Goal: Task Accomplishment & Management: Manage account settings

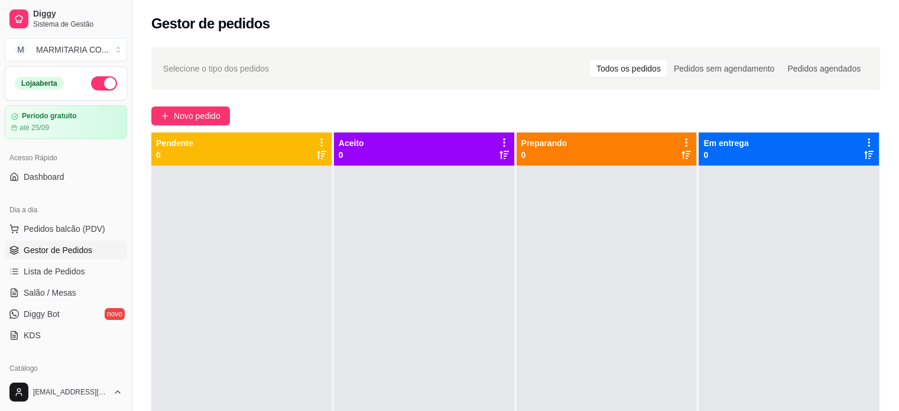
click at [86, 197] on div "Dia a dia Pedidos balcão (PDV) Gestor de Pedidos Lista de Pedidos Salão / Mesas…" at bounding box center [66, 273] width 132 height 154
click at [59, 182] on link "Dashboard" at bounding box center [66, 176] width 122 height 19
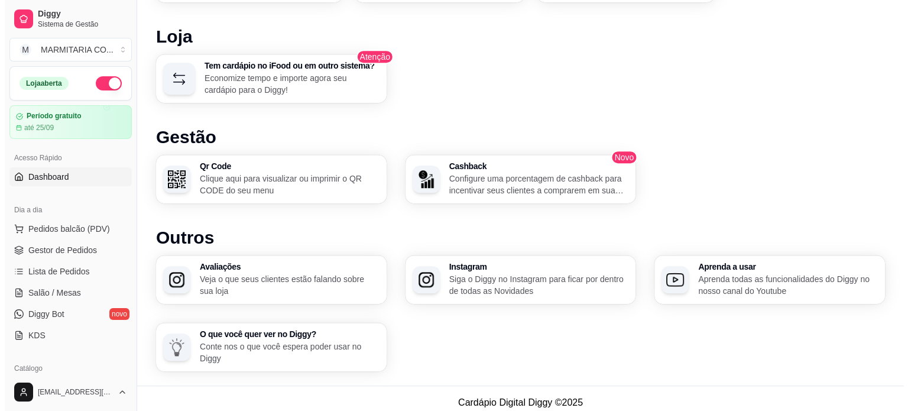
scroll to position [711, 0]
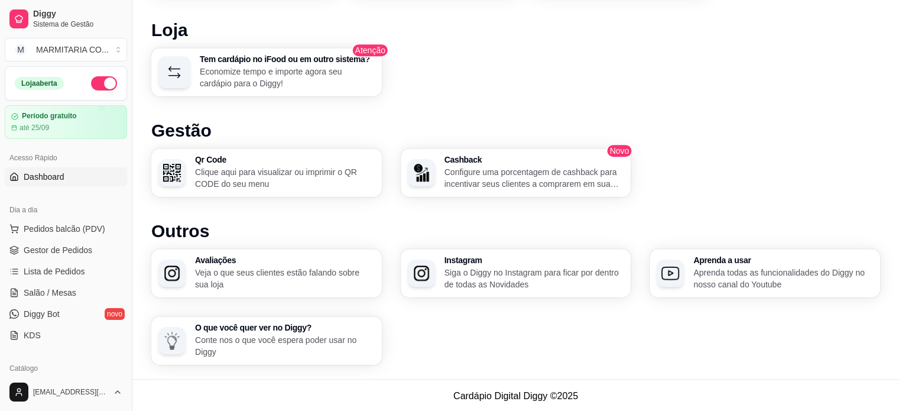
drag, startPoint x: 893, startPoint y: 311, endPoint x: 889, endPoint y: 368, distance: 56.9
click at [286, 61] on h3 "Tem cardápio no iFood ou em outro sistema?" at bounding box center [286, 60] width 170 height 8
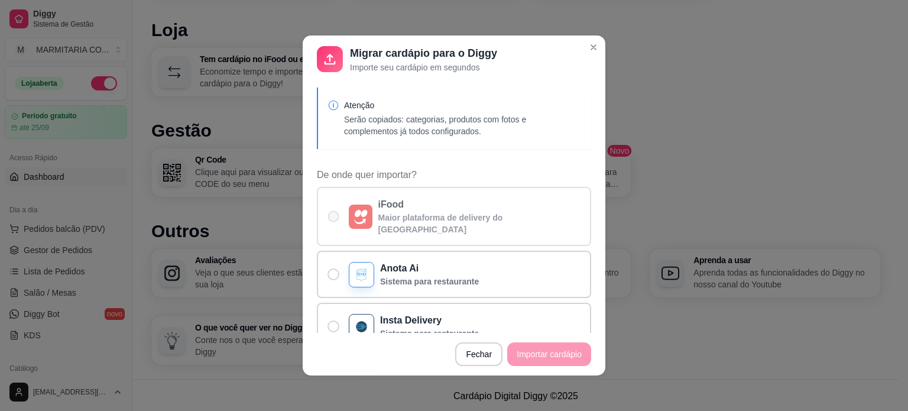
click at [329, 211] on span "De onde quer importar?" at bounding box center [333, 216] width 11 height 11
click at [329, 219] on input "iFood Maior plataforma de delivery do [GEOGRAPHIC_DATA]" at bounding box center [331, 223] width 8 height 8
radio input "true"
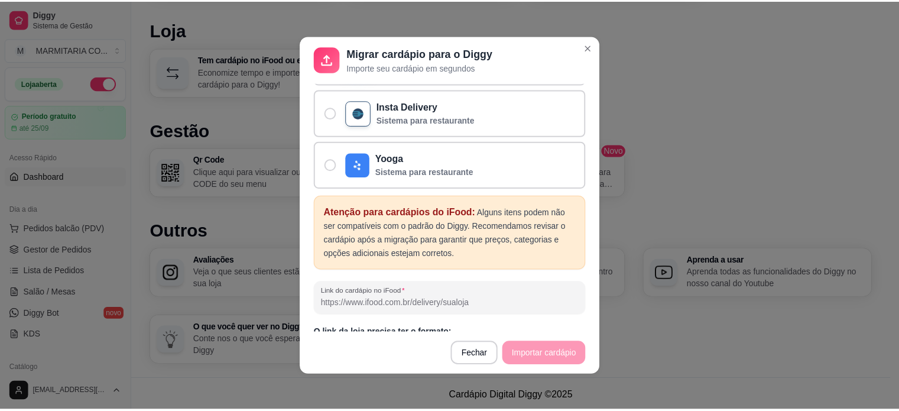
scroll to position [225, 0]
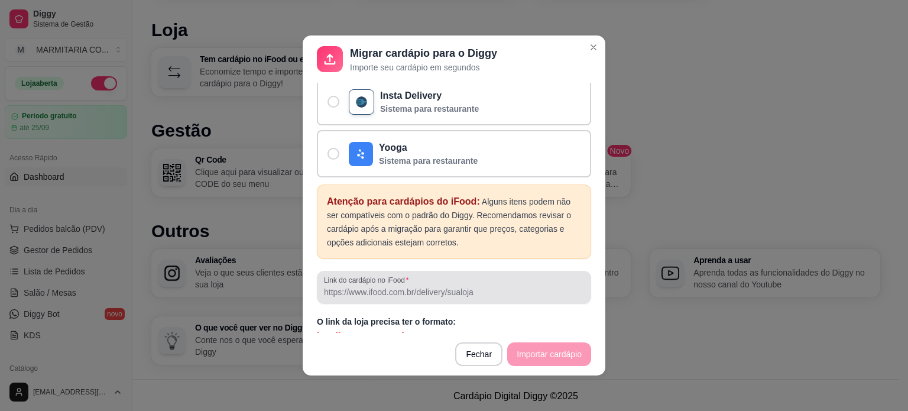
click at [427, 286] on input "Link do cardápio no iFood" at bounding box center [454, 292] width 260 height 12
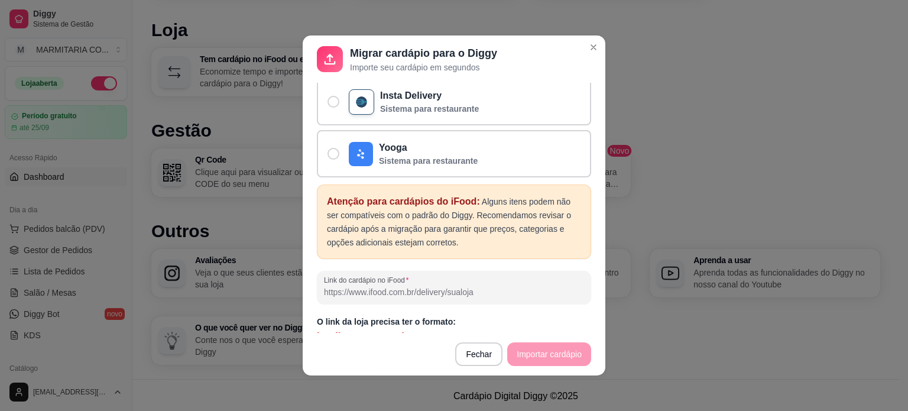
click at [427, 286] on input "Link do cardápio no iFood" at bounding box center [454, 292] width 260 height 12
click at [522, 357] on footer "Fechar Importar cardápio" at bounding box center [454, 354] width 303 height 43
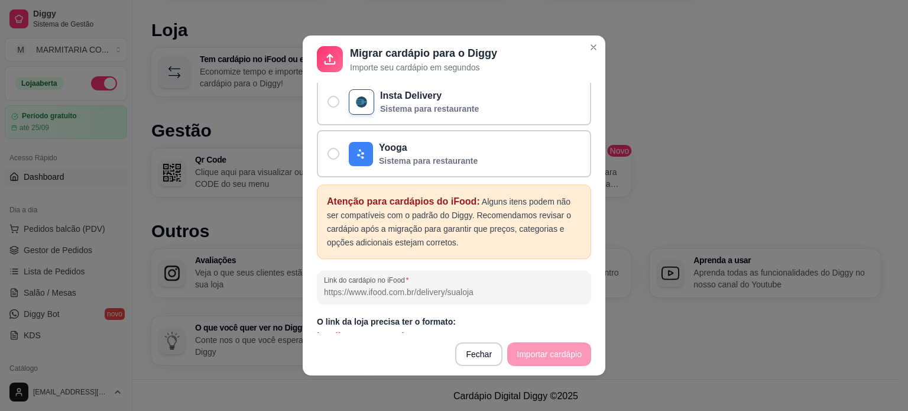
click at [392, 330] on p "[URL][DOMAIN_NAME]" at bounding box center [454, 336] width 274 height 12
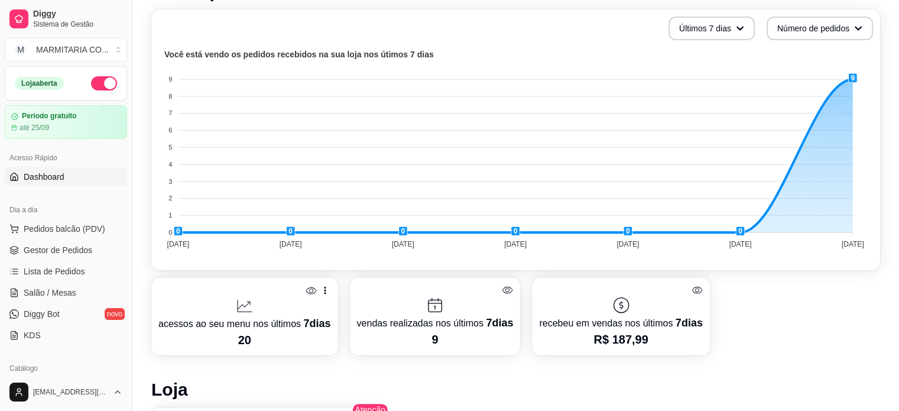
scroll to position [0, 0]
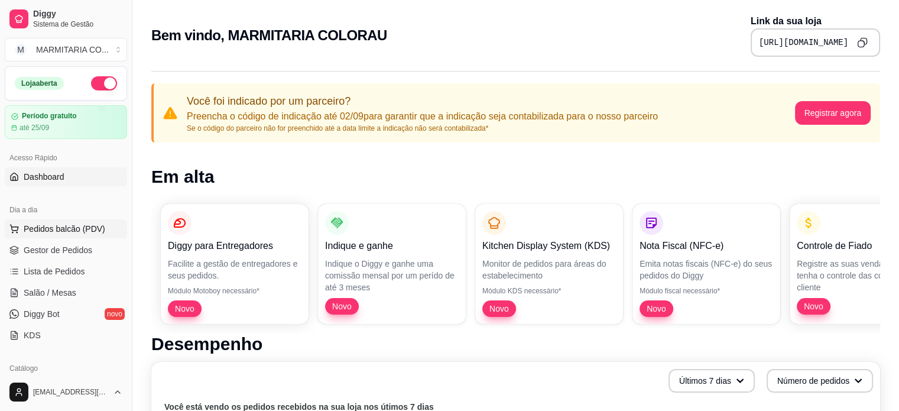
click at [57, 231] on span "Pedidos balcão (PDV)" at bounding box center [65, 229] width 82 height 12
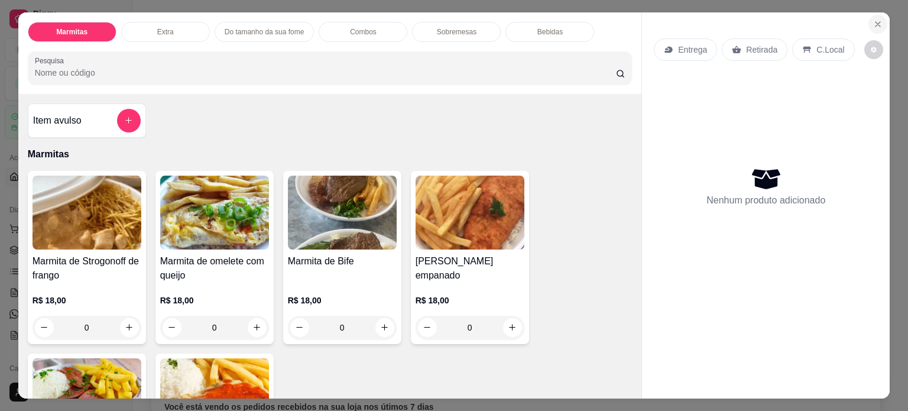
click at [876, 22] on icon "Close" at bounding box center [877, 23] width 9 height 9
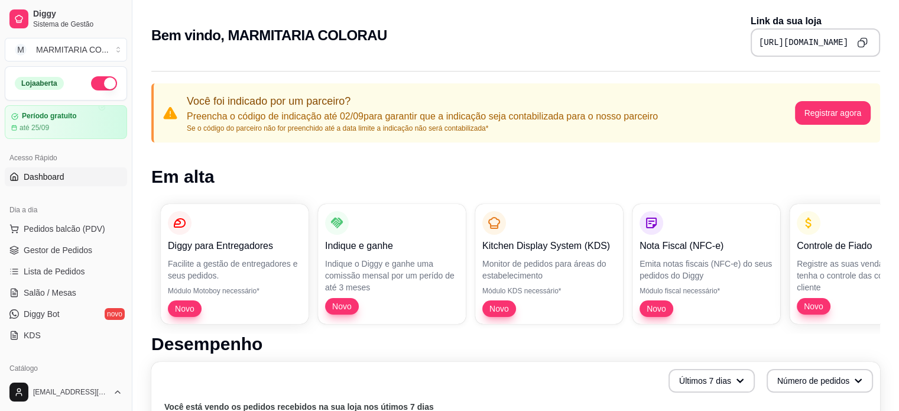
drag, startPoint x: 129, startPoint y: 181, endPoint x: 114, endPoint y: 281, distance: 100.9
click at [114, 281] on div "Diggy Sistema de Gestão M MARMITARIA CO ... Loja aberta Período gratuito até 25…" at bounding box center [66, 205] width 132 height 411
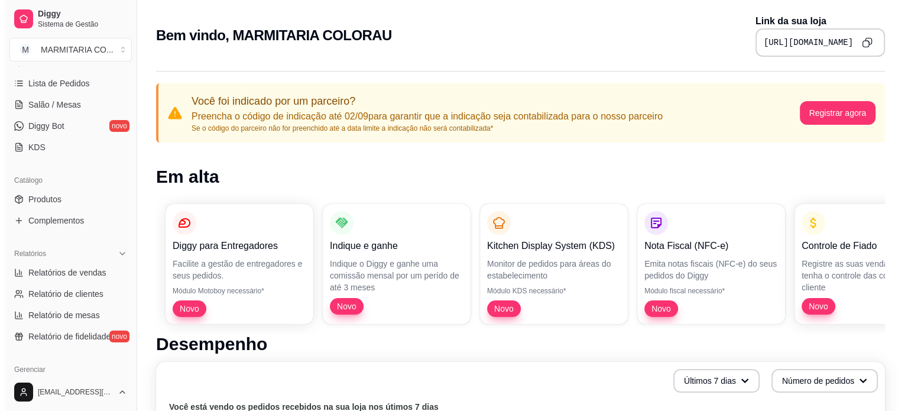
scroll to position [197, 0]
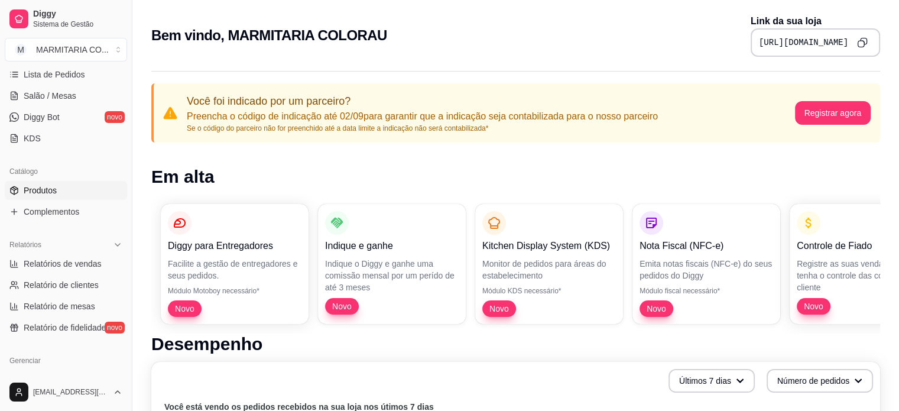
click at [61, 186] on link "Produtos" at bounding box center [66, 190] width 122 height 19
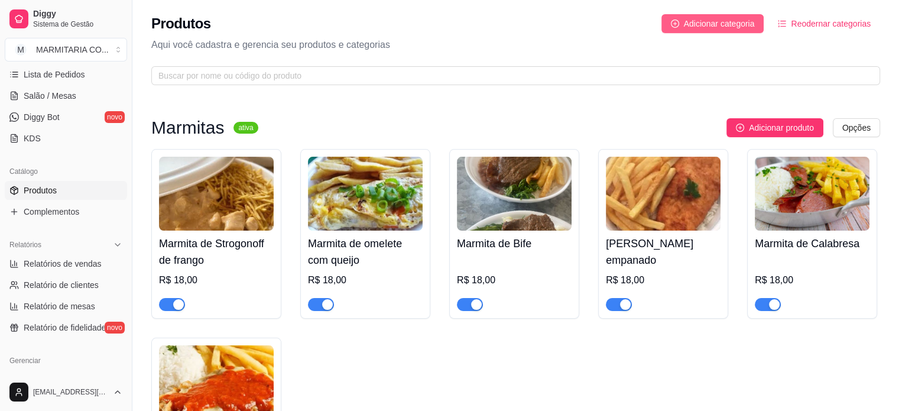
click at [727, 24] on span "Adicionar categoria" at bounding box center [719, 23] width 71 height 13
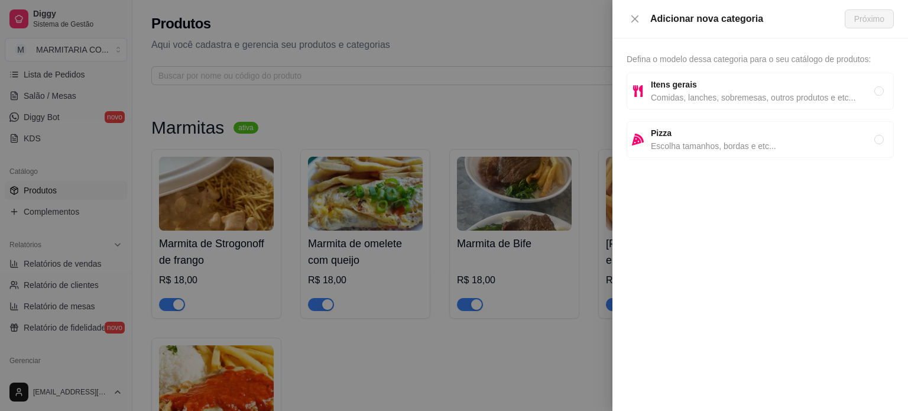
click at [681, 102] on span "Comidas, lanches, sobremesas, outros produtos e etc..." at bounding box center [762, 97] width 223 height 13
radio input "true"
click at [632, 16] on icon "close" at bounding box center [634, 18] width 7 height 7
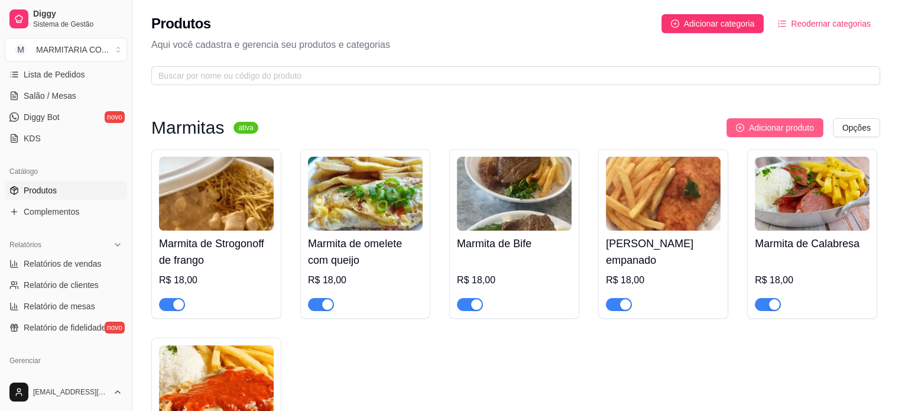
click at [761, 128] on span "Adicionar produto" at bounding box center [781, 127] width 65 height 13
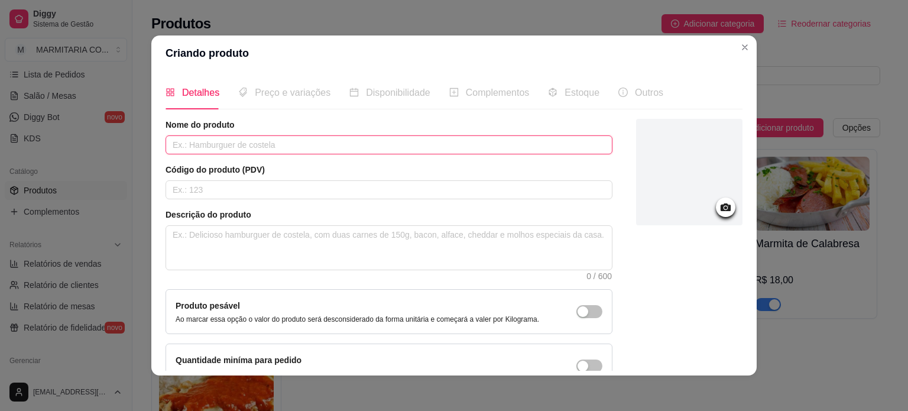
click at [493, 148] on input "text" at bounding box center [388, 144] width 447 height 19
type input "[PERSON_NAME]"
click at [378, 186] on input "text" at bounding box center [388, 189] width 447 height 19
type input "122"
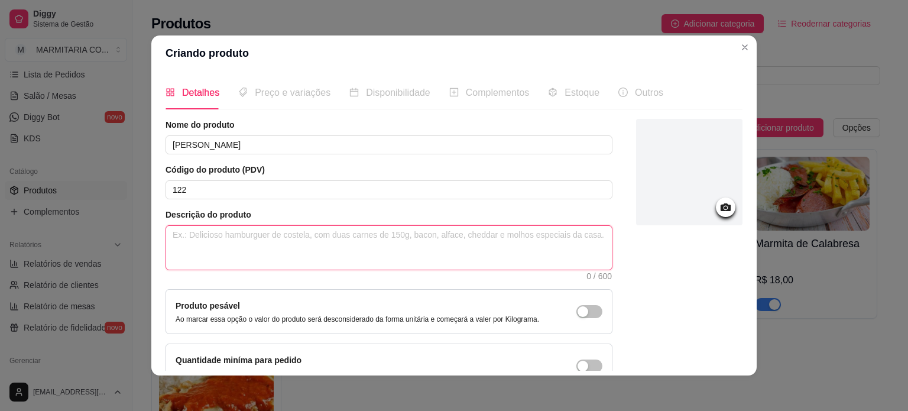
click at [295, 245] on textarea at bounding box center [389, 248] width 446 height 44
type textarea "m"
type textarea "ma"
type textarea "m"
type textarea "M"
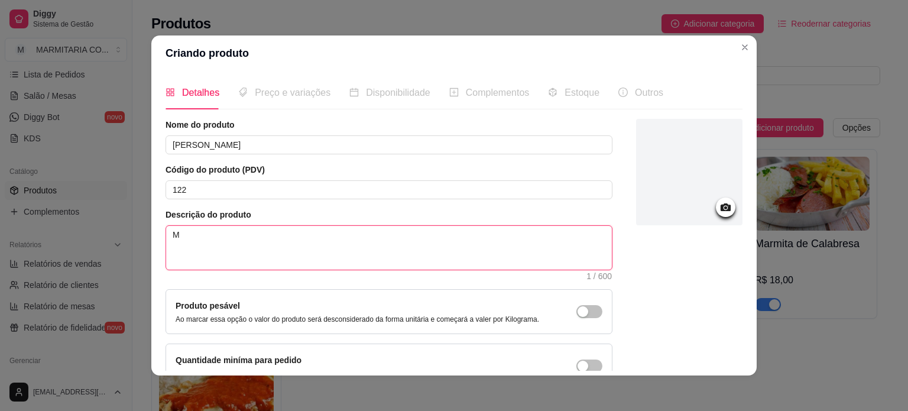
type textarea "Ma"
type textarea "Mar"
type textarea "Marm"
type textarea "Marmi"
type textarea "Marmit"
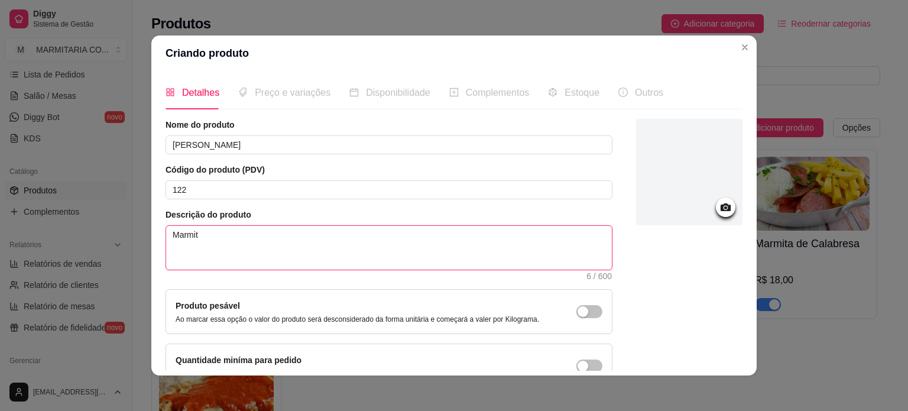
type textarea "Marmita"
type textarea "Marmita d"
type textarea "Marmita de"
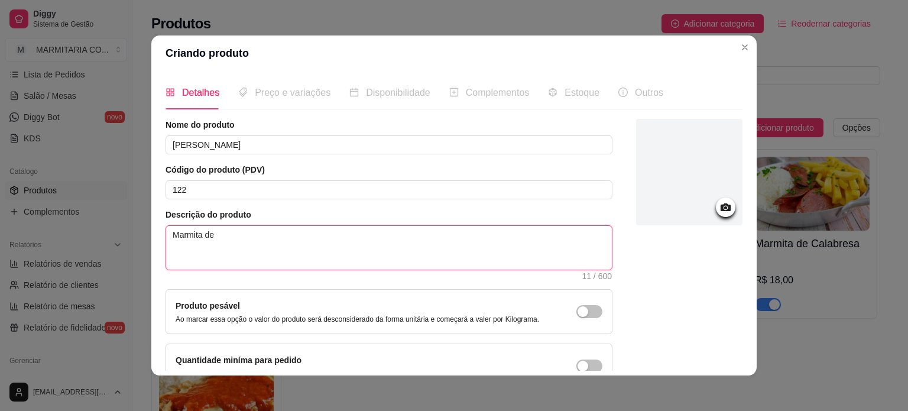
type textarea "Marmita de 5"
type textarea "Marmita de 55"
type textarea "Marmita de 550"
type textarea "Marmita de 550 m"
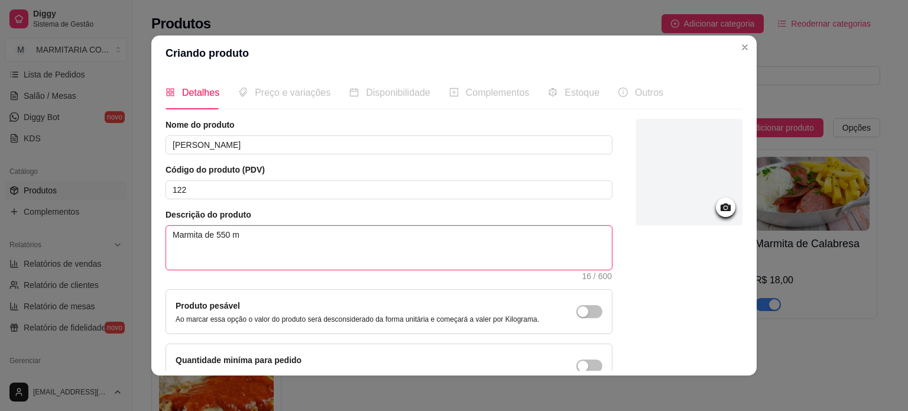
type textarea "Marmita de 550 ml"
type textarea "Marmita de 550 ml ("
type textarea "Marmita de 550 ml ( s"
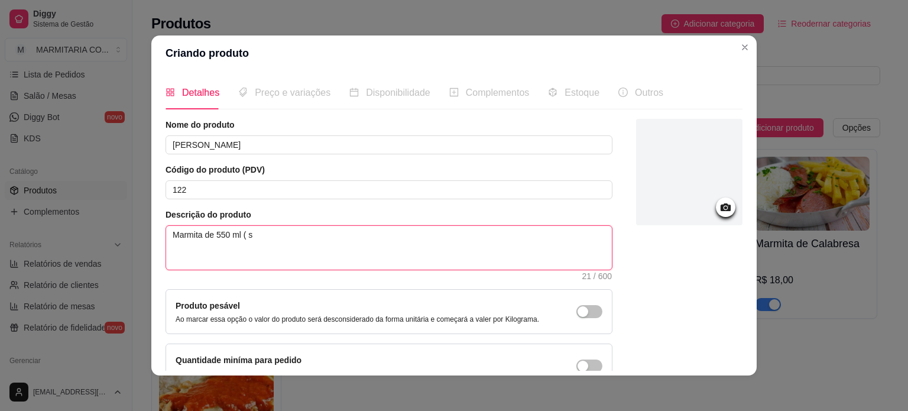
type textarea "Marmita de 550 ml ( se"
type textarea "Marmita de 550 ml ( ser"
type textarea "Marmita de 550 ml ( serv"
type textarea "Marmita de 550 ml ( serve"
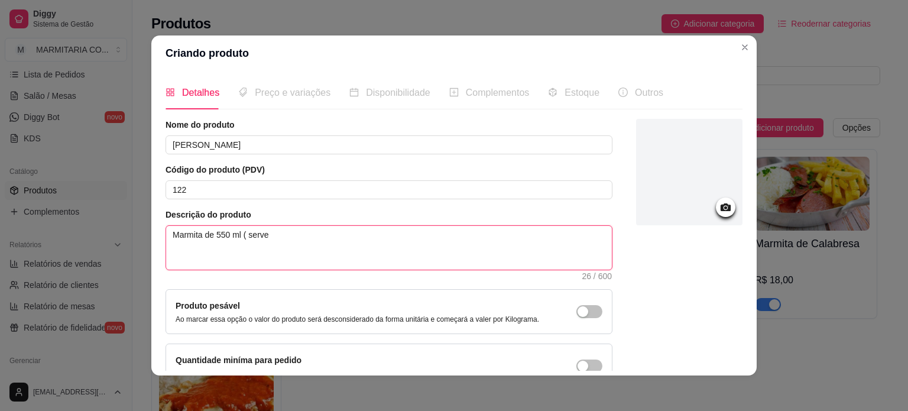
type textarea "Marmita de 550 ml ( serve u"
type textarea "Marmita de 550 ml ( serve um"
type textarea "Marmita de 550 ml ( serve uma"
type textarea "Marmita de 550 ml ( serve uma p"
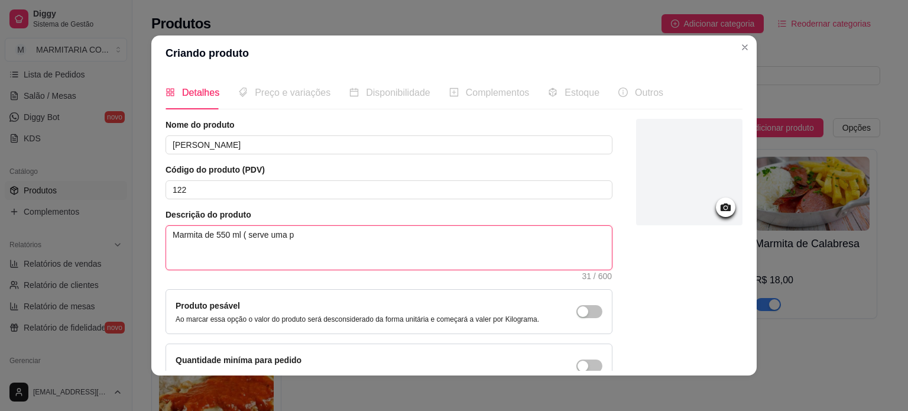
type textarea "Marmita de 550 ml ( serve uma pe"
type textarea "Marmita de 550 ml ( serve uma pes"
type textarea "Marmita de 550 ml ( serve uma pess"
type textarea "Marmita de 550 ml ( serve uma pesso"
type textarea "Marmita de 550 ml ( serve uma pessoa"
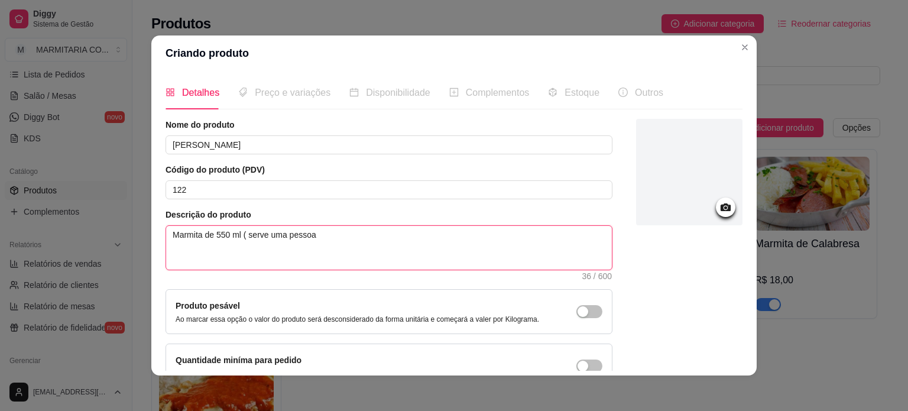
type textarea "Marmita de 550 ml ( serve uma pessoa"
type textarea "Marmita de 550 ml ( serve uma pessoa ,"
type textarea "Marmita de 550 ml ( serve uma pessoa , a"
type textarea "Marmita de 550 ml ( serve uma pessoa , ar"
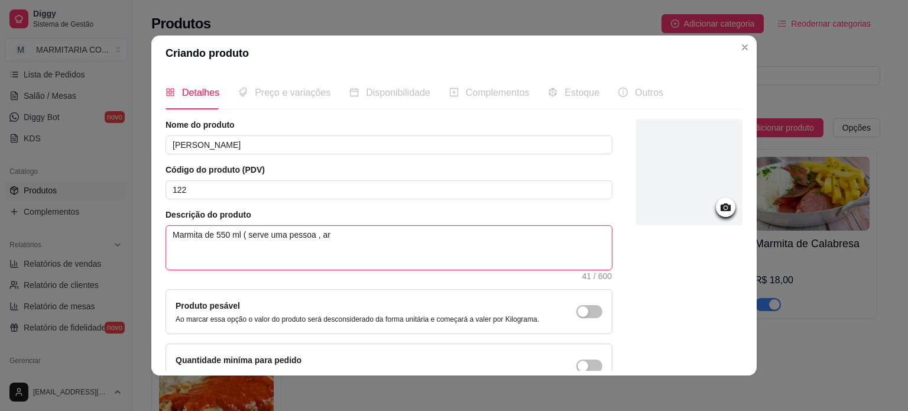
type textarea "Marmita de 550 ml ( serve uma pessoa , arr"
type textarea "Marmita de 550 ml ( serve uma pessoa , arro"
type textarea "Marmita de 550 ml ( serve uma pessoa , arroz"
type textarea "Marmita de 550 ml ( serve uma pessoa , arroz ,"
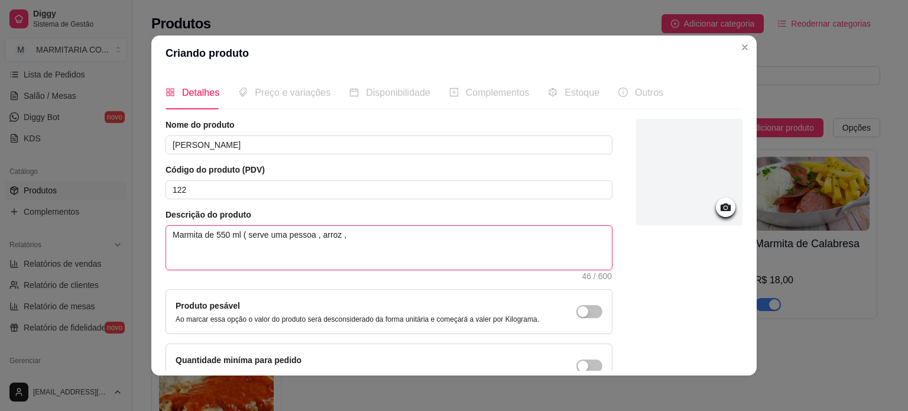
type textarea "Marmita de 550 ml ( serve uma pessoa , arroz ,"
type textarea "Marmita de 550 ml ( serve uma pessoa , arroz , c"
type textarea "Marmita de 550 ml ( serve uma pessoa , arroz , co"
type textarea "Marmita de 550 ml ( serve uma pessoa , arroz , cou"
type textarea "Marmita de 550 ml ( serve uma pessoa , arroz , couv"
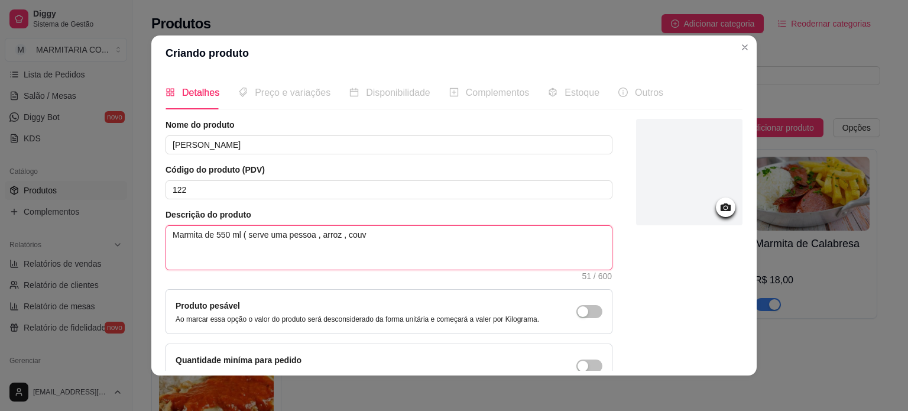
type textarea "Marmita de 550 ml ( serve uma pessoa , arroz , couve"
type textarea "Marmita de 550 ml ( serve uma pessoa , arroz , couve r"
type textarea "Marmita de 550 ml ( serve uma pessoa , arroz , couve re"
type textarea "Marmita de 550 ml ( serve uma pessoa , arroz , couve ref"
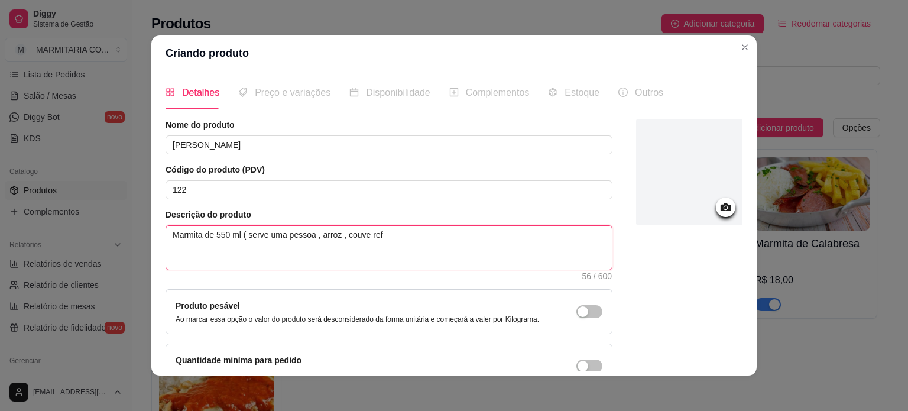
type textarea "Marmita de 550 ml ( serve uma pessoa , arroz , couve refo"
type textarea "Marmita de 550 ml ( serve uma pessoa , arroz , couve refog"
type textarea "Marmita de 550 ml ( serve uma pessoa , arroz , couve refoga"
type textarea "Marmita de 550 ml ( serve uma pessoa , arroz , couve refogad"
type textarea "Marmita de 550 ml ( serve uma pessoa , arroz , couve refogada"
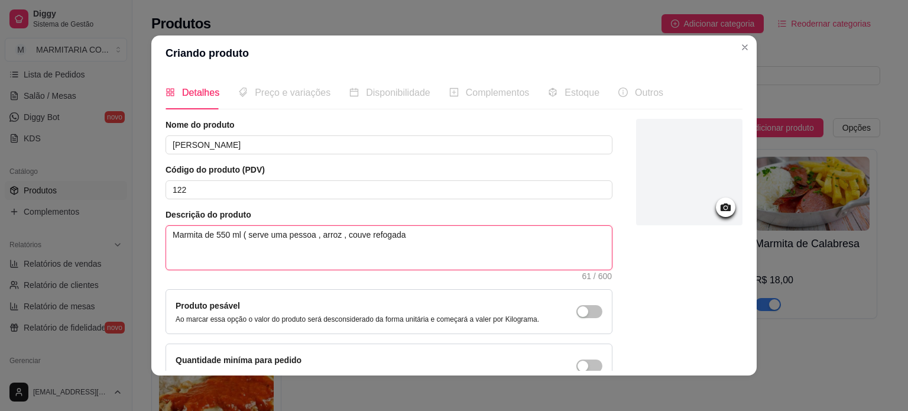
type textarea "Marmita de 550 ml ( serve uma pessoa , arroz , couve refogada"
type textarea "Marmita de 550 ml ( serve uma pessoa , arroz , couve refogada ,"
click at [310, 232] on textarea "Marmita de 550 ml ( serve uma pessoa , arroz , couve refogada ," at bounding box center [389, 248] width 446 height 44
type textarea "Marmita de 550 ml ( serve uma pessoa) , arroz , couve refogada ,"
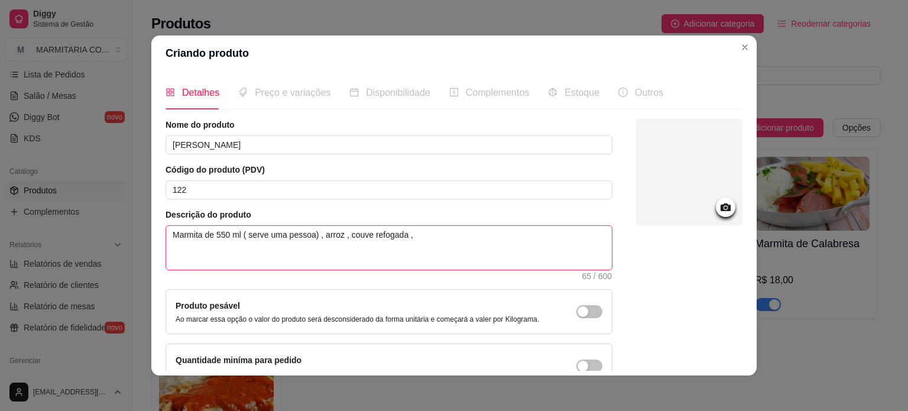
click at [422, 233] on textarea "Marmita de 550 ml ( serve uma pessoa) , arroz , couve refogada ," at bounding box center [389, 248] width 446 height 44
type textarea "Marmita de 550 ml ( serve uma pessoa) , arroz , couve refogada , f"
type textarea "Marmita de 550 ml ( serve uma pessoa) , arroz , couve refogada , fa"
type textarea "Marmita de 550 ml ( serve uma pessoa) , arroz , couve refogada , far"
type textarea "Marmita de 550 ml ( serve uma pessoa) , arroz , couve refogada , faro"
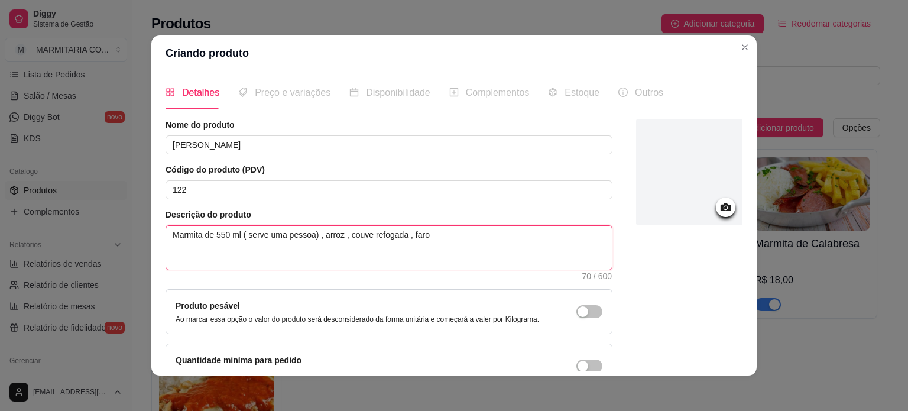
type textarea "Marmita de 550 ml ( serve uma pessoa) , arroz , couve refogada , farod"
type textarea "Marmita de 550 ml ( serve uma pessoa) , arroz , couve refogada , faro"
type textarea "Marmita de 550 ml ( serve uma pessoa) , arroz , couve refogada , farof"
type textarea "Marmita de 550 ml ( serve uma pessoa) , arroz , couve refogada , farofa"
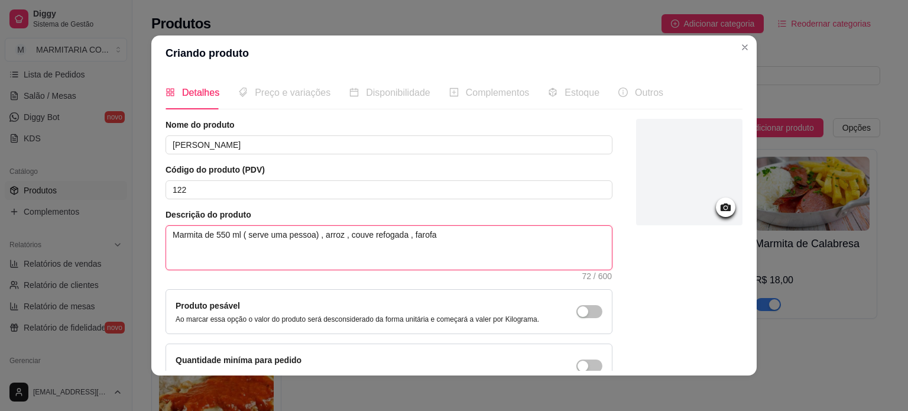
type textarea "Marmita de 550 ml ( serve uma pessoa) , arroz , couve refogada , farofa"
type textarea "Marmita de 550 ml ( serve uma pessoa) , arroz , couve refogada , farofa,"
type textarea "Marmita de 550 ml ( serve uma pessoa) , arroz , couve refogada , farofa, v"
type textarea "Marmita de 550 ml ( serve uma pessoa) , arroz , couve refogada , farofa, vi"
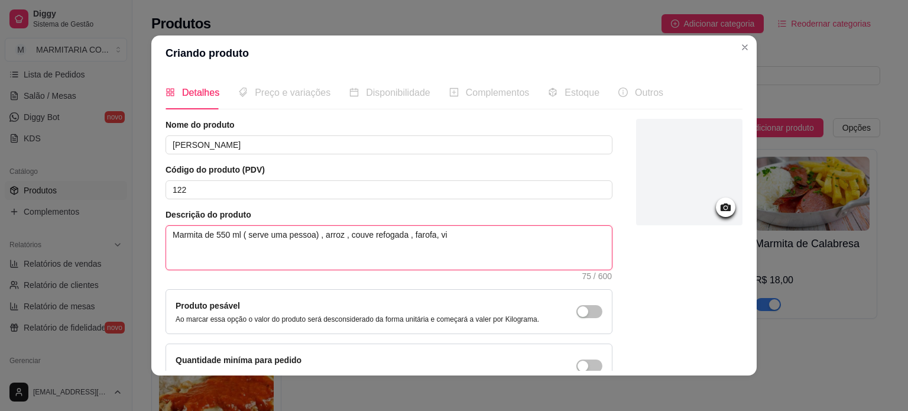
type textarea "Marmita de 550 ml ( serve uma pessoa) , arroz , couve refogada , farofa, vin"
type textarea "Marmita de 550 ml ( serve uma pessoa) , arroz , couve refogada , farofa, vina"
type textarea "Marmita de 550 ml ( serve uma pessoa) , arroz , couve refogada , farofa, vinag"
type textarea "Marmita de 550 ml ( serve uma pessoa) , arroz , couve refogada , farofa, vinagr"
type textarea "Marmita de 550 ml ( serve uma pessoa) , arroz , couve refogada , farofa, vinagre"
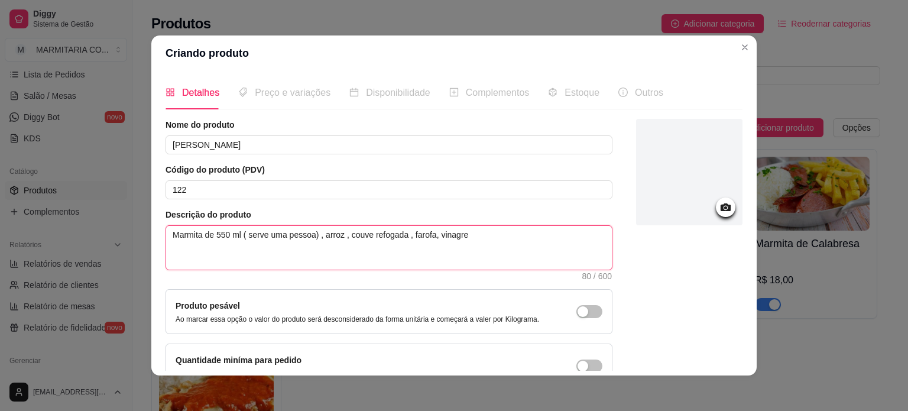
type textarea "Marmita de 550 ml ( serve uma pessoa) , arroz , couve refogada , farofa, vinagr…"
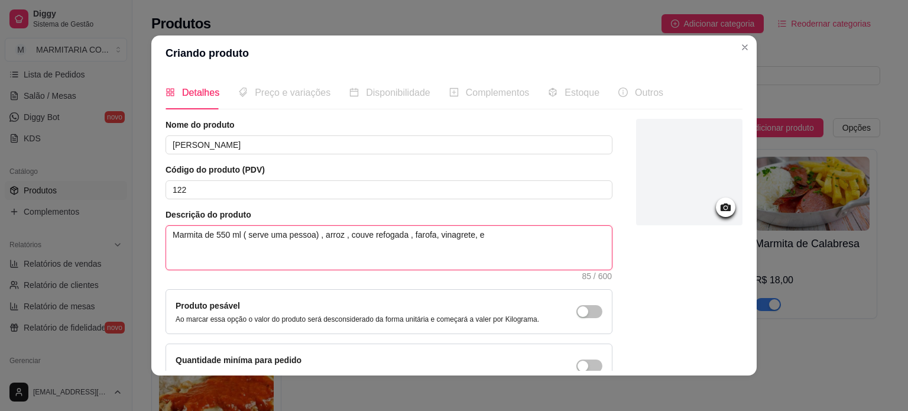
type textarea "Marmita de 550 ml ( serve uma pessoa) , arroz , couve refogada , farofa, vinagr…"
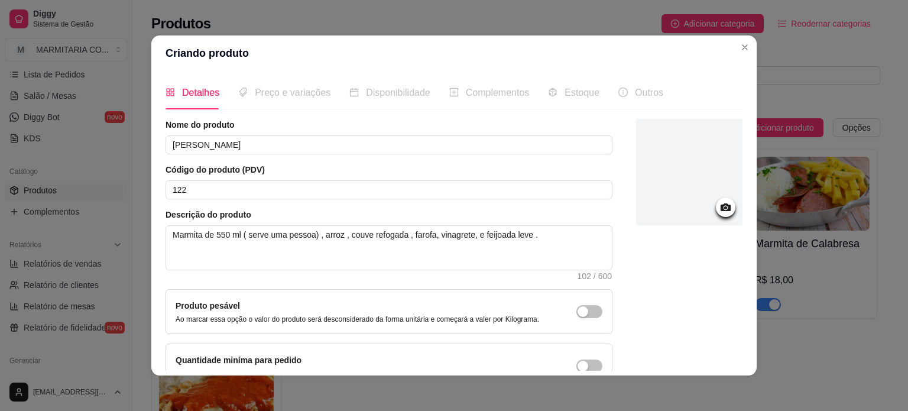
click at [720, 210] on icon at bounding box center [725, 207] width 10 height 8
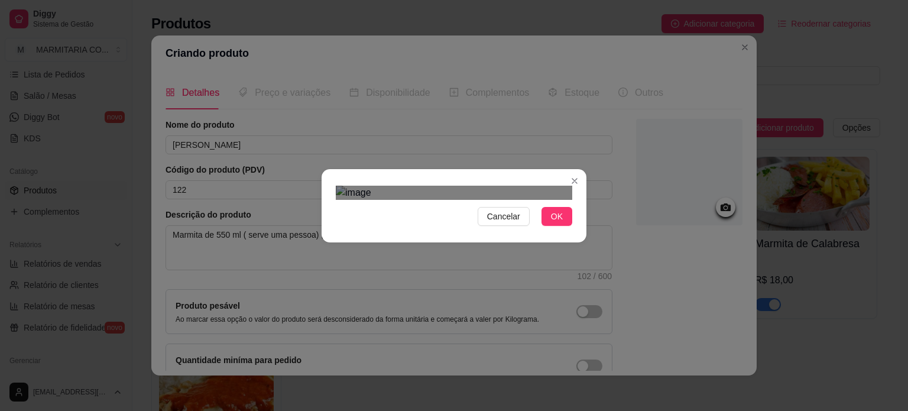
click at [381, 186] on div at bounding box center [454, 193] width 236 height 14
click at [551, 223] on span "OK" at bounding box center [557, 216] width 12 height 13
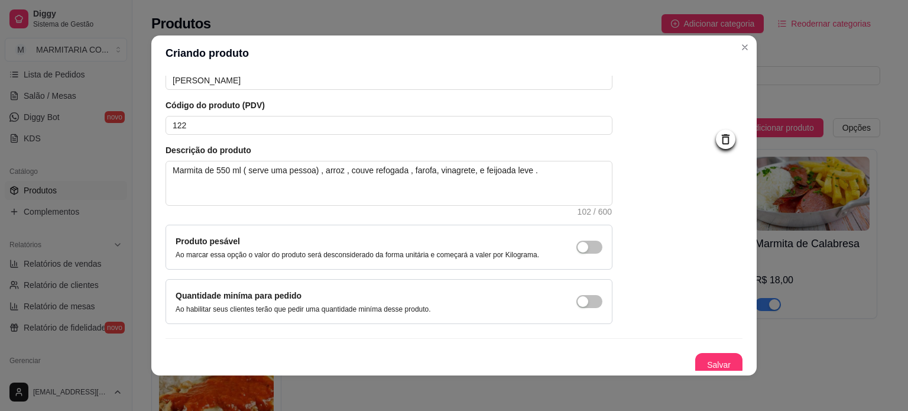
scroll to position [69, 0]
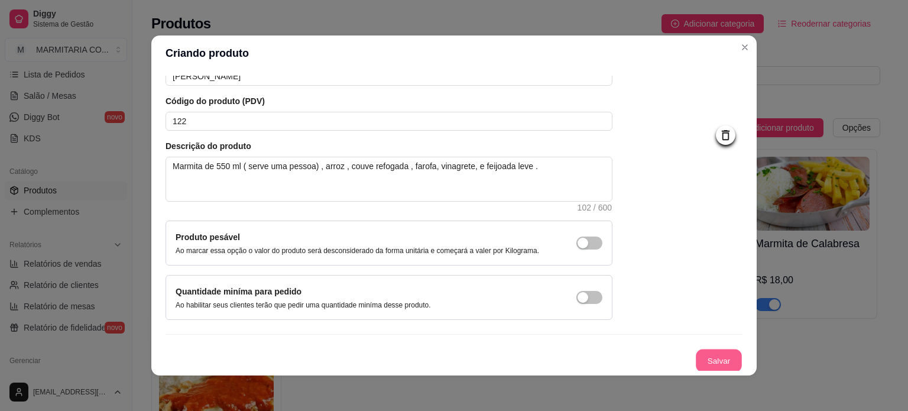
click at [697, 353] on button "Salvar" at bounding box center [718, 360] width 46 height 23
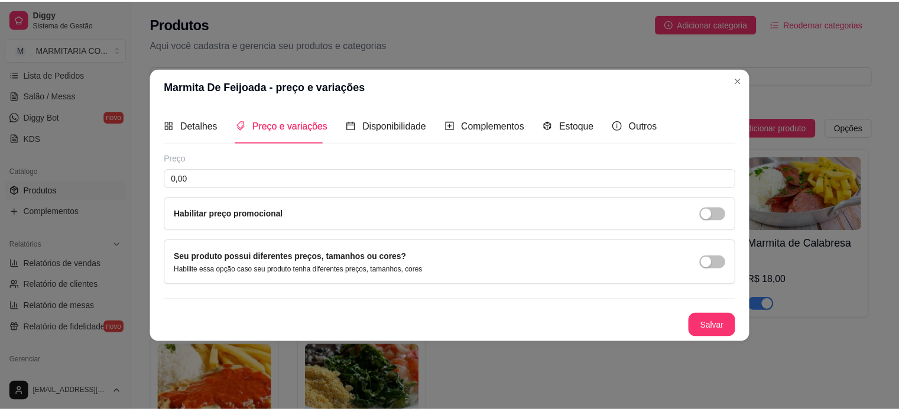
scroll to position [0, 0]
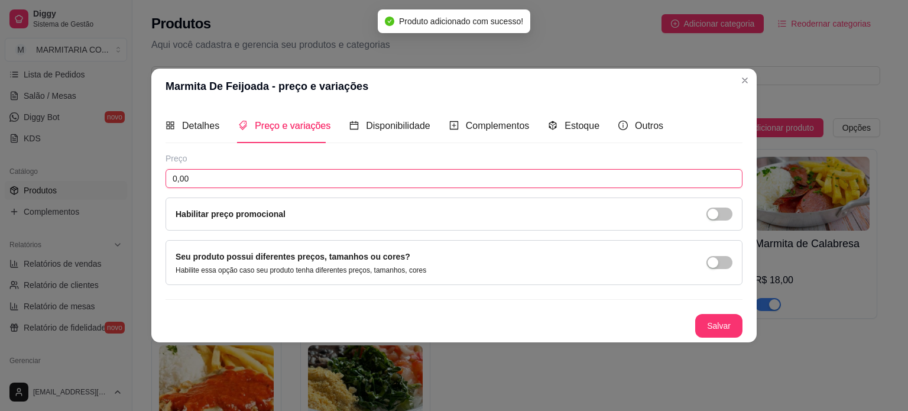
click at [274, 180] on input "0,00" at bounding box center [453, 178] width 577 height 19
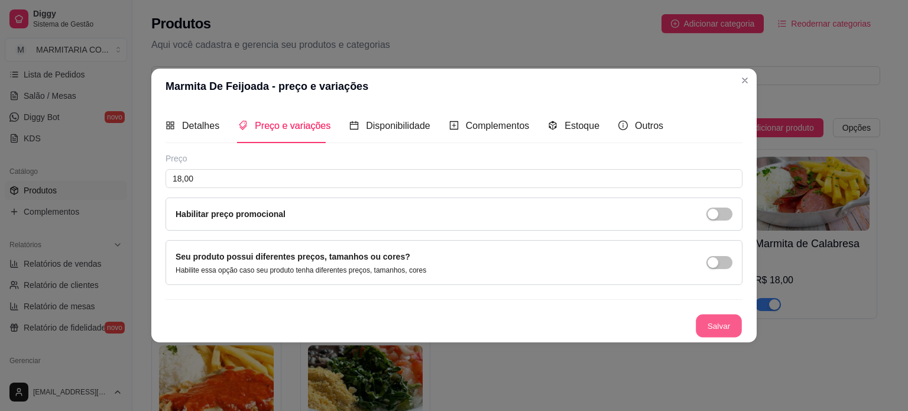
click at [724, 334] on button "Salvar" at bounding box center [718, 325] width 46 height 23
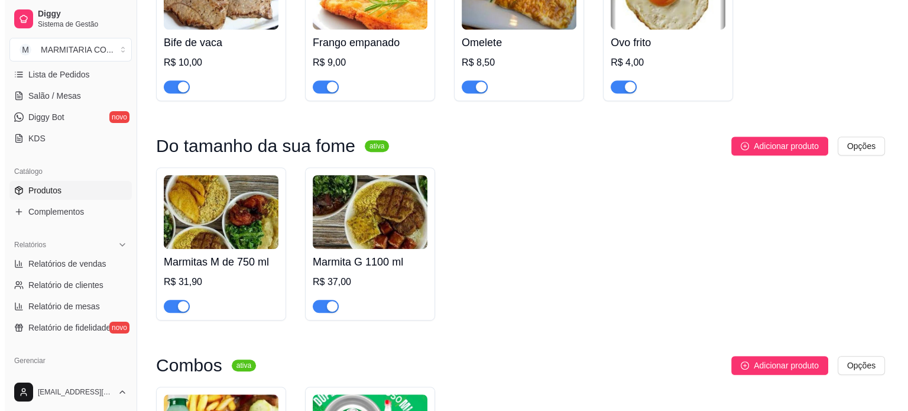
scroll to position [623, 0]
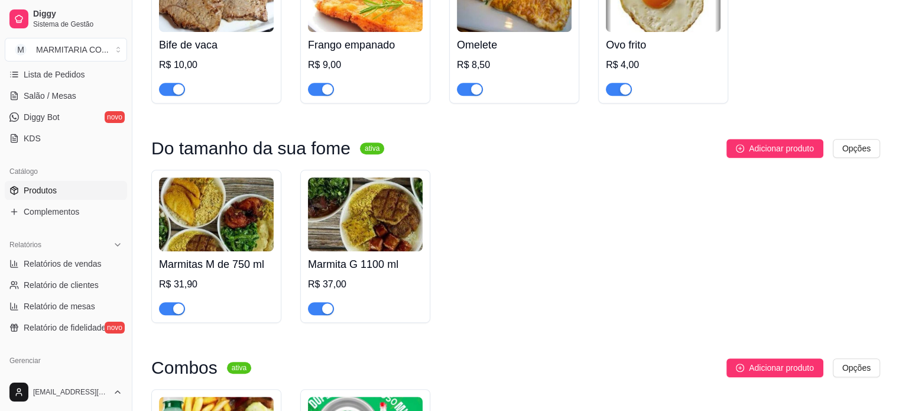
click at [252, 207] on img at bounding box center [216, 214] width 115 height 74
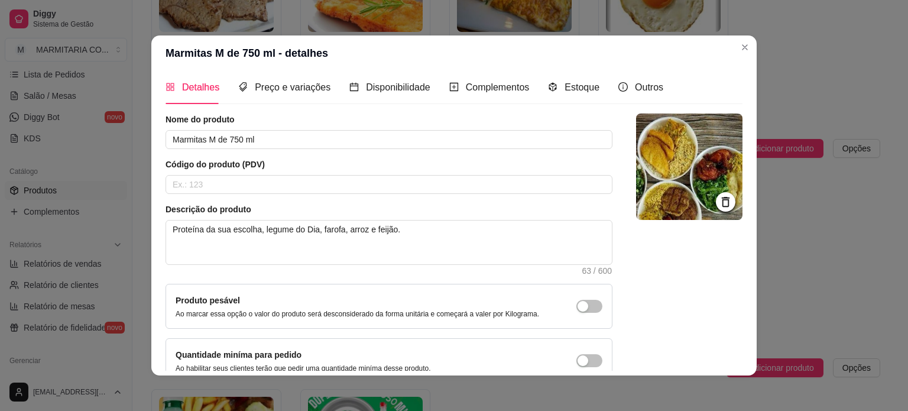
scroll to position [0, 0]
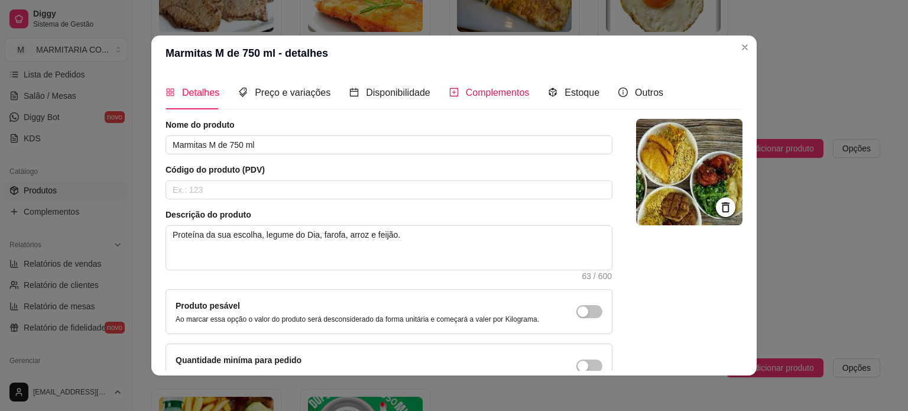
click at [470, 89] on span "Complementos" at bounding box center [498, 92] width 64 height 10
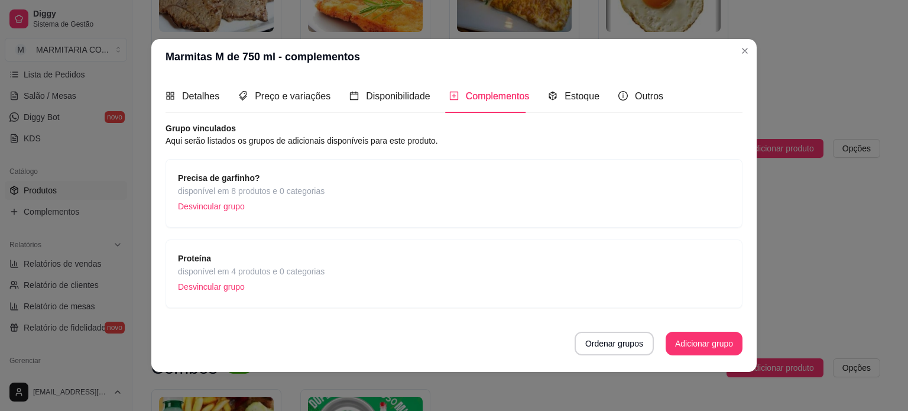
click at [743, 226] on div "Detalhes Preço e variações Disponibilidade Complementos Estoque Outros Nome do …" at bounding box center [453, 222] width 605 height 297
click at [225, 272] on span "disponível em 4 produtos e 0 categorias" at bounding box center [251, 271] width 147 height 13
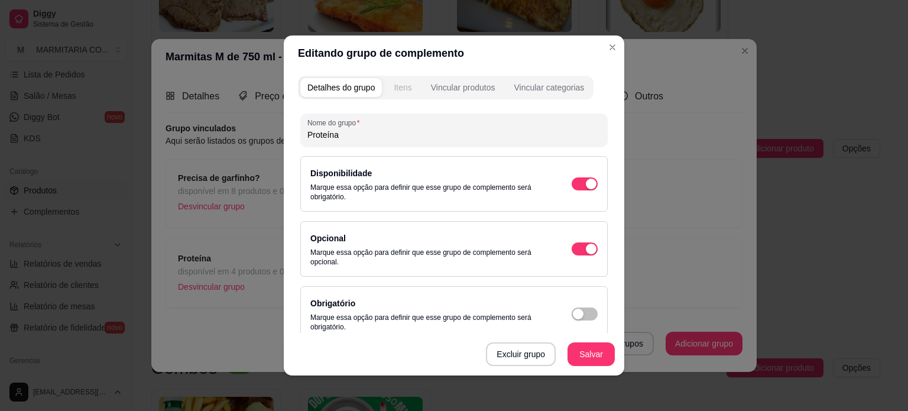
click at [404, 85] on div "Itens" at bounding box center [403, 88] width 18 height 12
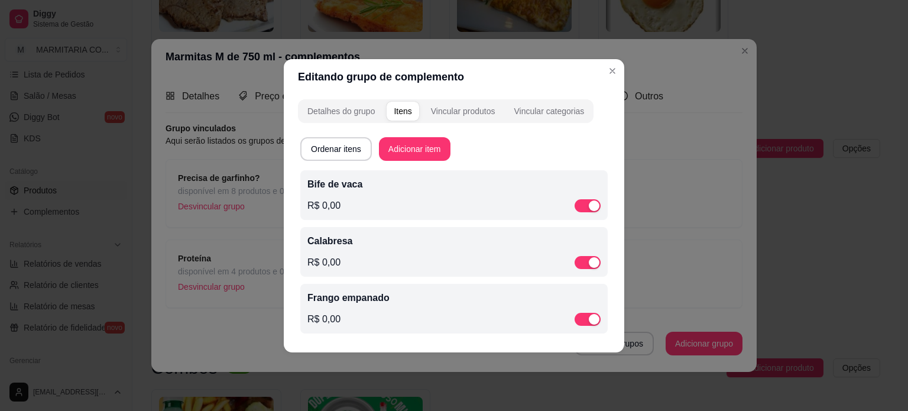
click at [616, 173] on div "Detalhes do grupo Itens Vincular produtos Vincular categorias Ordenar itens Adi…" at bounding box center [454, 224] width 340 height 258
drag, startPoint x: 617, startPoint y: 233, endPoint x: 598, endPoint y: 335, distance: 104.1
click at [598, 335] on div "Detalhes do grupo Itens Vincular produtos Vincular categorias Ordenar itens Adi…" at bounding box center [454, 224] width 340 height 258
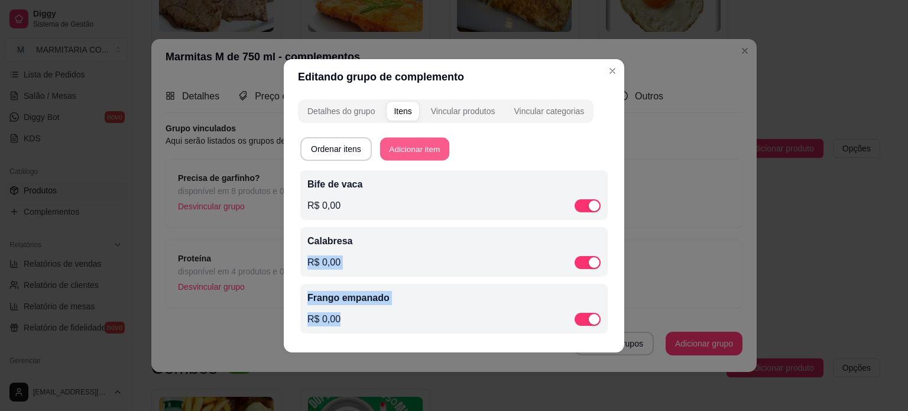
click at [421, 148] on button "Adicionar item" at bounding box center [414, 148] width 69 height 23
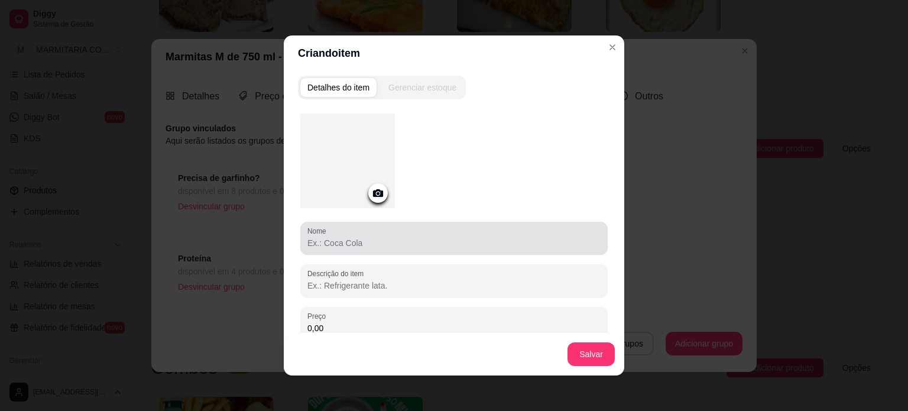
click at [375, 235] on div at bounding box center [453, 238] width 293 height 24
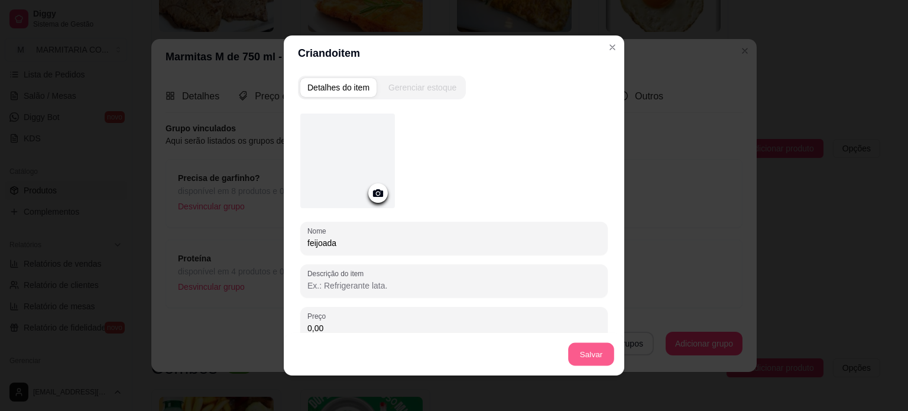
click at [595, 359] on button "Salvar" at bounding box center [591, 354] width 46 height 23
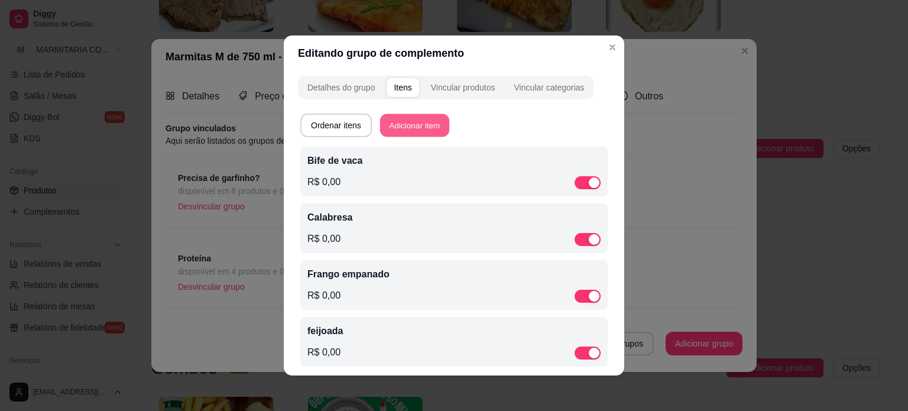
click at [405, 127] on button "Adicionar item" at bounding box center [414, 125] width 69 height 23
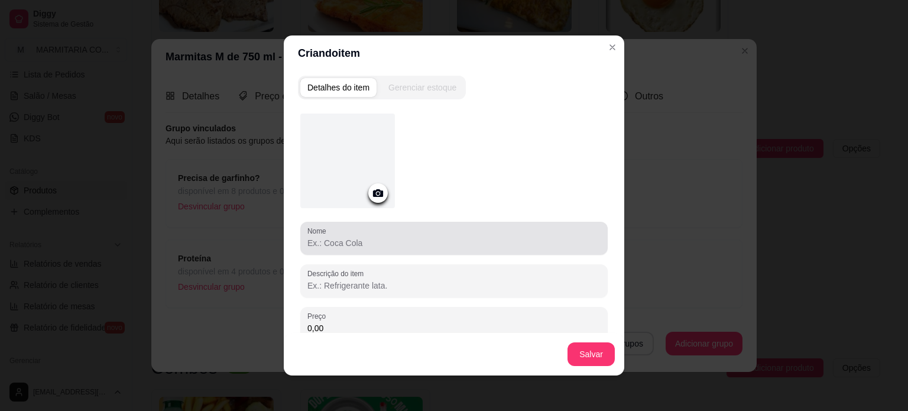
click at [384, 237] on input "Nome" at bounding box center [453, 243] width 293 height 12
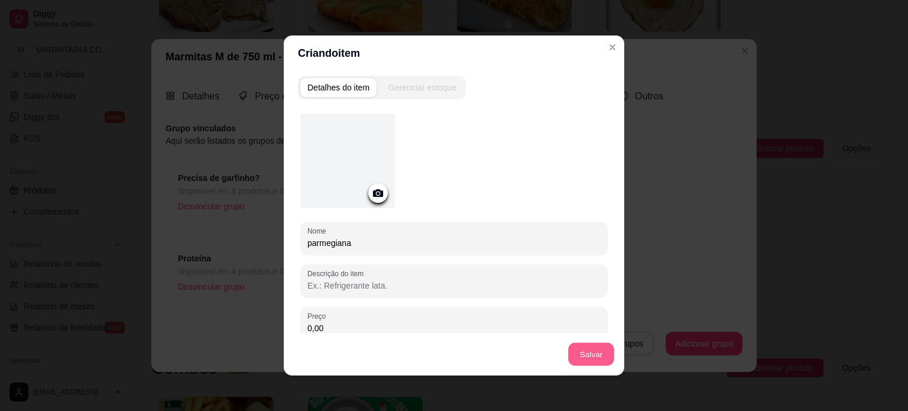
click at [578, 353] on button "Salvar" at bounding box center [591, 354] width 46 height 23
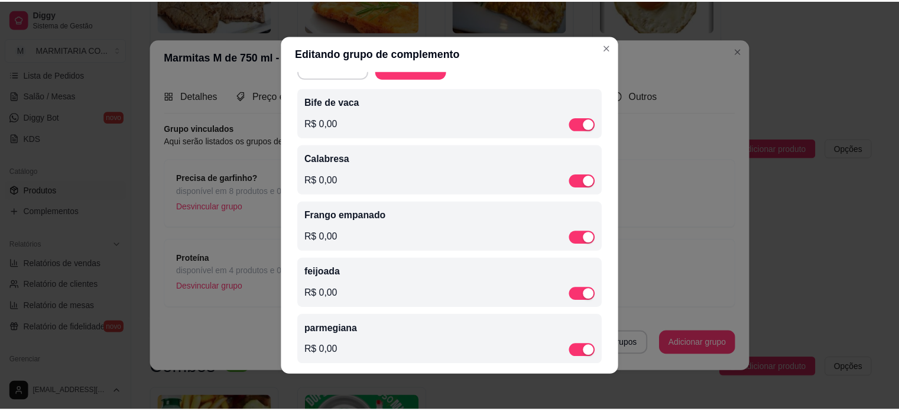
scroll to position [71, 0]
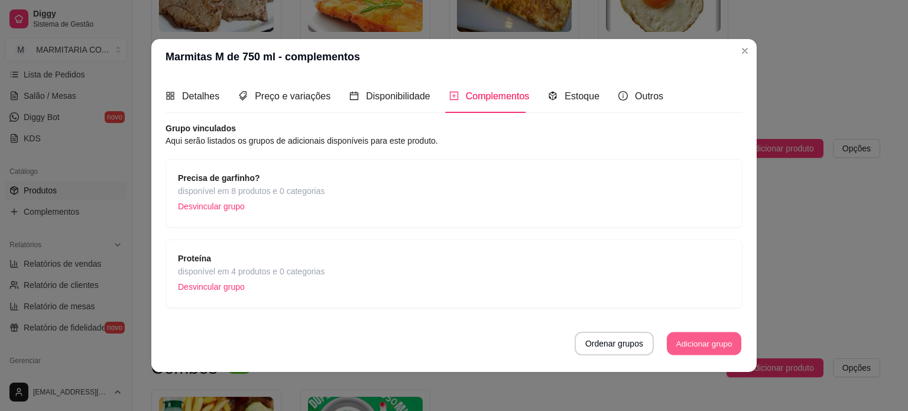
click at [709, 335] on button "Adicionar grupo" at bounding box center [704, 343] width 74 height 23
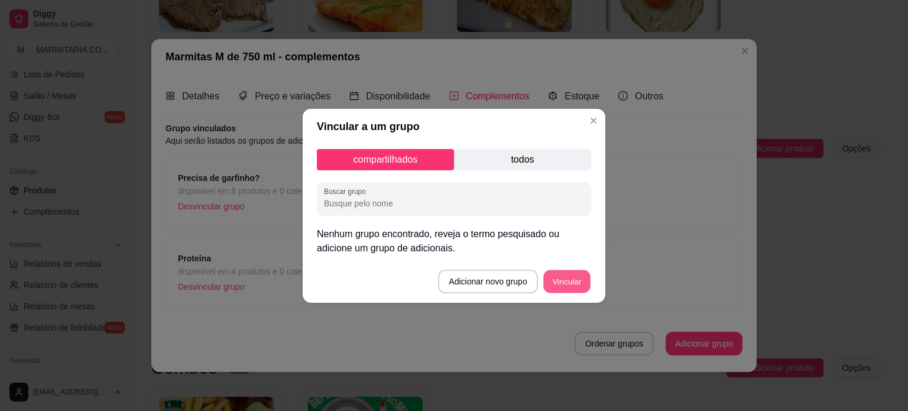
click at [575, 285] on button "Vincular" at bounding box center [566, 280] width 47 height 23
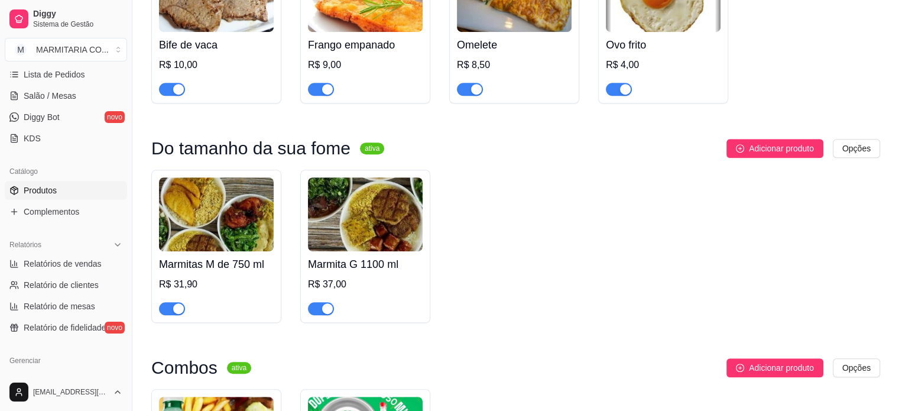
click at [391, 216] on img at bounding box center [365, 214] width 115 height 74
click at [233, 188] on img at bounding box center [216, 214] width 115 height 74
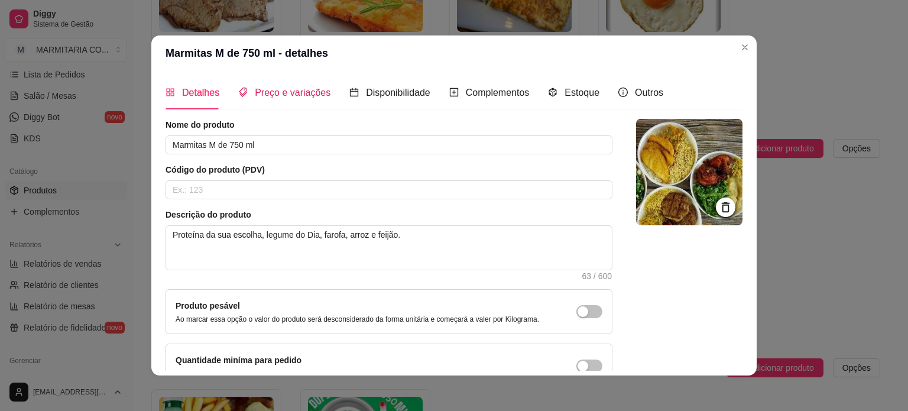
click at [300, 92] on span "Preço e variações" at bounding box center [293, 92] width 76 height 10
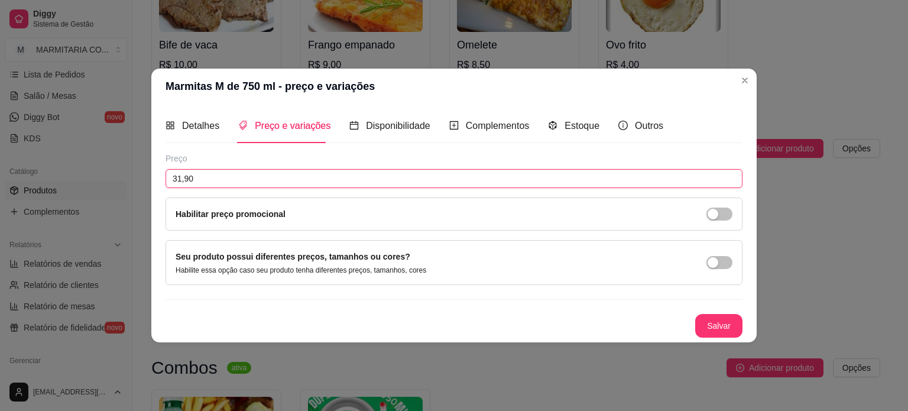
click at [272, 175] on input "31,90" at bounding box center [453, 178] width 577 height 19
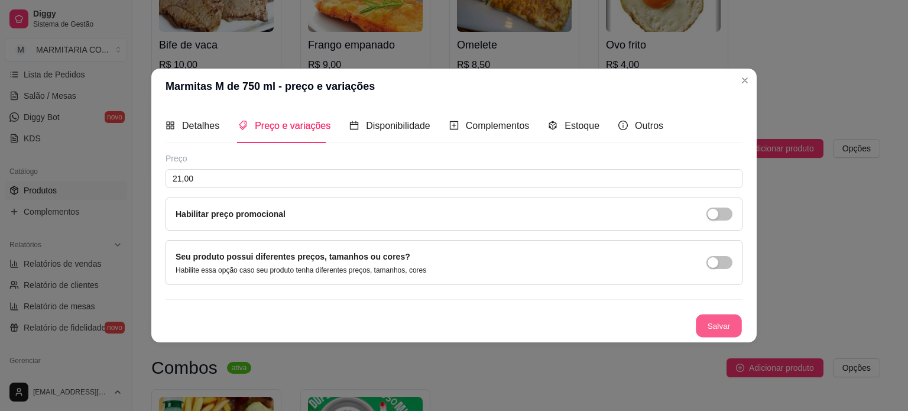
click at [711, 326] on button "Salvar" at bounding box center [718, 325] width 46 height 23
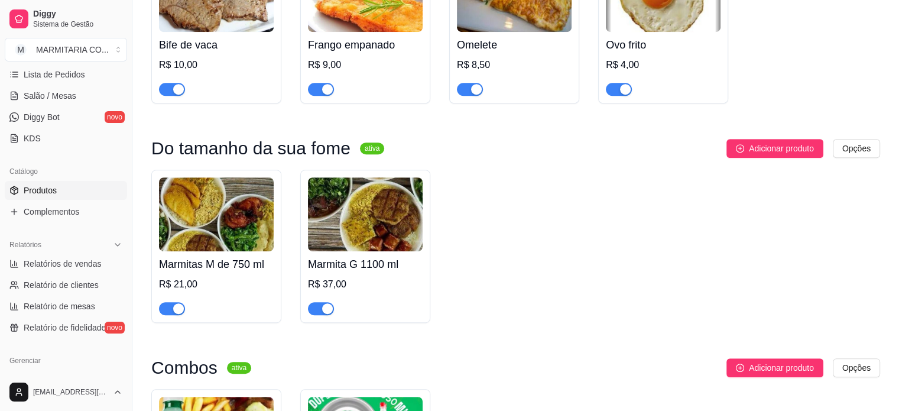
click at [345, 210] on img at bounding box center [365, 214] width 115 height 74
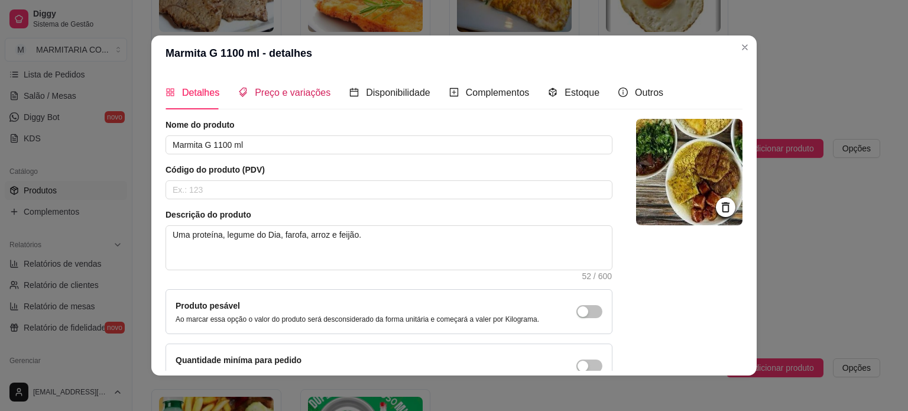
click at [260, 87] on span "Preço e variações" at bounding box center [293, 92] width 76 height 10
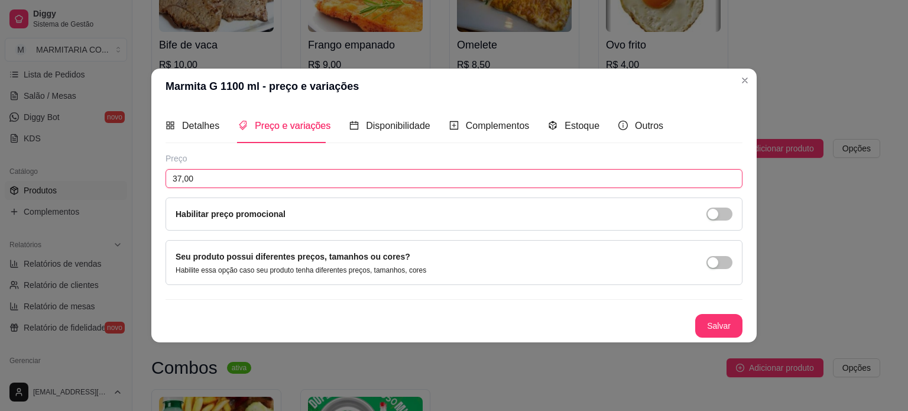
click at [249, 173] on input "37,00" at bounding box center [453, 178] width 577 height 19
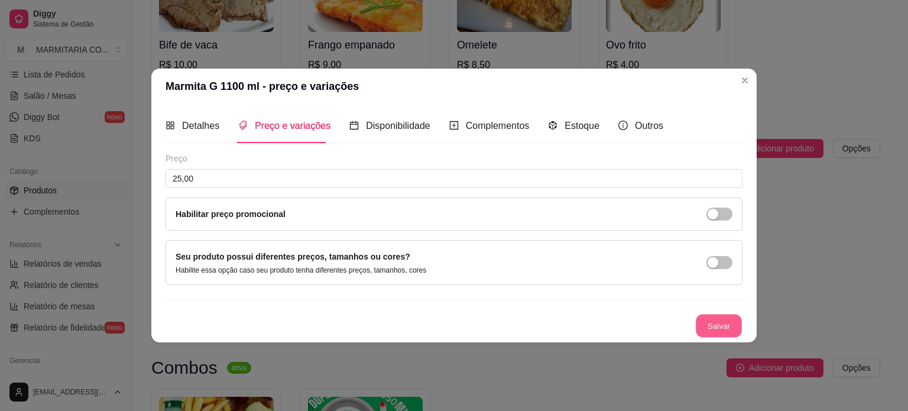
click at [711, 324] on button "Salvar" at bounding box center [718, 325] width 46 height 23
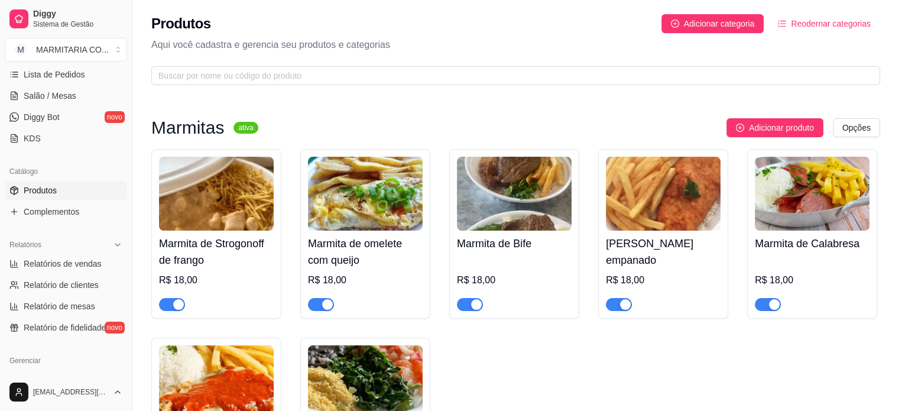
scroll to position [0, 0]
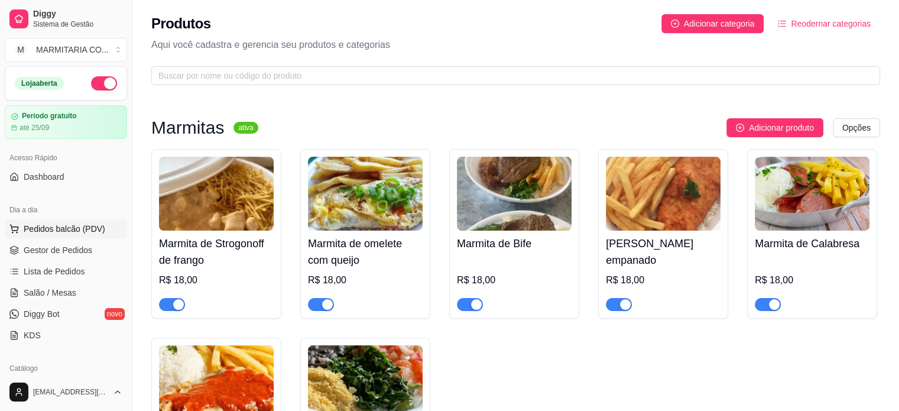
click at [46, 235] on button "Pedidos balcão (PDV)" at bounding box center [66, 228] width 122 height 19
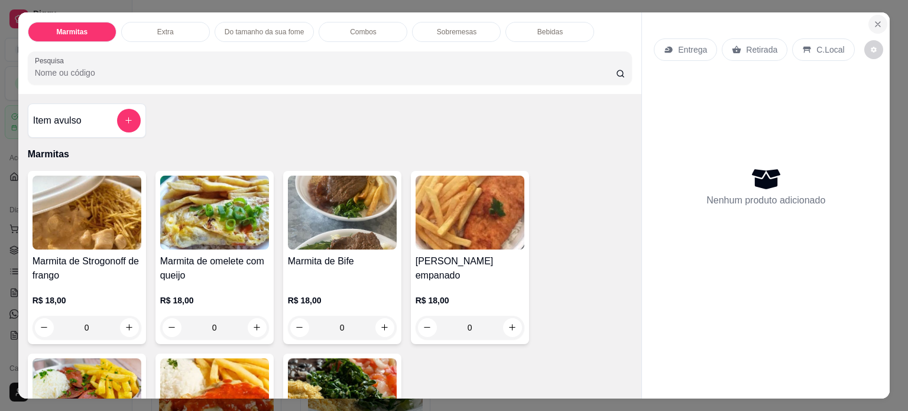
click at [873, 21] on icon "Close" at bounding box center [877, 23] width 9 height 9
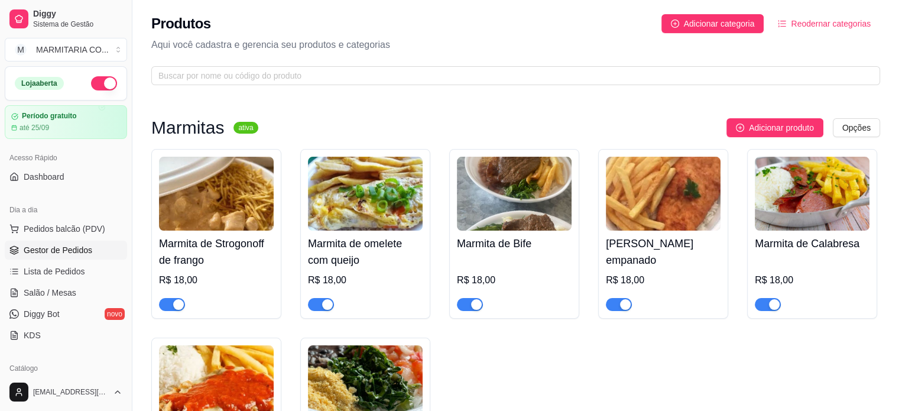
click at [48, 248] on span "Gestor de Pedidos" at bounding box center [58, 250] width 69 height 12
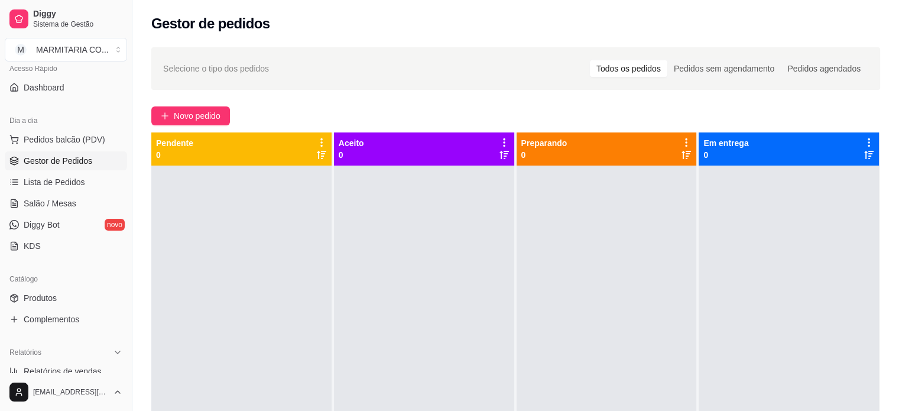
scroll to position [53, 0]
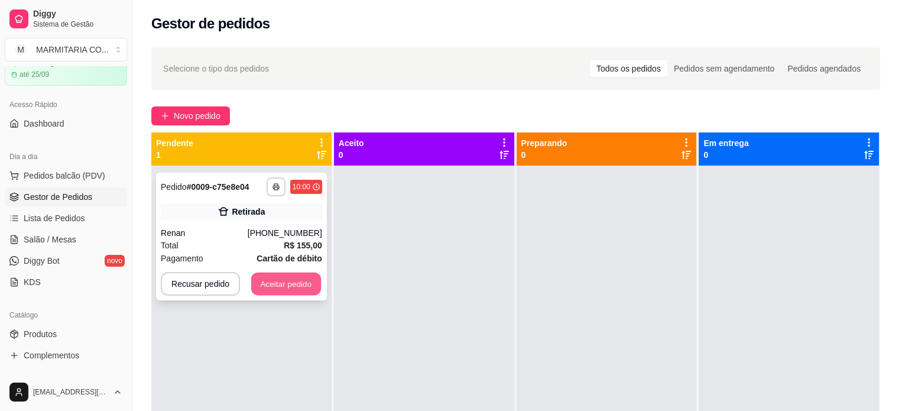
click at [286, 282] on button "Aceitar pedido" at bounding box center [286, 283] width 70 height 23
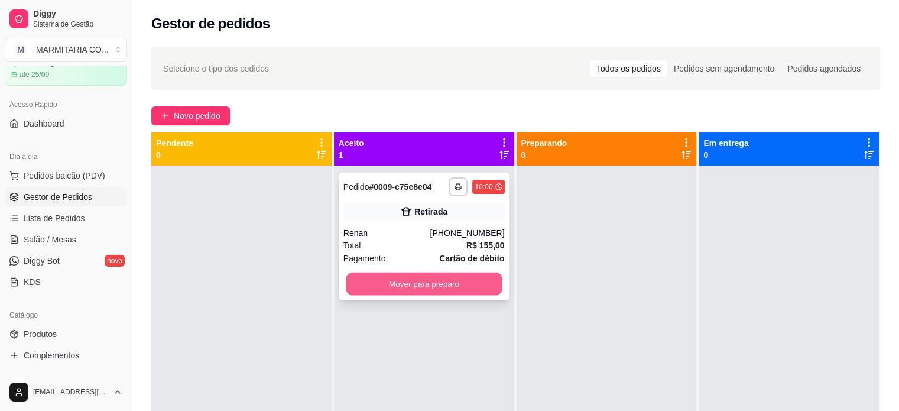
click at [387, 282] on button "Mover para preparo" at bounding box center [424, 283] width 157 height 23
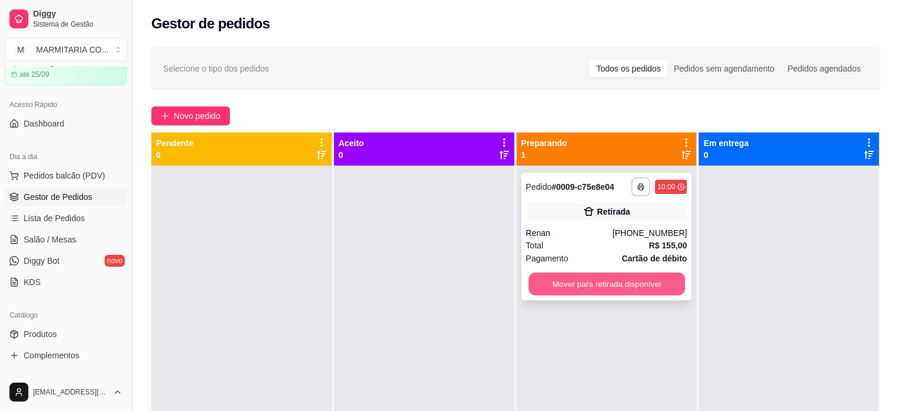
click at [590, 288] on button "Mover para retirada disponível" at bounding box center [606, 283] width 157 height 23
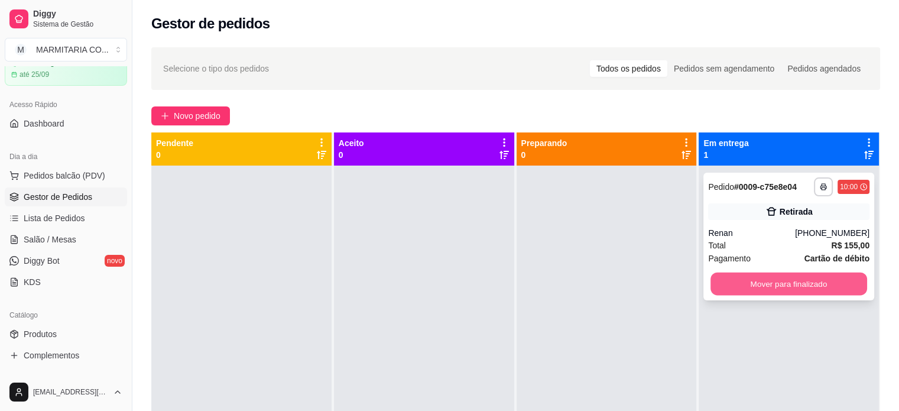
click at [726, 278] on button "Mover para finalizado" at bounding box center [788, 283] width 157 height 23
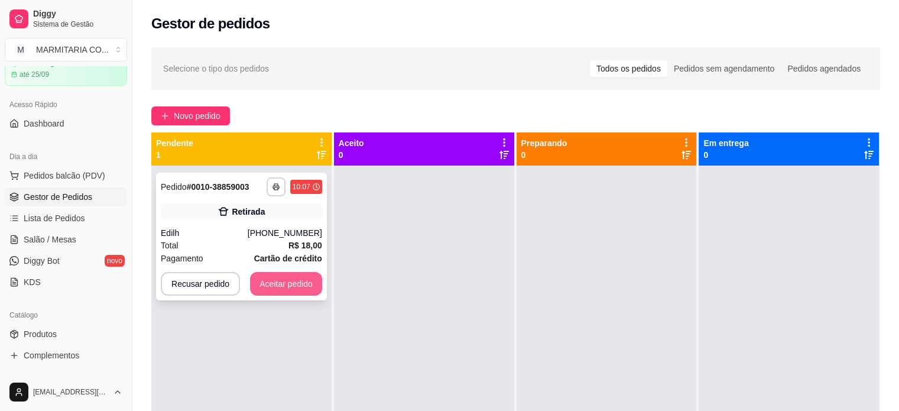
click at [274, 281] on button "Aceitar pedido" at bounding box center [286, 284] width 72 height 24
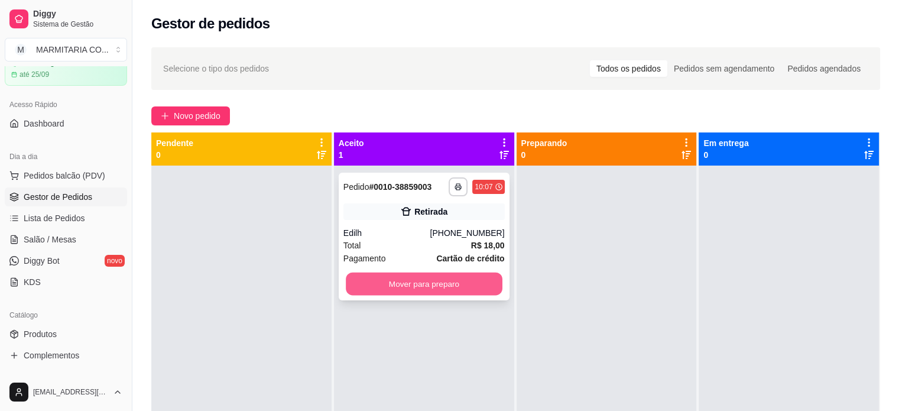
click at [465, 279] on button "Mover para preparo" at bounding box center [424, 283] width 157 height 23
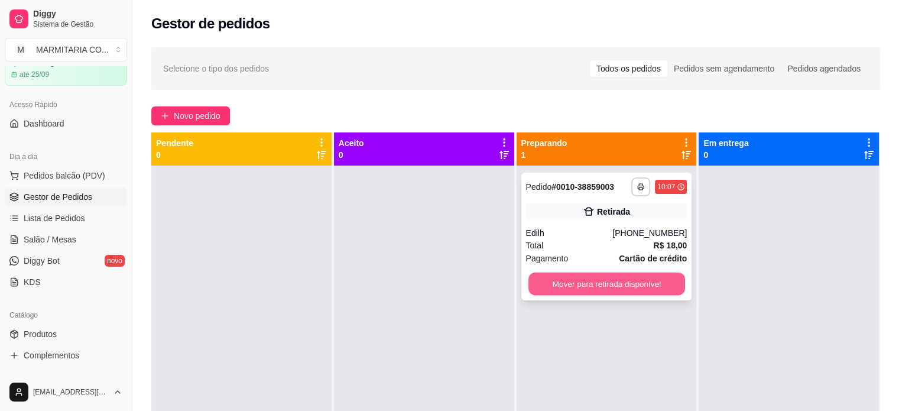
click at [600, 285] on button "Mover para retirada disponível" at bounding box center [606, 283] width 157 height 23
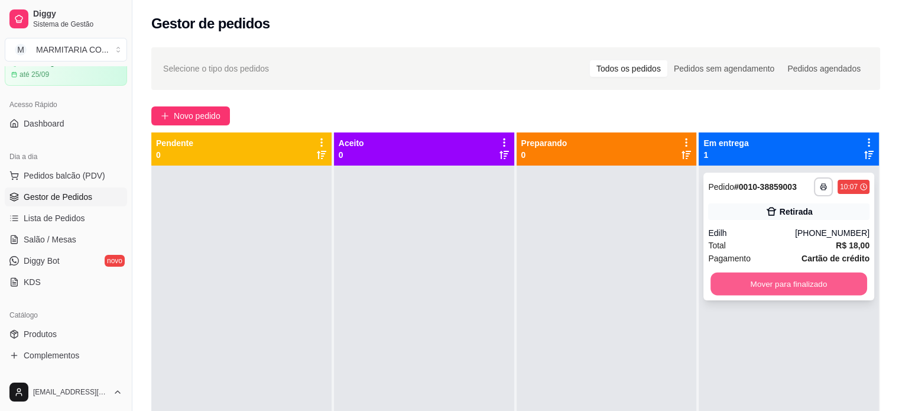
click at [756, 277] on button "Mover para finalizado" at bounding box center [788, 283] width 157 height 23
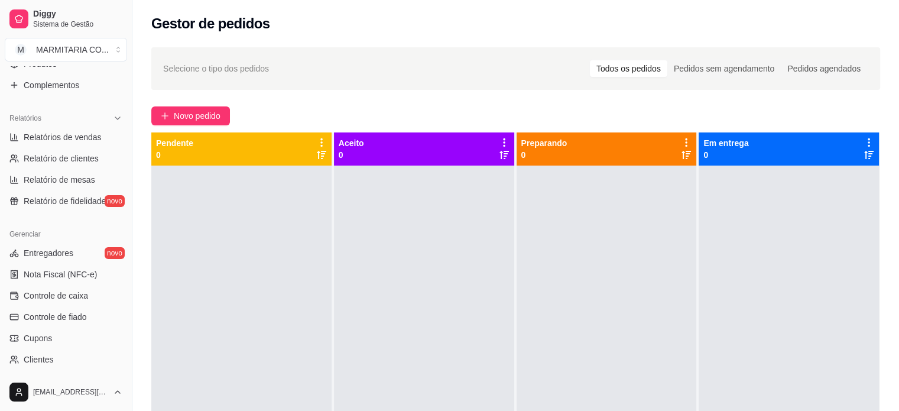
scroll to position [331, 0]
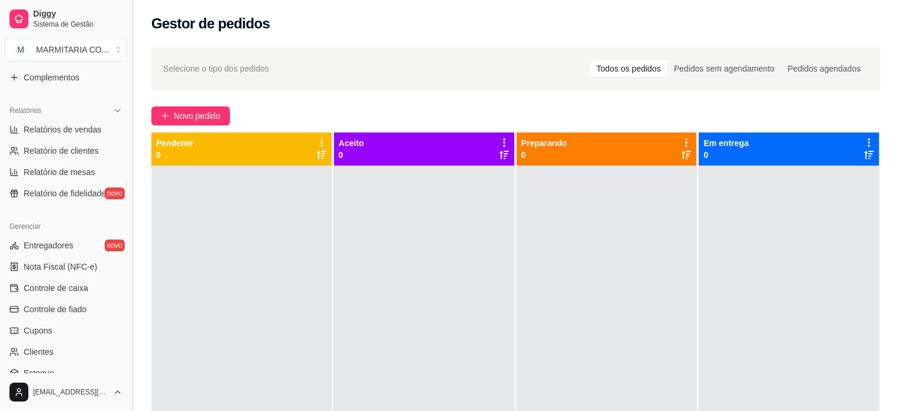
drag, startPoint x: 127, startPoint y: 219, endPoint x: 134, endPoint y: 165, distance: 54.2
click at [134, 165] on button "Toggle Sidebar" at bounding box center [131, 205] width 9 height 411
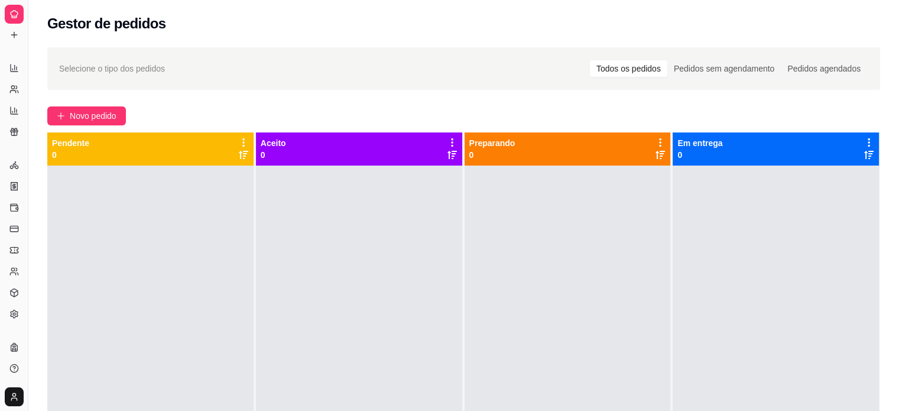
scroll to position [197, 0]
click at [27, 51] on button "Toggle Sidebar" at bounding box center [27, 205] width 9 height 411
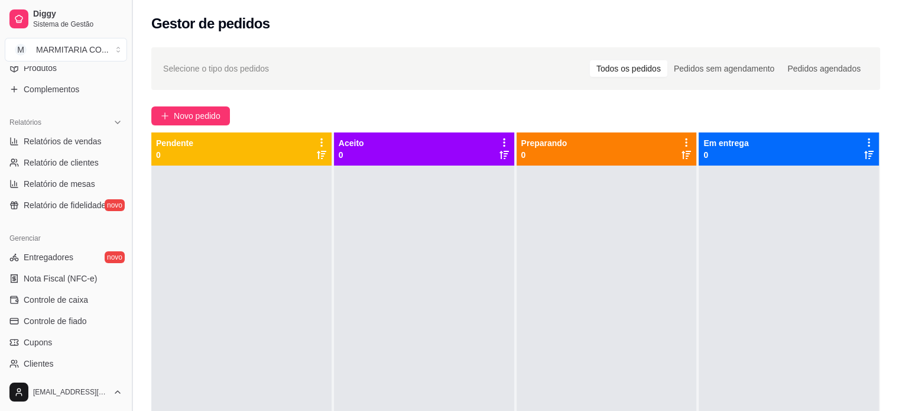
scroll to position [331, 0]
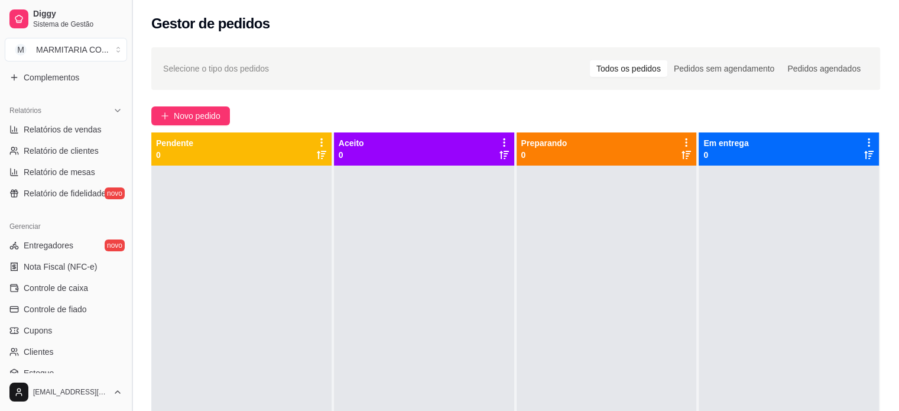
click at [128, 158] on button "Toggle Sidebar" at bounding box center [131, 205] width 9 height 411
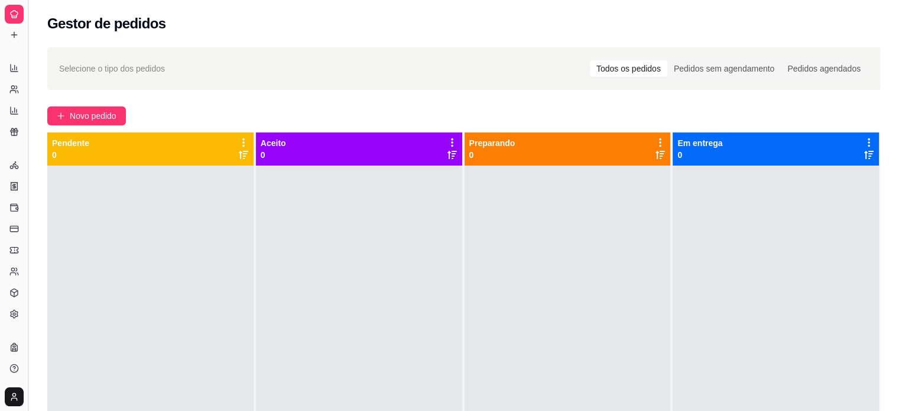
scroll to position [197, 0]
click at [30, 53] on button "Toggle Sidebar" at bounding box center [27, 205] width 9 height 411
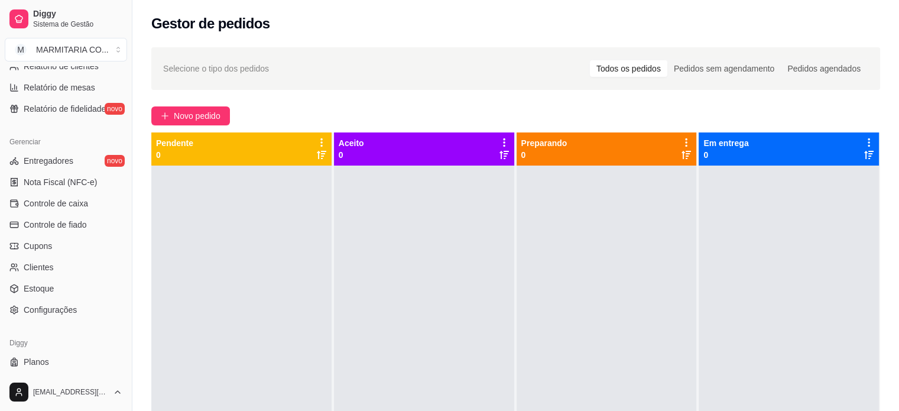
scroll to position [418, 0]
click at [69, 307] on span "Configurações" at bounding box center [50, 307] width 53 height 12
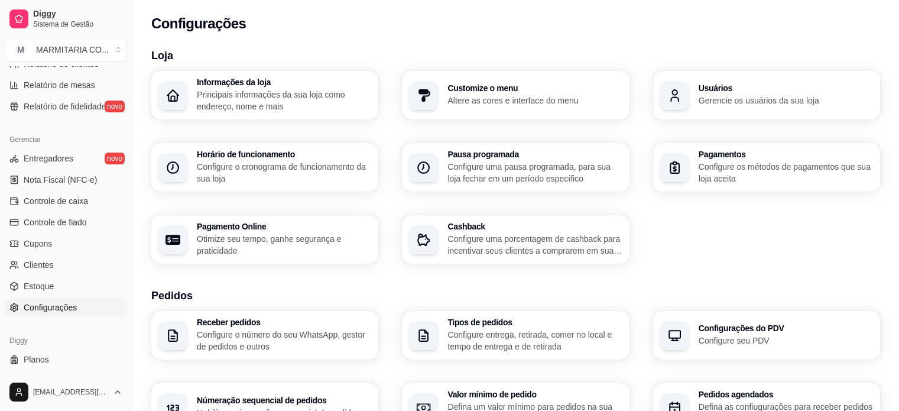
scroll to position [359, 0]
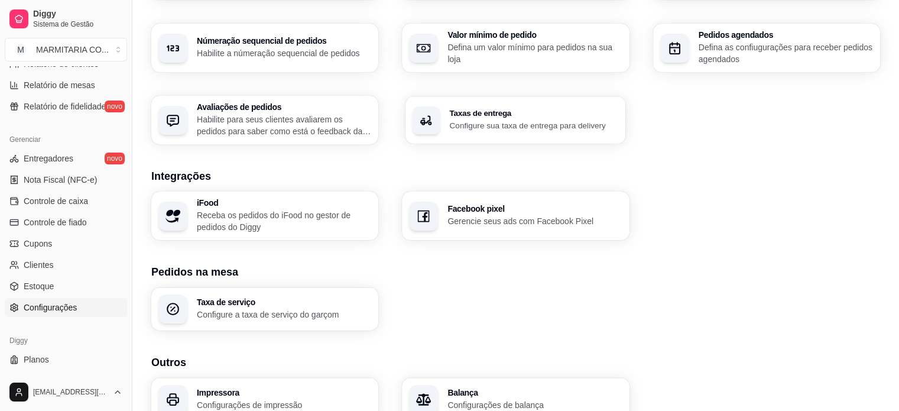
click at [565, 118] on div "Taxas de entrega Configure sua taxa de entrega para delivery" at bounding box center [534, 120] width 169 height 22
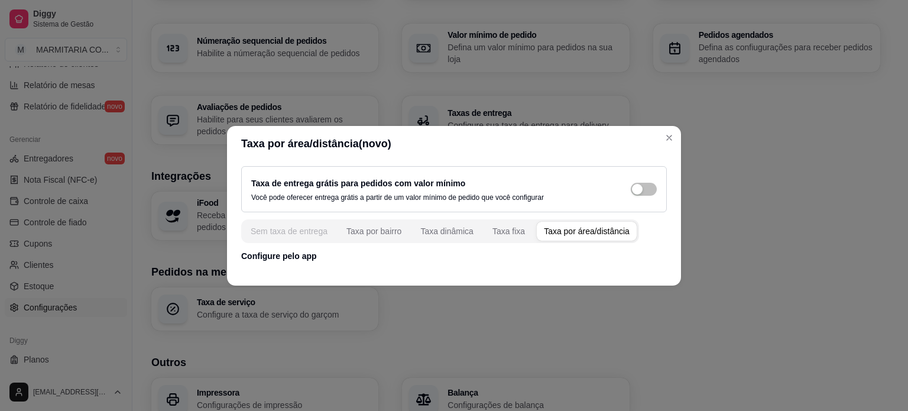
click at [305, 233] on div "Sem taxa de entrega" at bounding box center [289, 231] width 77 height 12
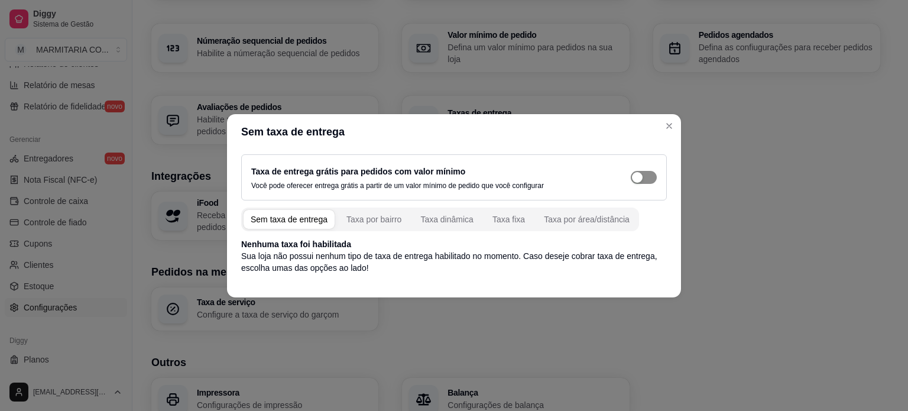
click at [636, 179] on div "button" at bounding box center [637, 177] width 11 height 11
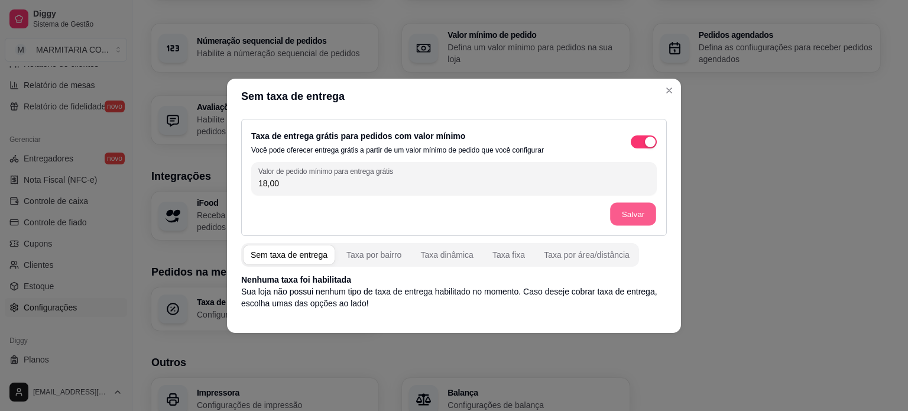
click at [629, 215] on button "Salvar" at bounding box center [633, 213] width 46 height 23
click at [379, 257] on div "Taxa por bairro" at bounding box center [373, 255] width 55 height 12
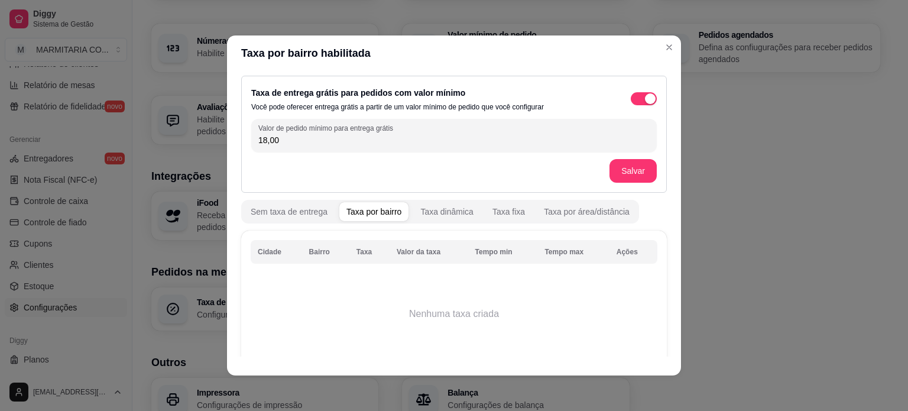
click at [610, 253] on th "Ações" at bounding box center [633, 252] width 48 height 24
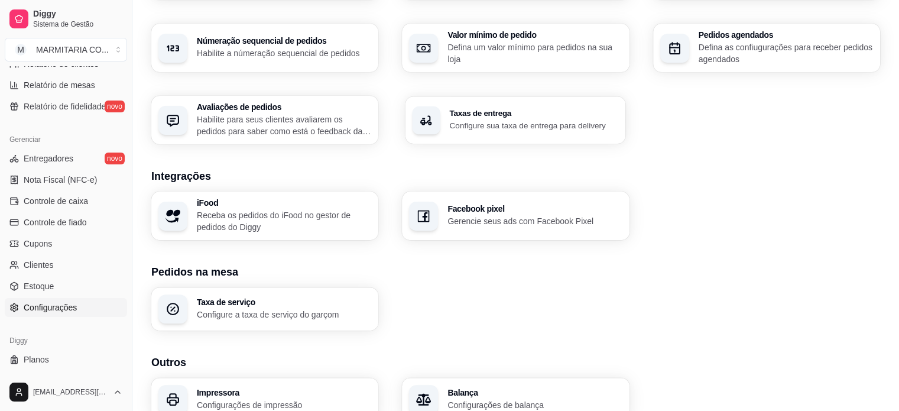
click at [453, 121] on p "Configure sua taxa de entrega para delivery" at bounding box center [534, 124] width 169 height 11
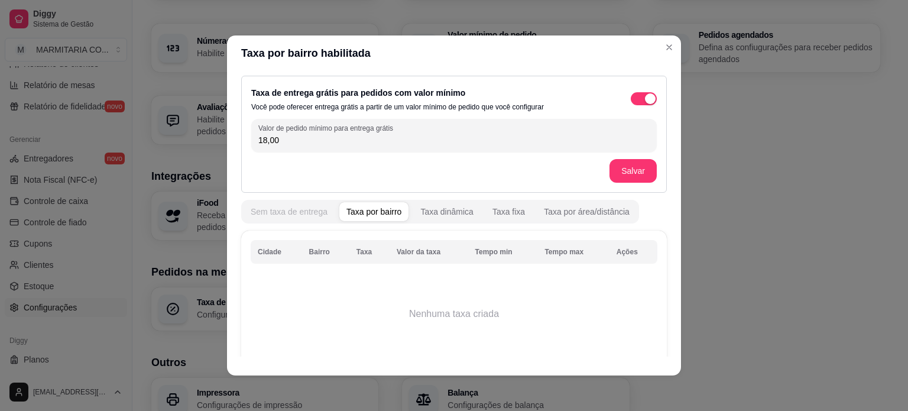
click at [307, 210] on div "Sem taxa de entrega" at bounding box center [289, 212] width 77 height 12
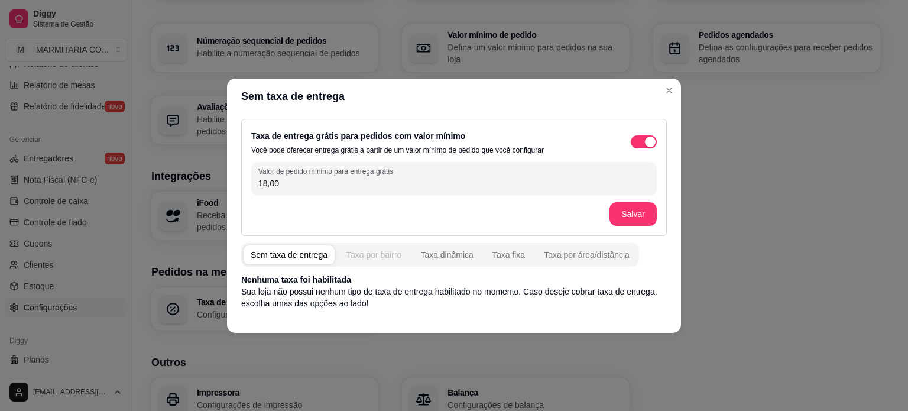
click at [386, 258] on div "Taxa por bairro" at bounding box center [373, 255] width 55 height 12
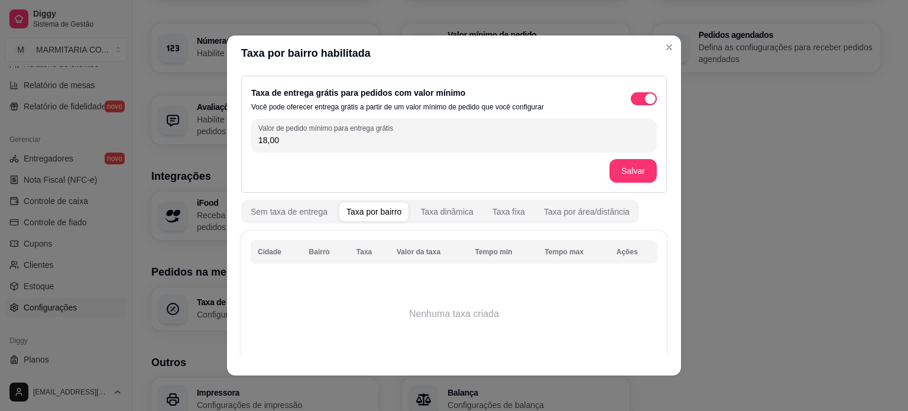
click at [610, 250] on th "Ações" at bounding box center [633, 252] width 48 height 24
click at [487, 253] on th "Tempo min" at bounding box center [503, 252] width 70 height 24
click at [544, 212] on div "Taxa por área/distância" at bounding box center [587, 212] width 86 height 12
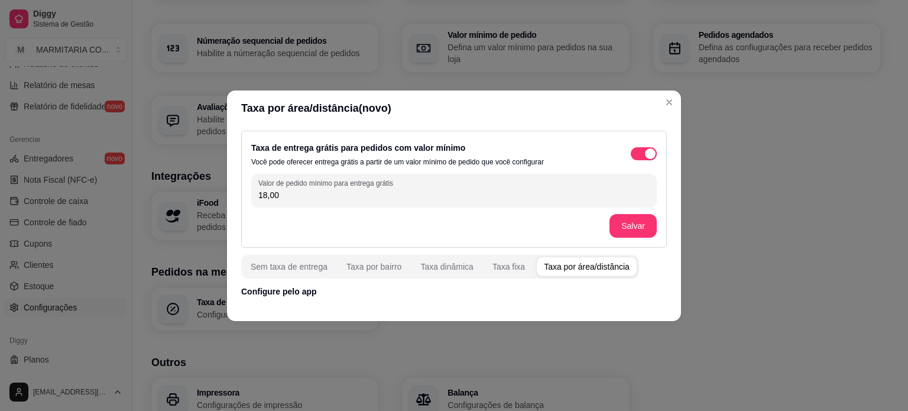
click at [277, 290] on p "Configure pelo app" at bounding box center [453, 291] width 425 height 12
click at [555, 266] on div "Taxa por área/distância" at bounding box center [587, 267] width 86 height 12
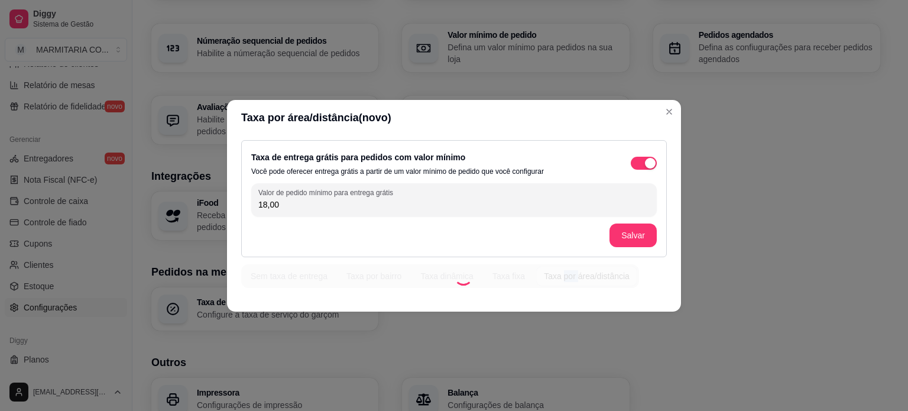
click at [555, 266] on div "Sem taxa de entrega Taxa por bairro Taxa dinâmica Taxa fixa Taxa por área/distâ…" at bounding box center [440, 276] width 398 height 24
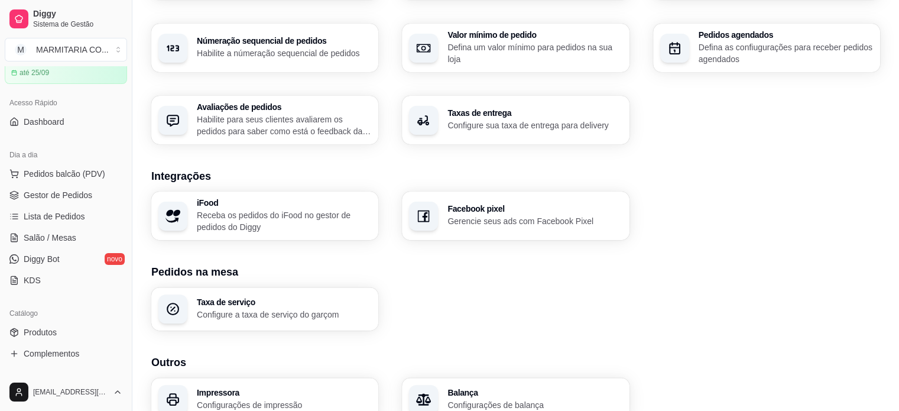
scroll to position [0, 0]
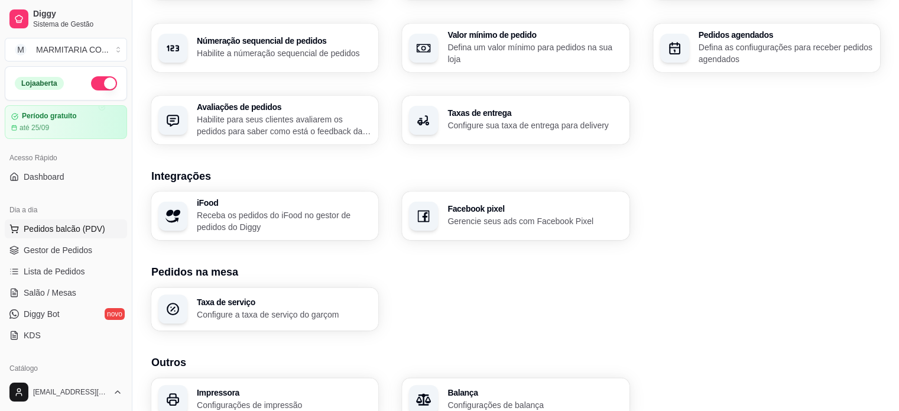
click at [63, 232] on span "Pedidos balcão (PDV)" at bounding box center [65, 229] width 82 height 12
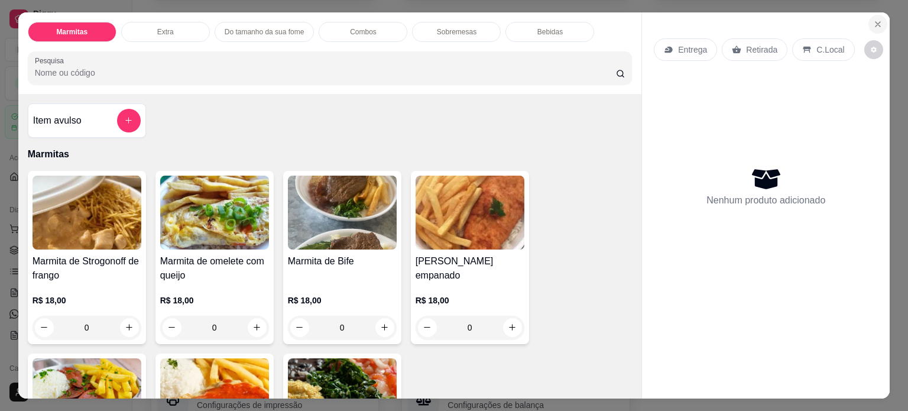
click at [875, 19] on icon "Close" at bounding box center [877, 23] width 9 height 9
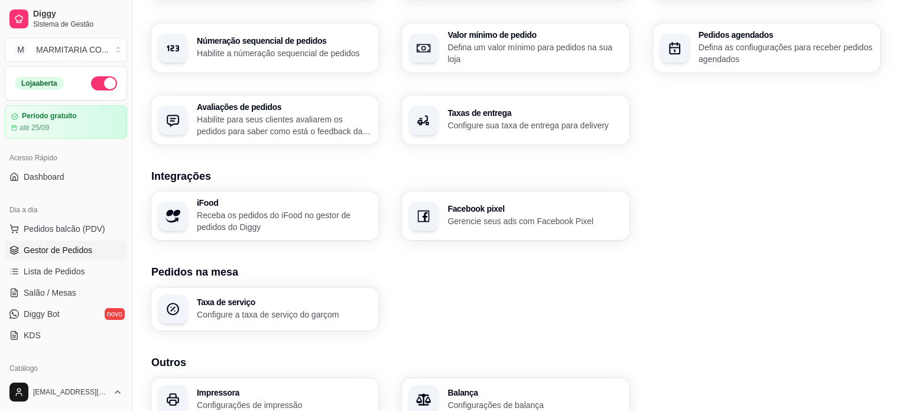
click at [96, 242] on link "Gestor de Pedidos" at bounding box center [66, 249] width 122 height 19
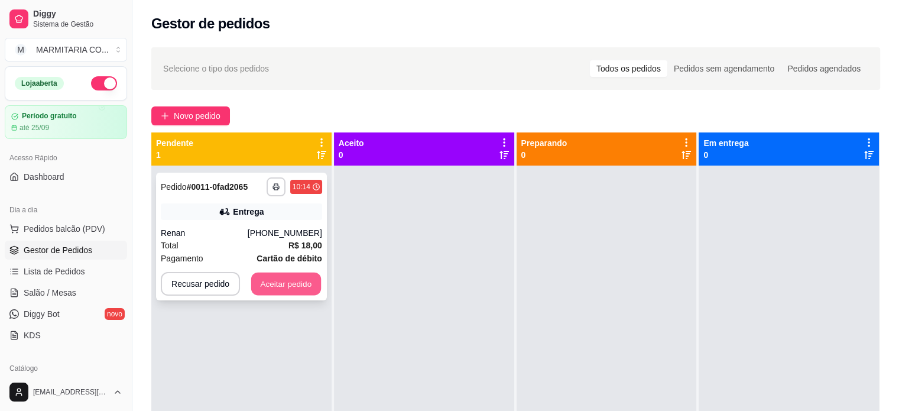
click at [268, 283] on button "Aceitar pedido" at bounding box center [286, 283] width 70 height 23
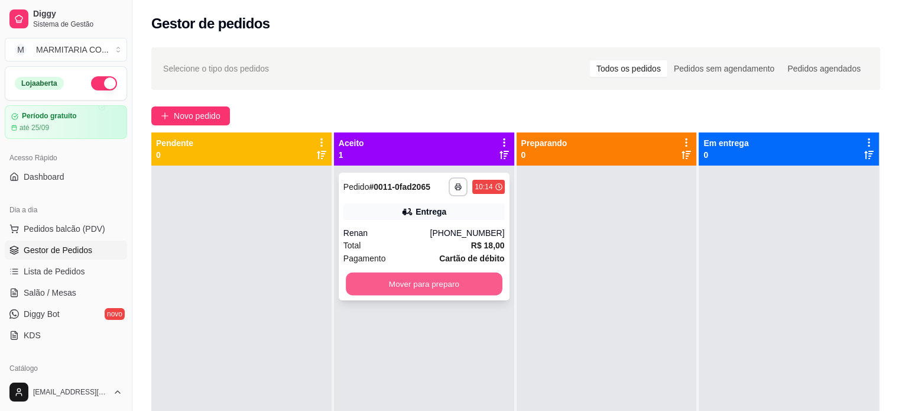
click at [382, 281] on button "Mover para preparo" at bounding box center [424, 283] width 157 height 23
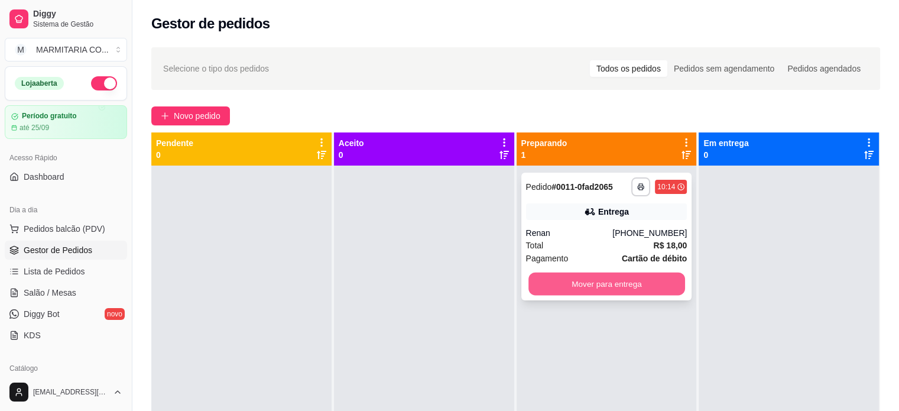
click at [625, 278] on button "Mover para entrega" at bounding box center [606, 283] width 157 height 23
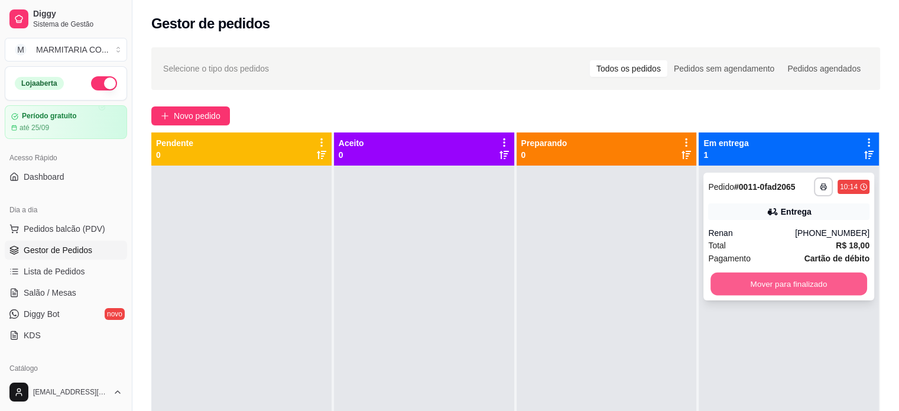
click at [719, 283] on button "Mover para finalizado" at bounding box center [788, 283] width 157 height 23
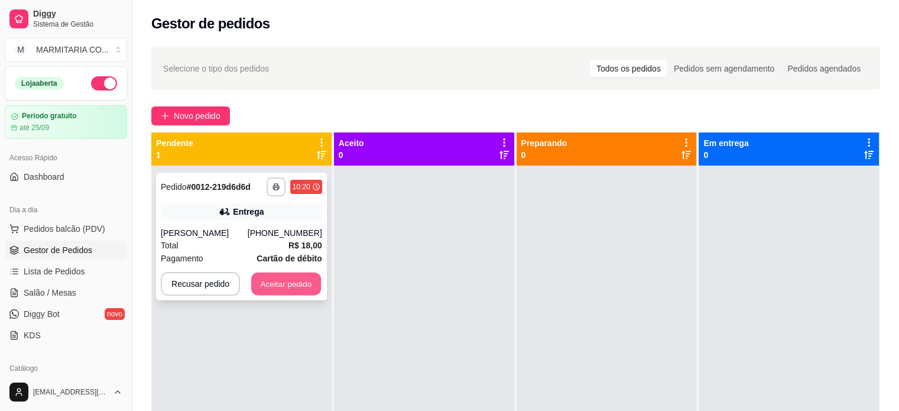
click at [294, 278] on button "Aceitar pedido" at bounding box center [286, 283] width 70 height 23
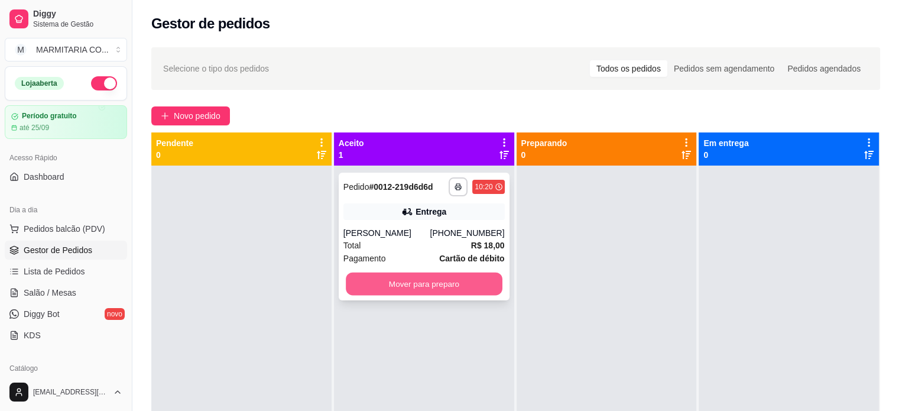
click at [488, 278] on button "Mover para preparo" at bounding box center [424, 283] width 157 height 23
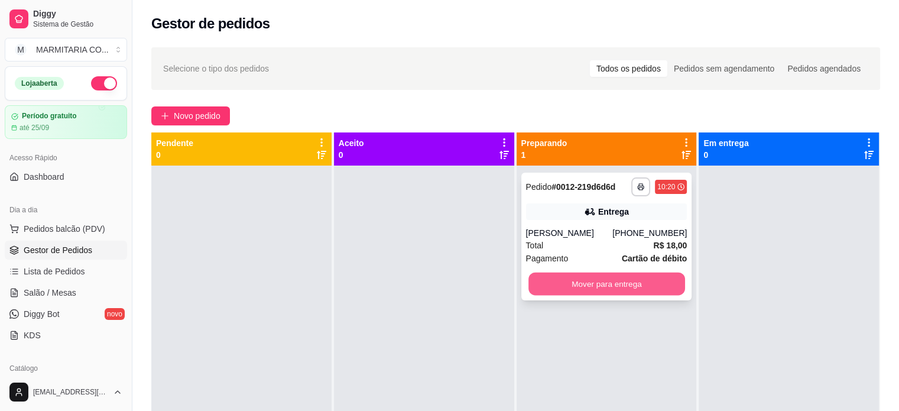
click at [586, 281] on button "Mover para entrega" at bounding box center [606, 283] width 157 height 23
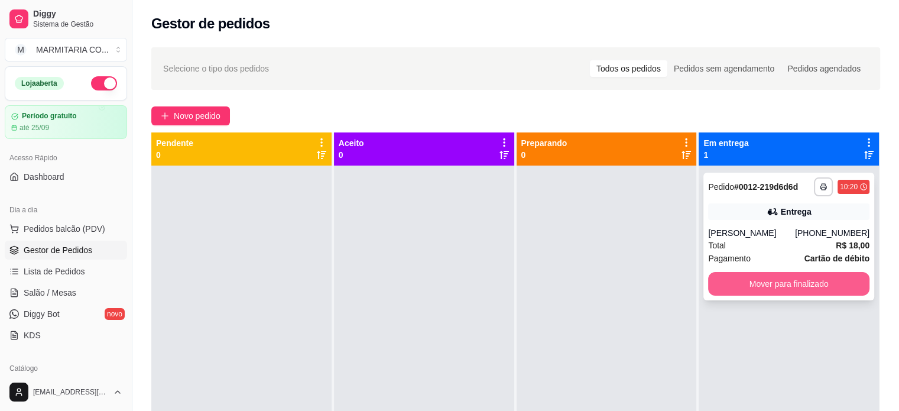
click at [763, 277] on button "Mover para finalizado" at bounding box center [788, 284] width 161 height 24
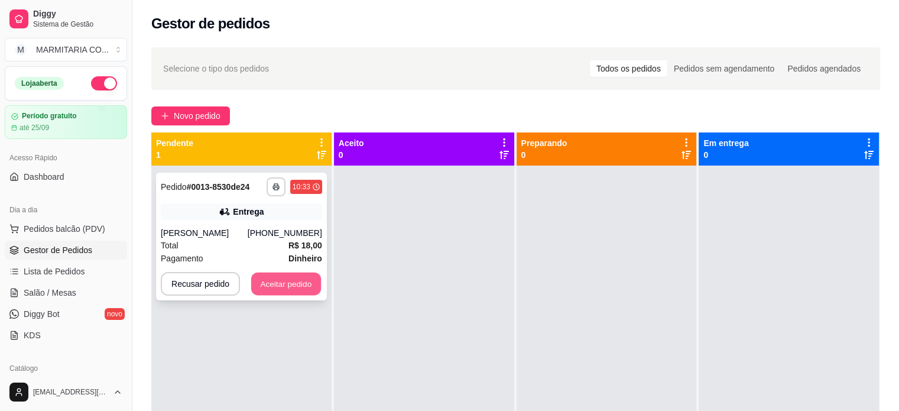
click at [303, 280] on button "Aceitar pedido" at bounding box center [286, 283] width 70 height 23
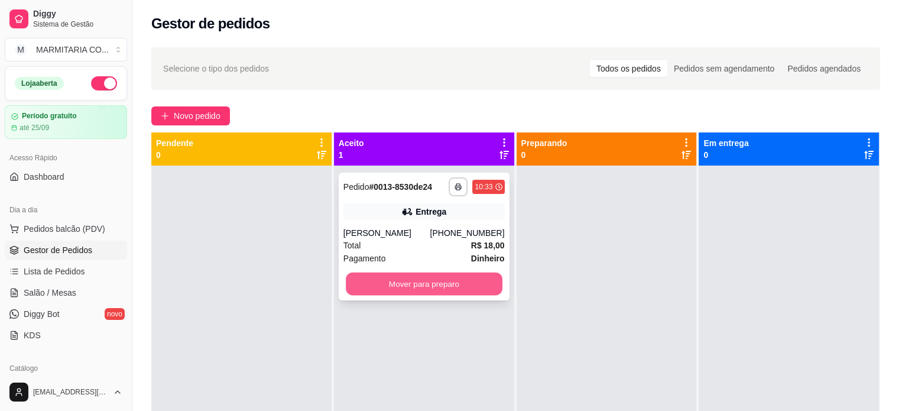
click at [461, 282] on button "Mover para preparo" at bounding box center [424, 283] width 157 height 23
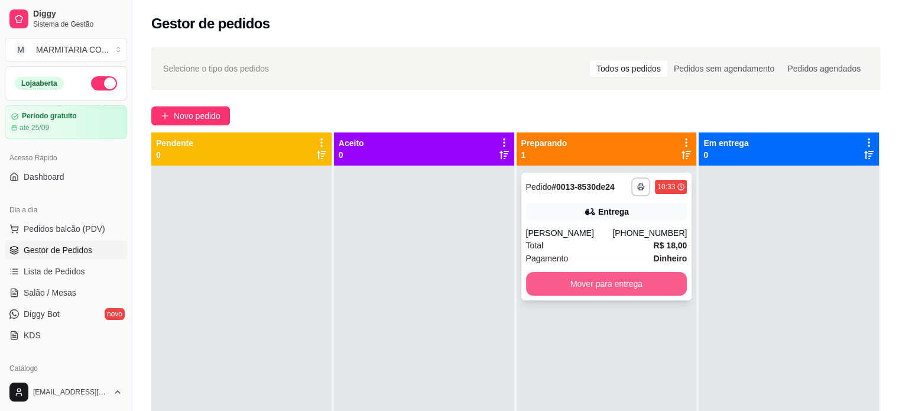
click at [600, 276] on button "Mover para entrega" at bounding box center [606, 284] width 161 height 24
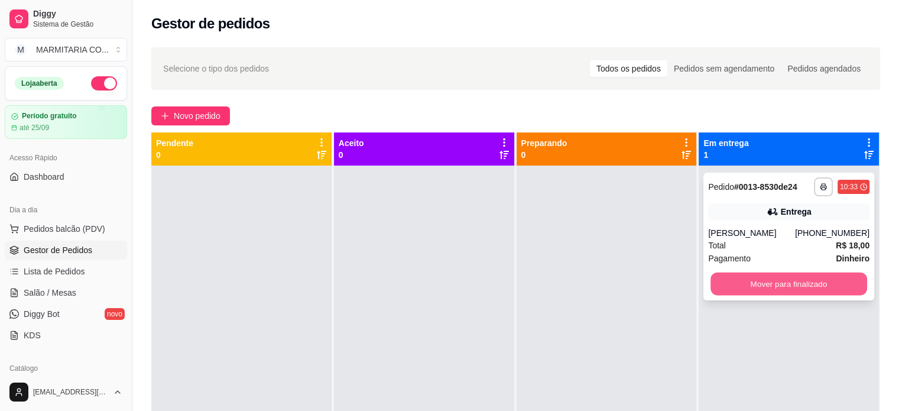
click at [820, 276] on button "Mover para finalizado" at bounding box center [788, 283] width 157 height 23
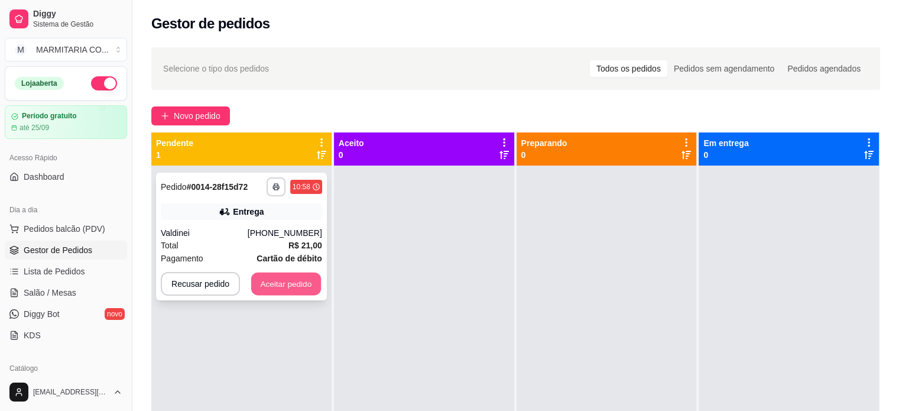
click at [264, 282] on button "Aceitar pedido" at bounding box center [286, 283] width 70 height 23
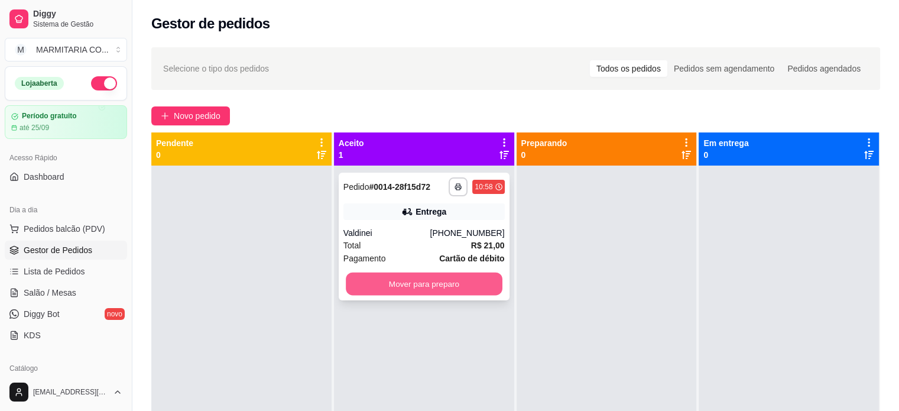
click at [400, 283] on button "Mover para preparo" at bounding box center [424, 283] width 157 height 23
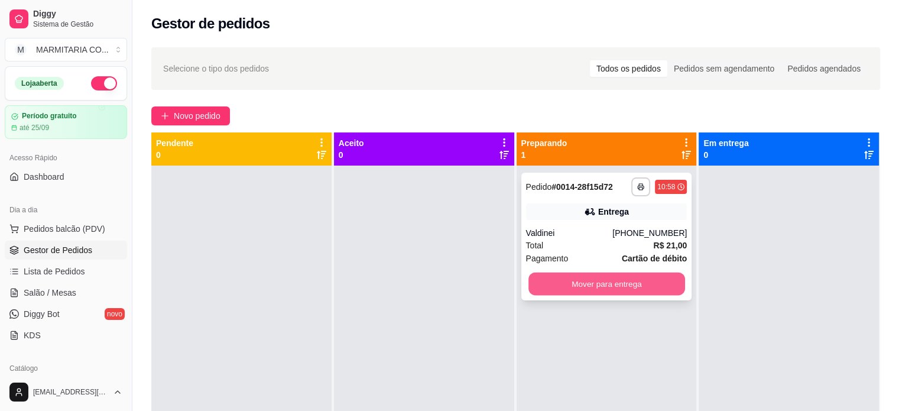
click at [636, 278] on button "Mover para entrega" at bounding box center [606, 283] width 157 height 23
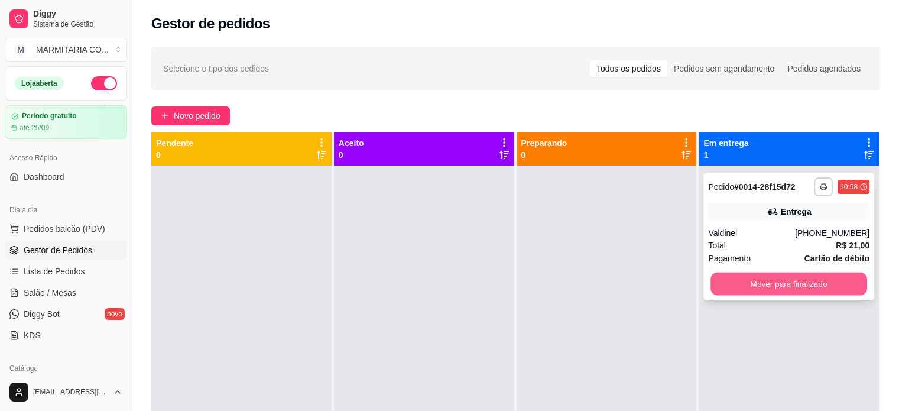
click at [803, 282] on button "Mover para finalizado" at bounding box center [788, 283] width 157 height 23
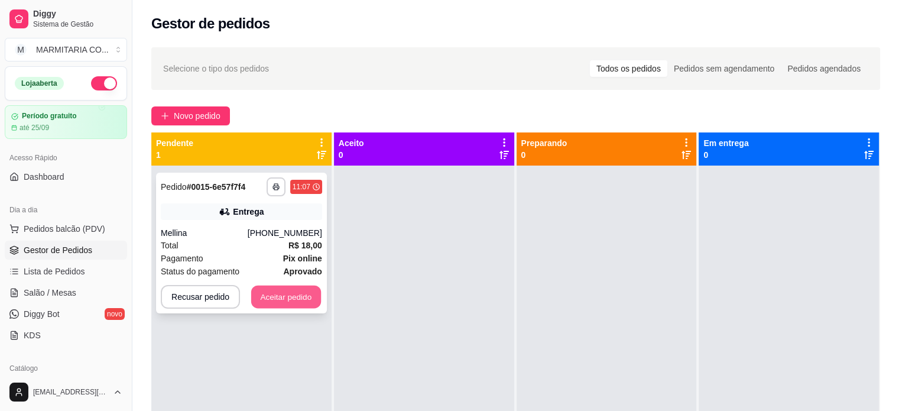
click at [268, 295] on button "Aceitar pedido" at bounding box center [286, 296] width 70 height 23
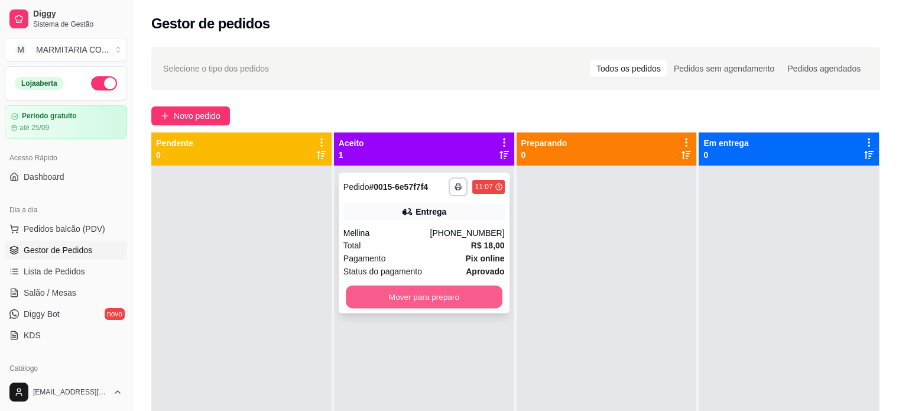
click at [385, 301] on button "Mover para preparo" at bounding box center [424, 296] width 157 height 23
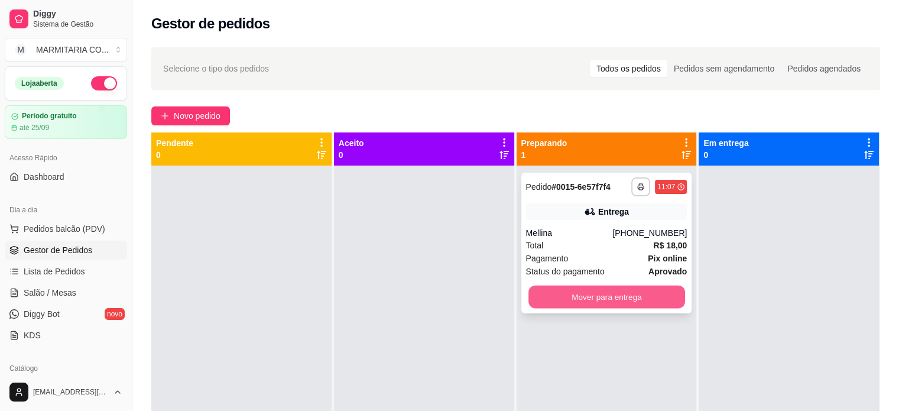
click at [570, 297] on button "Mover para entrega" at bounding box center [606, 296] width 157 height 23
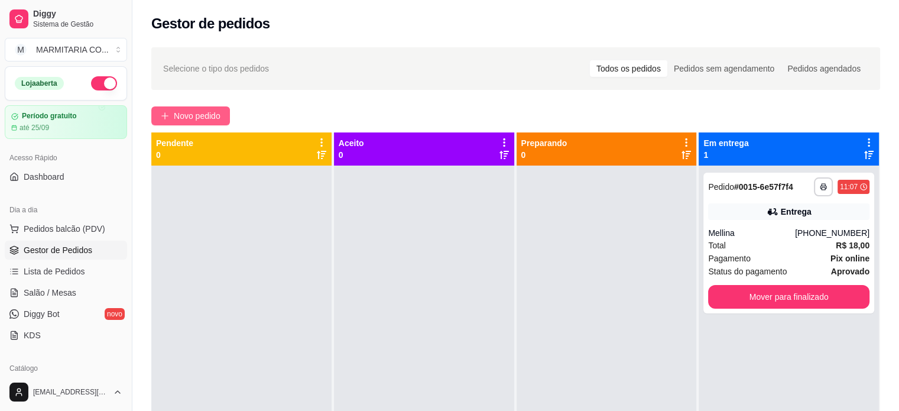
click at [171, 119] on button "Novo pedido" at bounding box center [190, 115] width 79 height 19
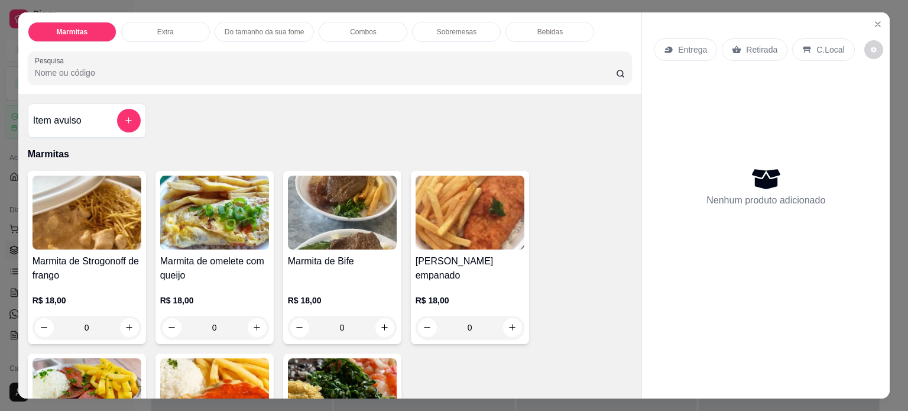
click at [378, 323] on div "0" at bounding box center [342, 328] width 109 height 24
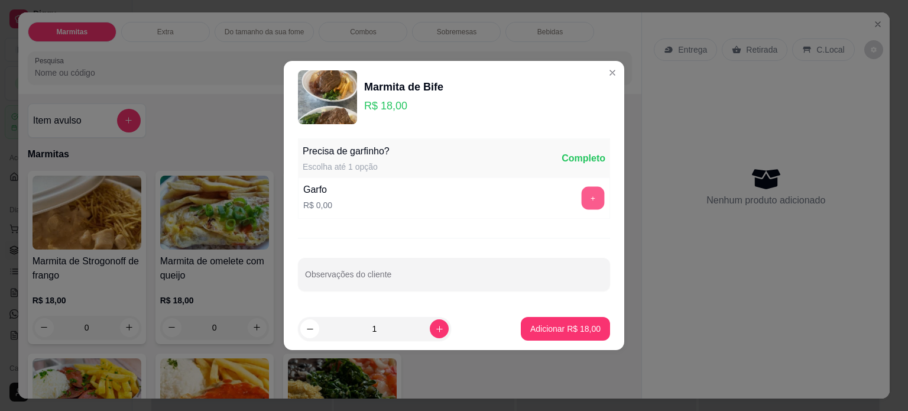
click at [584, 198] on button "+" at bounding box center [592, 198] width 23 height 23
click at [538, 333] on p "Adicionar R$ 18,00" at bounding box center [565, 328] width 69 height 11
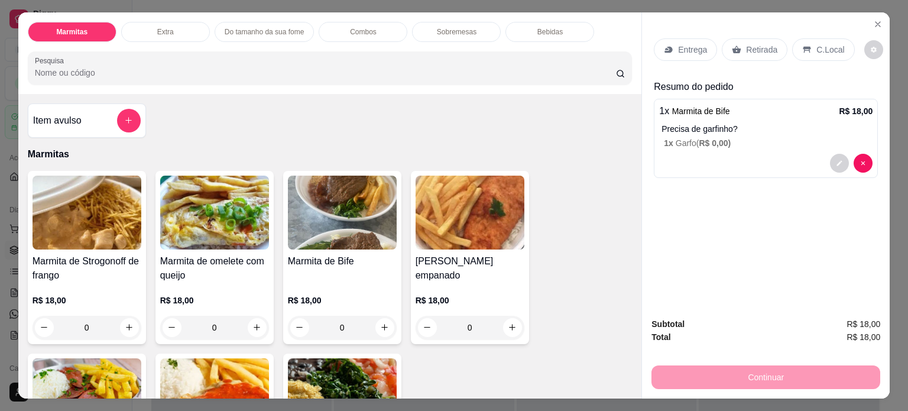
click at [688, 45] on p "Entrega" at bounding box center [692, 50] width 29 height 12
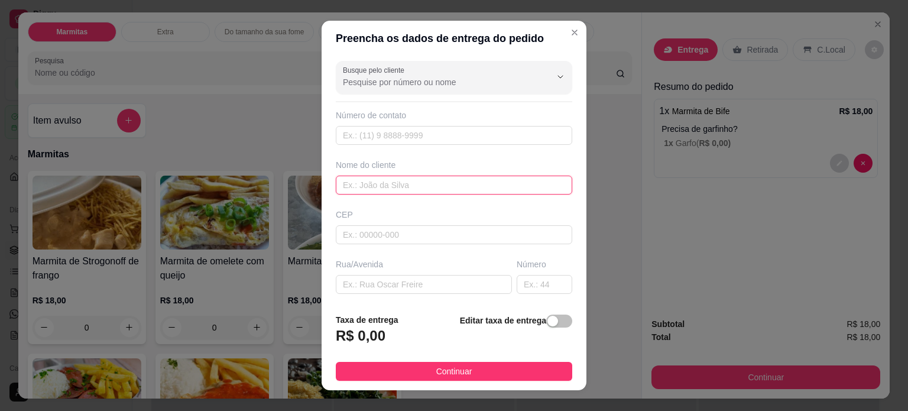
click at [394, 181] on input "text" at bounding box center [454, 184] width 236 height 19
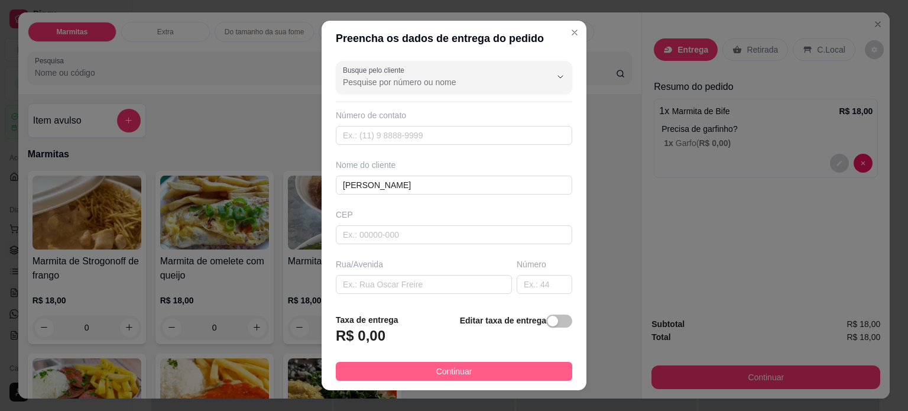
click at [401, 368] on button "Continuar" at bounding box center [454, 371] width 236 height 19
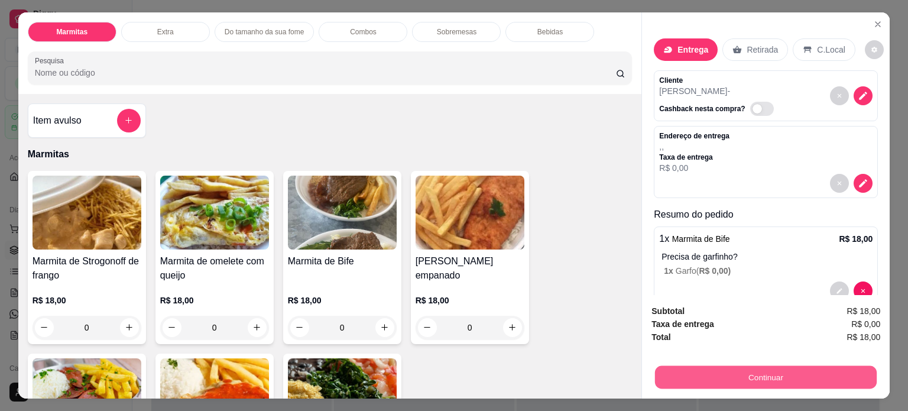
click at [728, 368] on button "Continuar" at bounding box center [766, 377] width 222 height 23
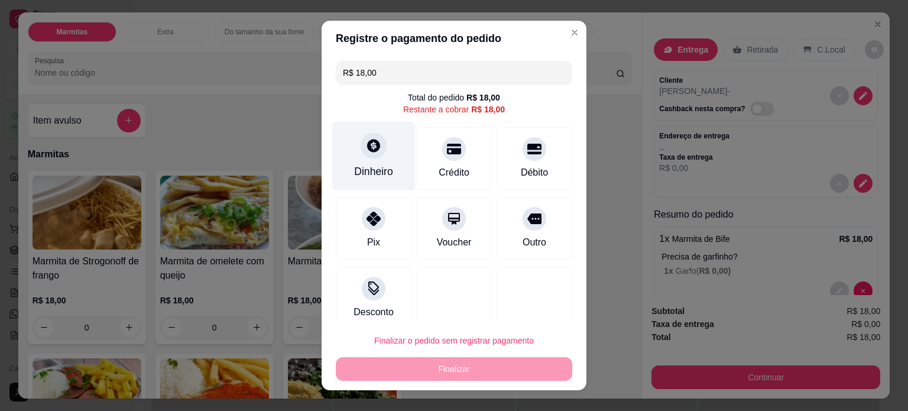
click at [359, 156] on div "Dinheiro" at bounding box center [373, 155] width 83 height 69
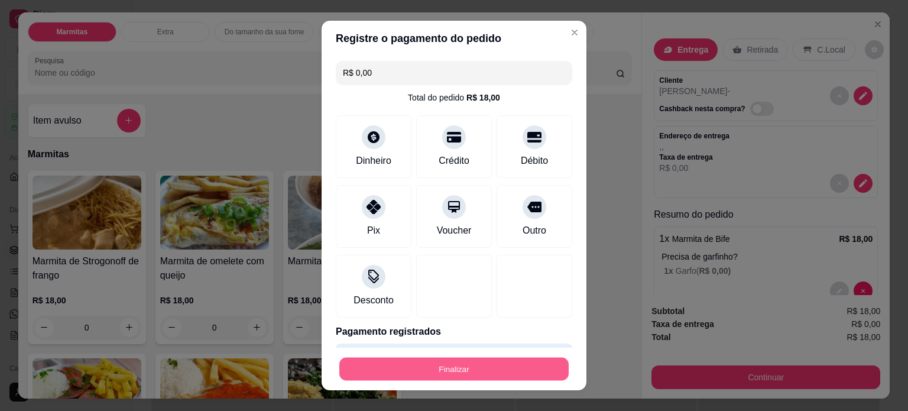
click at [507, 369] on button "Finalizar" at bounding box center [453, 368] width 229 height 23
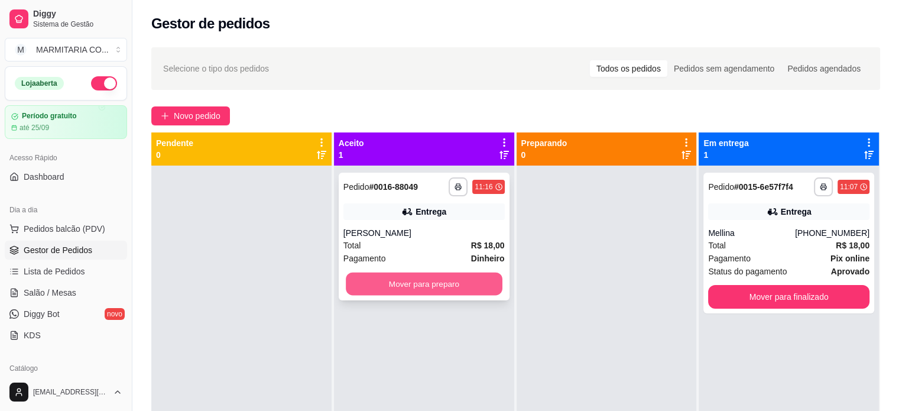
click at [437, 283] on button "Mover para preparo" at bounding box center [424, 283] width 157 height 23
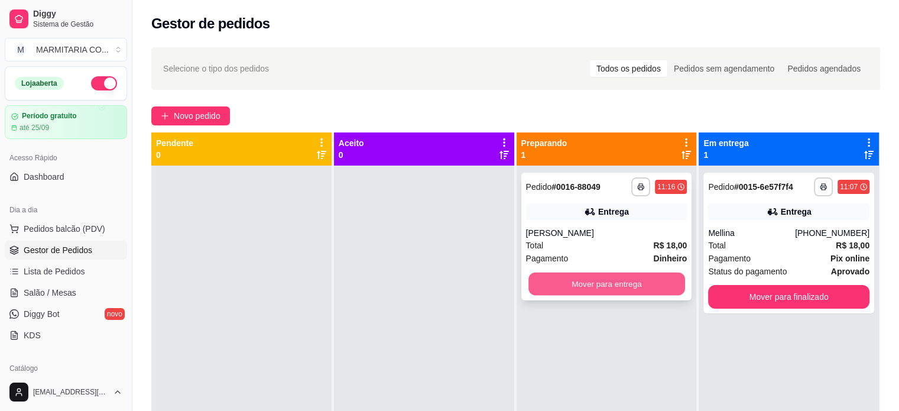
click at [604, 285] on button "Mover para entrega" at bounding box center [606, 283] width 157 height 23
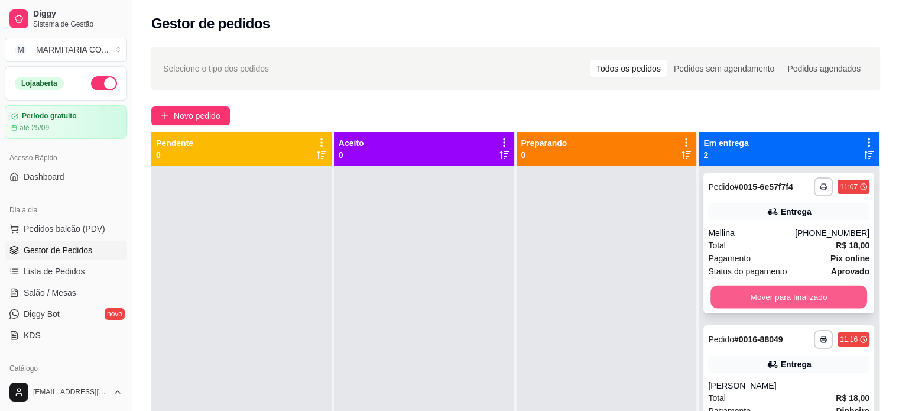
click at [739, 295] on button "Mover para finalizado" at bounding box center [788, 296] width 157 height 23
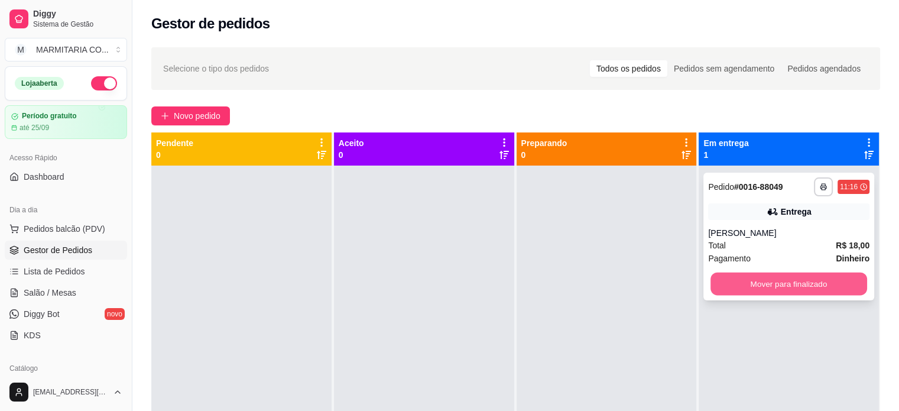
click at [820, 278] on button "Mover para finalizado" at bounding box center [788, 283] width 157 height 23
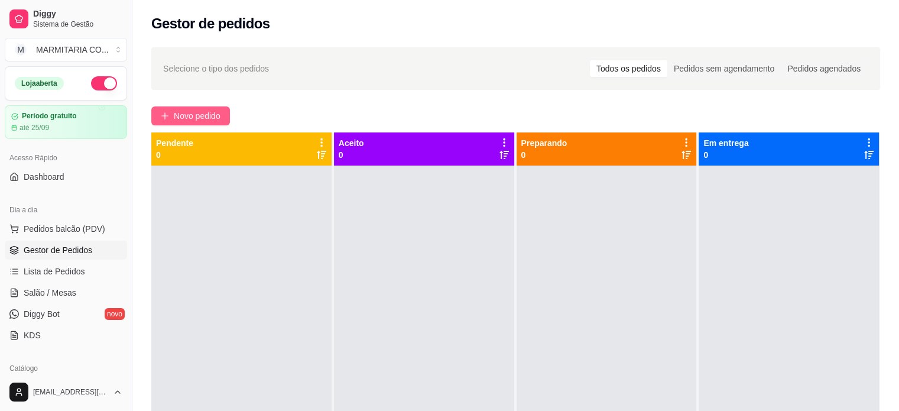
click at [166, 109] on button "Novo pedido" at bounding box center [190, 115] width 79 height 19
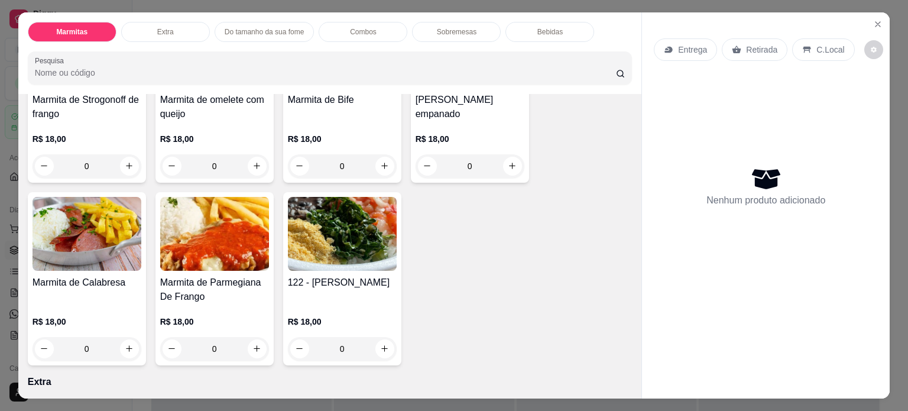
scroll to position [205, 0]
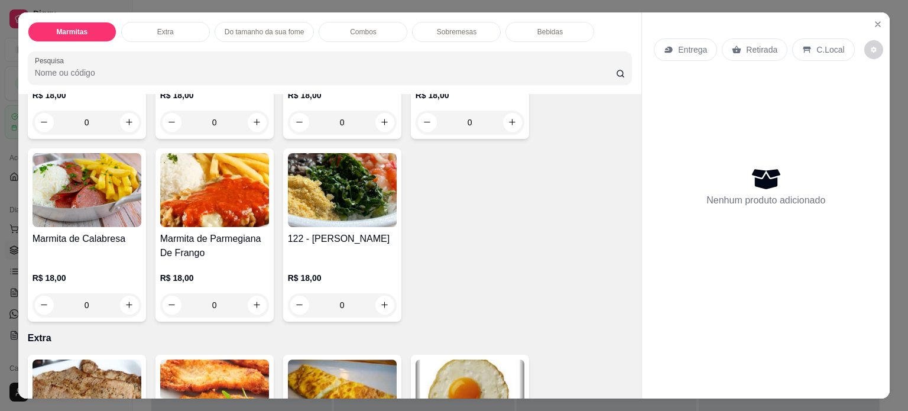
click at [248, 297] on div "0" at bounding box center [214, 305] width 109 height 24
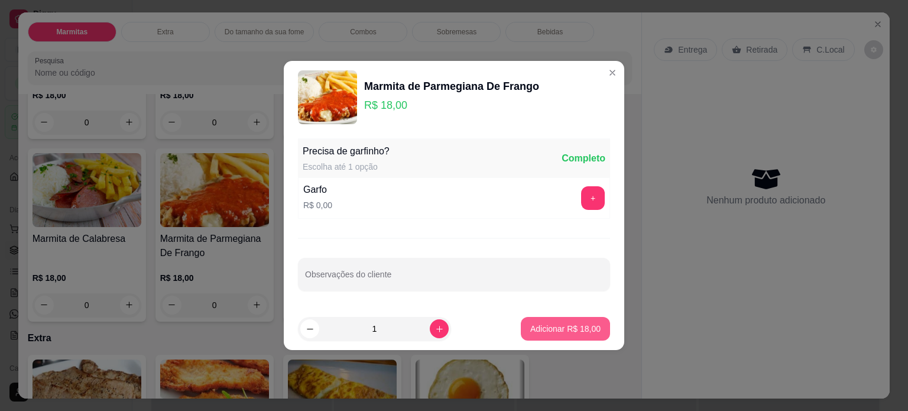
click at [544, 321] on button "Adicionar R$ 18,00" at bounding box center [565, 329] width 89 height 24
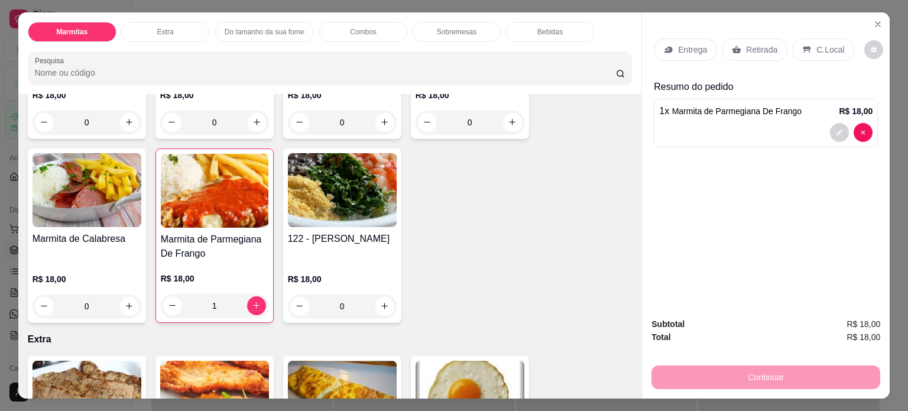
click at [690, 44] on p "Entrega" at bounding box center [692, 50] width 29 height 12
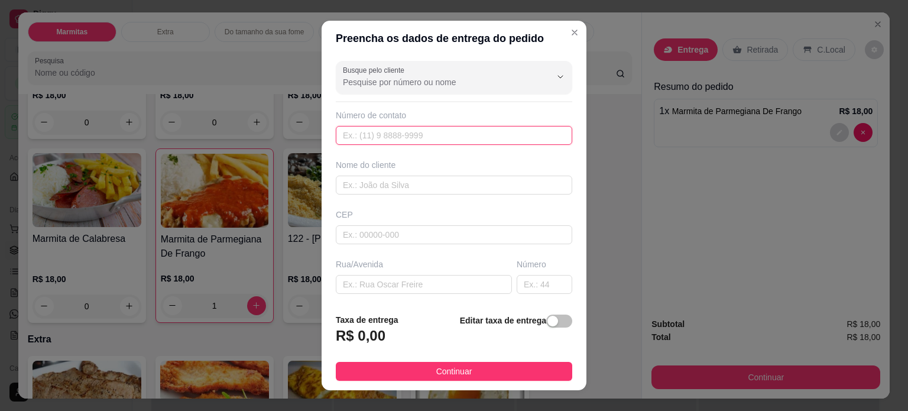
click at [460, 137] on input "text" at bounding box center [454, 135] width 236 height 19
click at [425, 189] on input "text" at bounding box center [454, 184] width 236 height 19
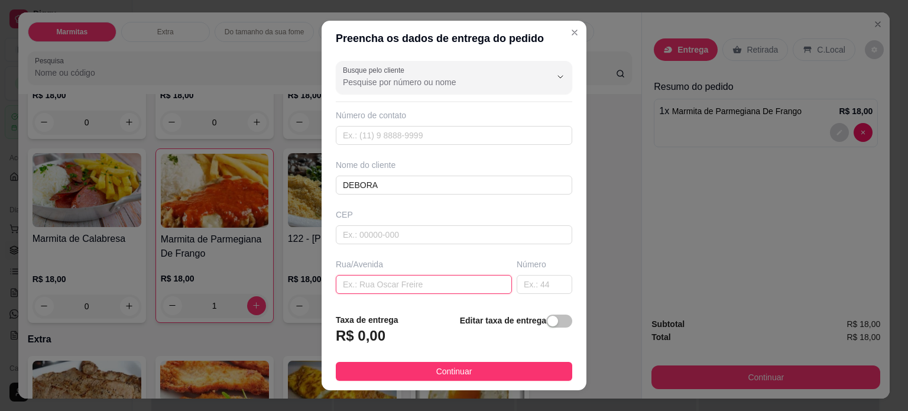
click at [385, 283] on input "text" at bounding box center [424, 284] width 176 height 19
click at [516, 287] on input "text" at bounding box center [544, 284] width 56 height 19
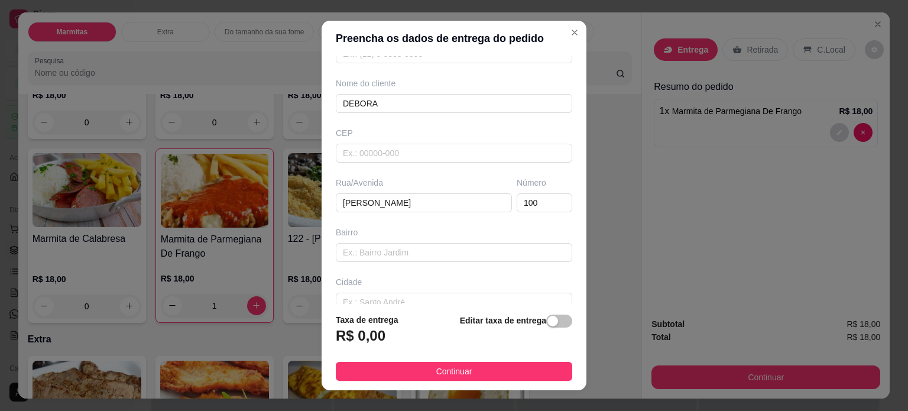
scroll to position [148, 0]
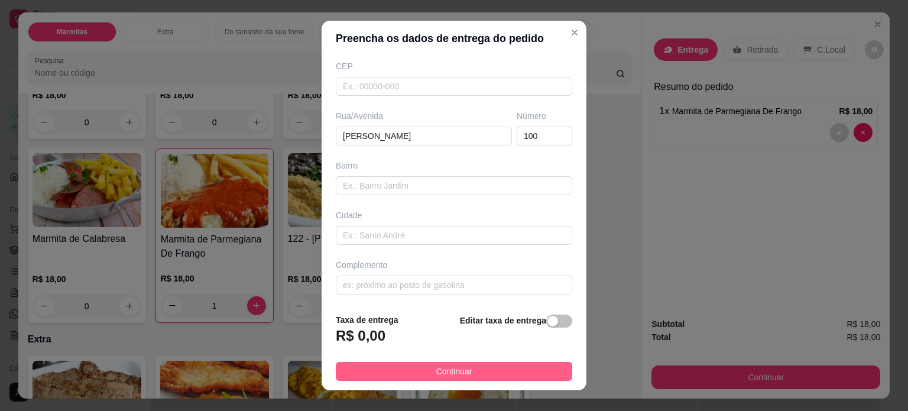
click at [405, 369] on button "Continuar" at bounding box center [454, 371] width 236 height 19
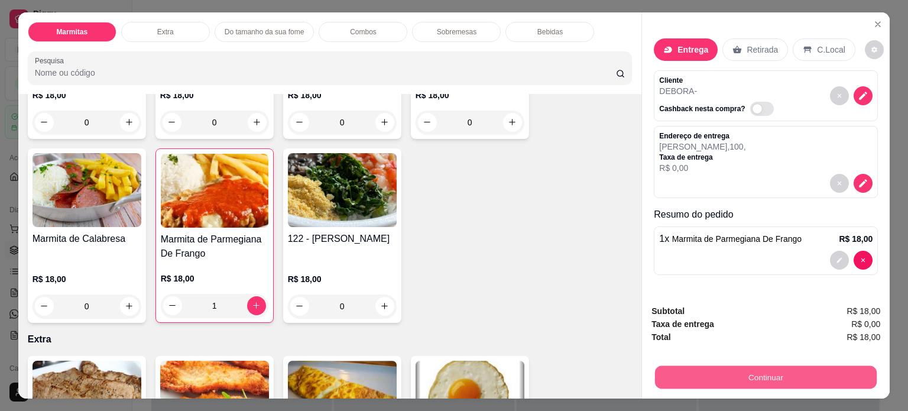
click at [664, 366] on button "Continuar" at bounding box center [766, 377] width 222 height 23
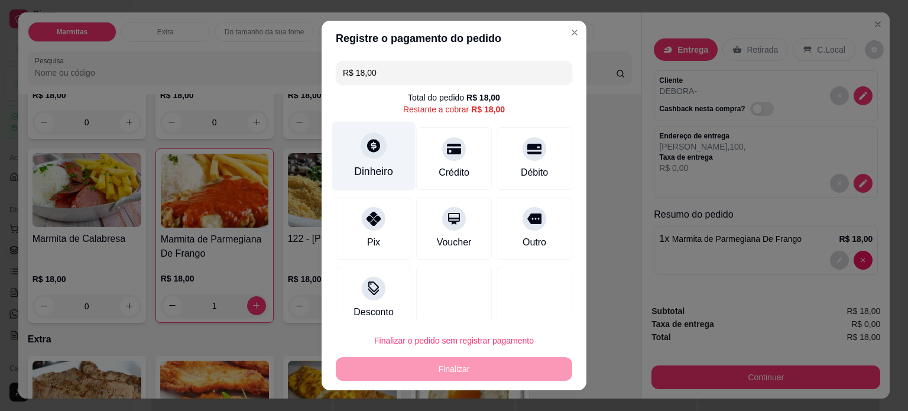
click at [378, 167] on div "Dinheiro" at bounding box center [373, 171] width 39 height 15
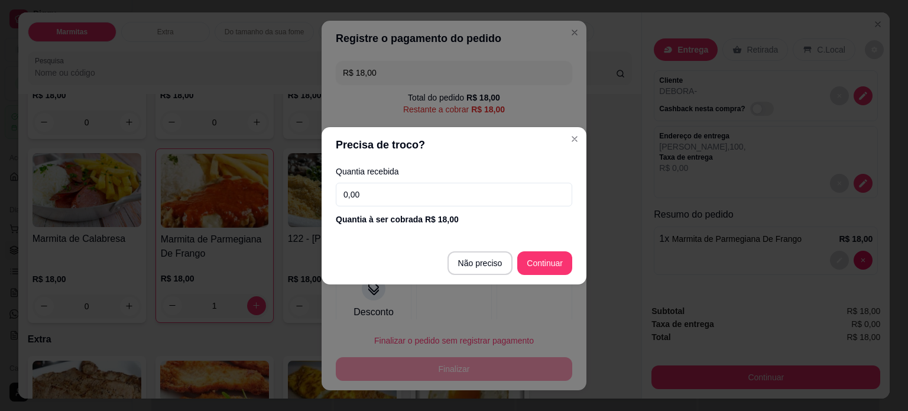
click at [459, 199] on input "0,00" at bounding box center [454, 195] width 236 height 24
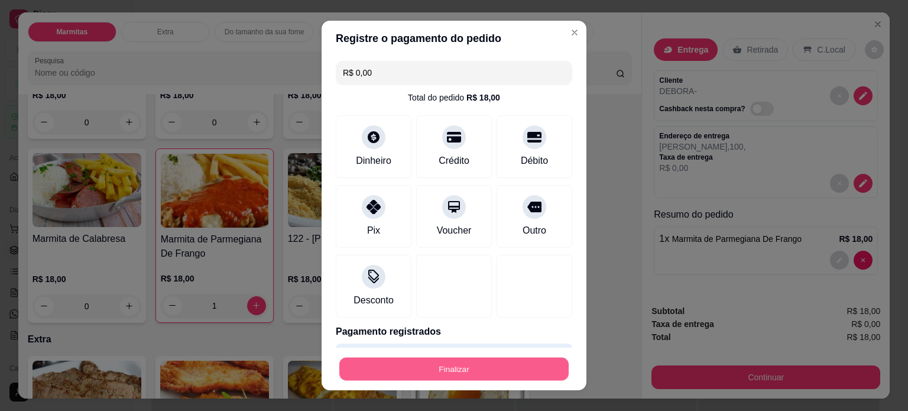
click at [474, 366] on button "Finalizar" at bounding box center [453, 368] width 229 height 23
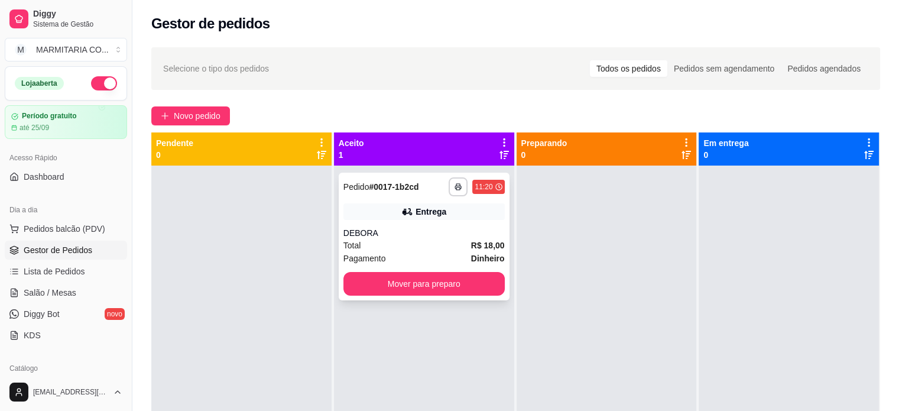
click at [412, 295] on div "**********" at bounding box center [424, 237] width 171 height 128
click at [420, 278] on button "Mover para preparo" at bounding box center [424, 283] width 157 height 23
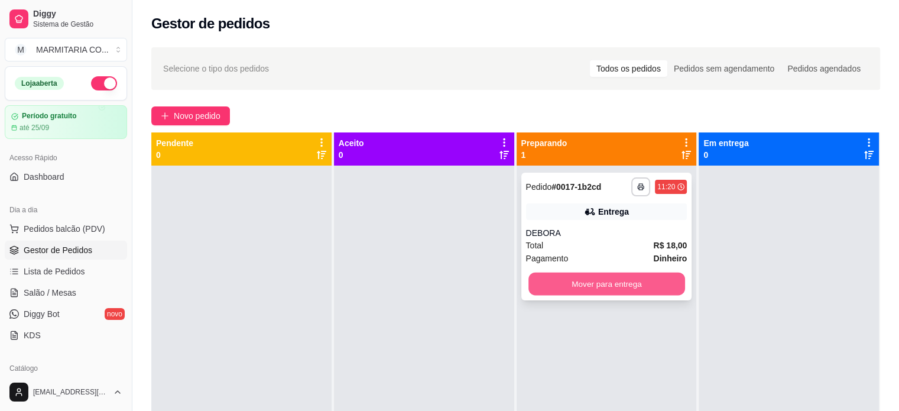
click at [584, 279] on button "Mover para entrega" at bounding box center [606, 283] width 157 height 23
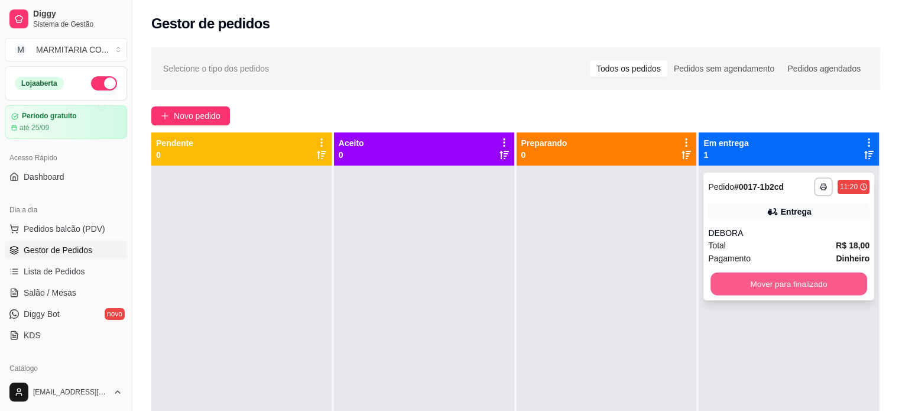
click at [737, 282] on button "Mover para finalizado" at bounding box center [788, 283] width 157 height 23
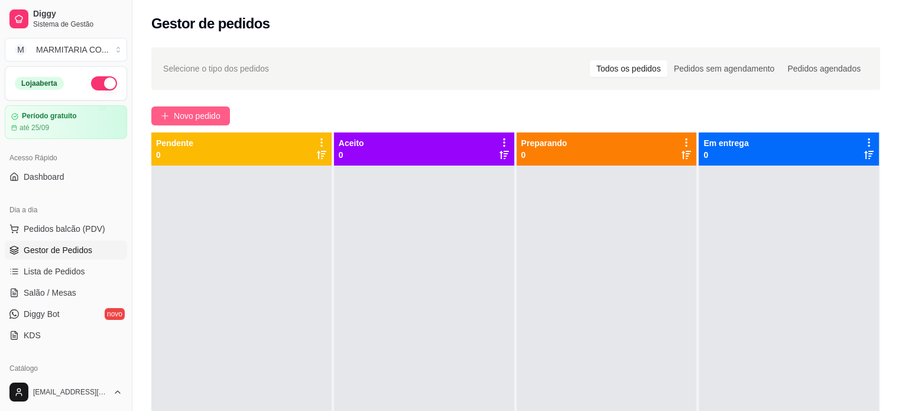
click at [175, 113] on span "Novo pedido" at bounding box center [197, 115] width 47 height 13
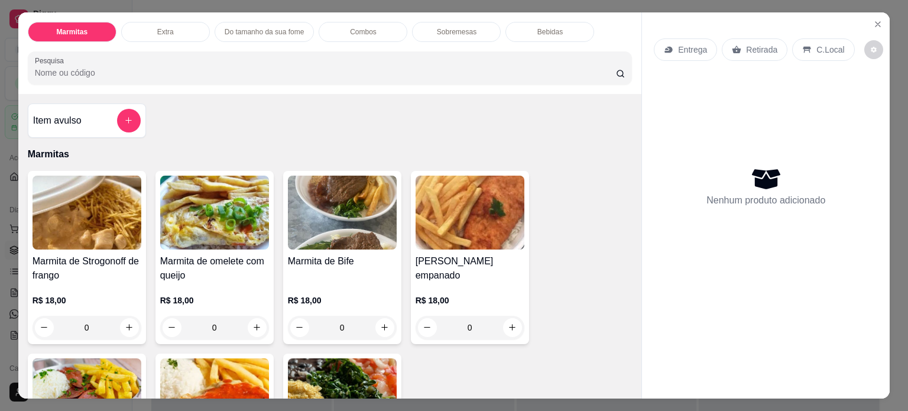
click at [125, 321] on div "0" at bounding box center [86, 328] width 109 height 24
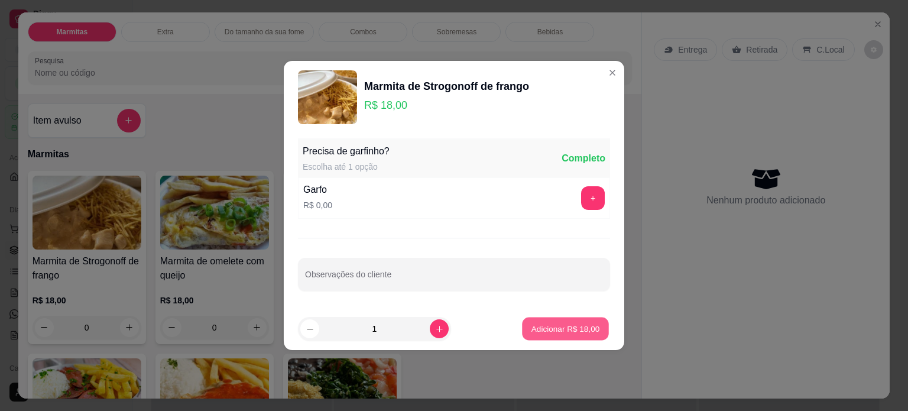
click at [536, 323] on p "Adicionar R$ 18,00" at bounding box center [565, 328] width 69 height 11
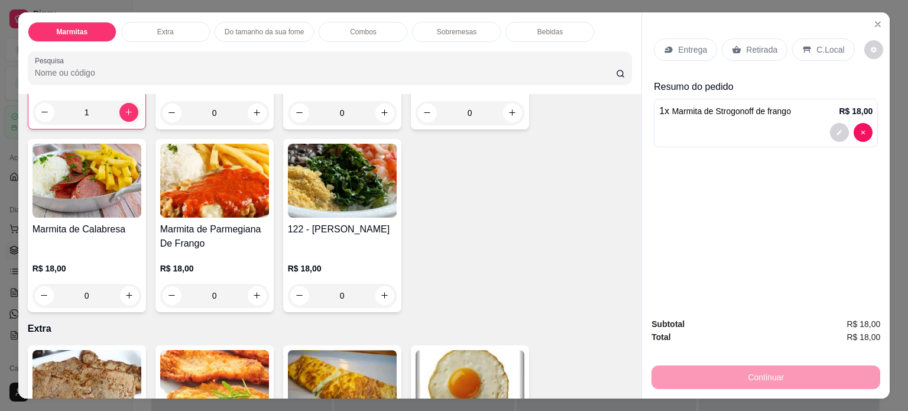
scroll to position [213, 0]
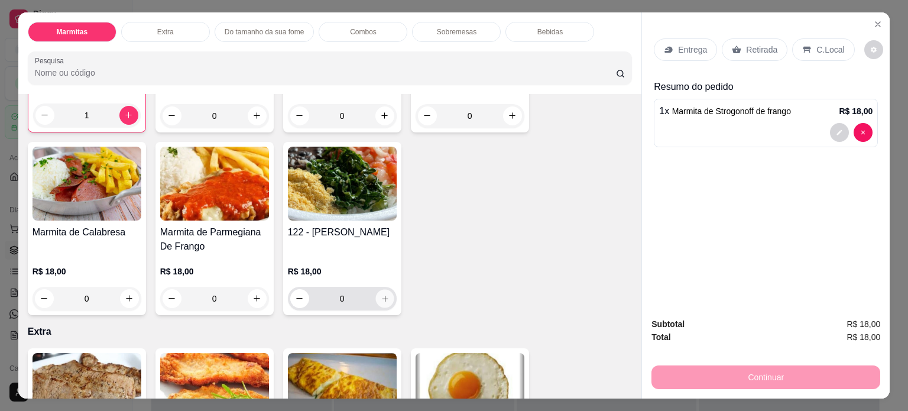
click at [382, 294] on icon "increase-product-quantity" at bounding box center [384, 298] width 9 height 9
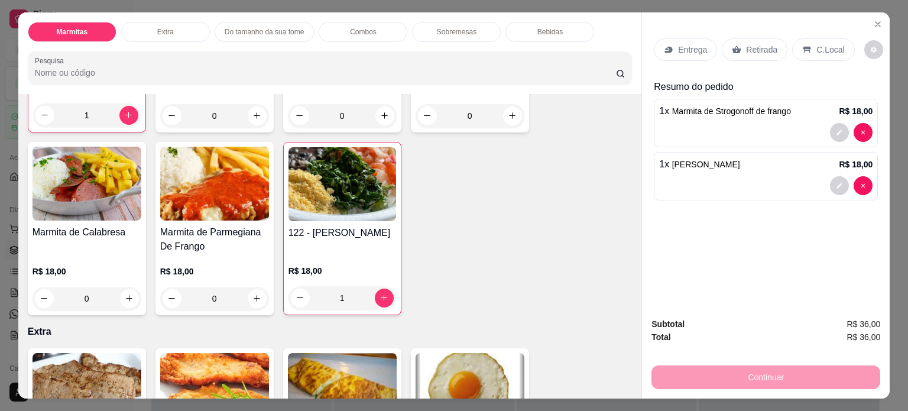
click at [598, 274] on div "Marmita de Strogonoff de frango R$ 18,00 1 Marmita de omelete com queijo R$ 18,…" at bounding box center [330, 136] width 604 height 357
click at [775, 368] on div "Continuar" at bounding box center [765, 375] width 229 height 27
click at [746, 44] on p "Retirada" at bounding box center [761, 50] width 31 height 12
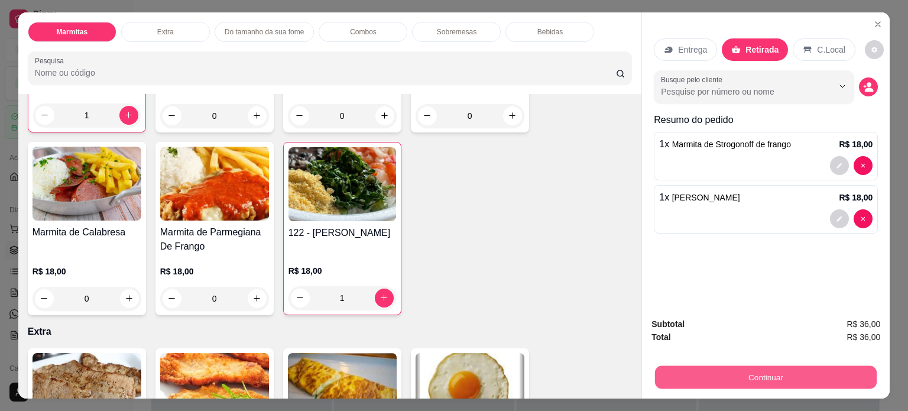
click at [761, 373] on button "Continuar" at bounding box center [766, 377] width 222 height 23
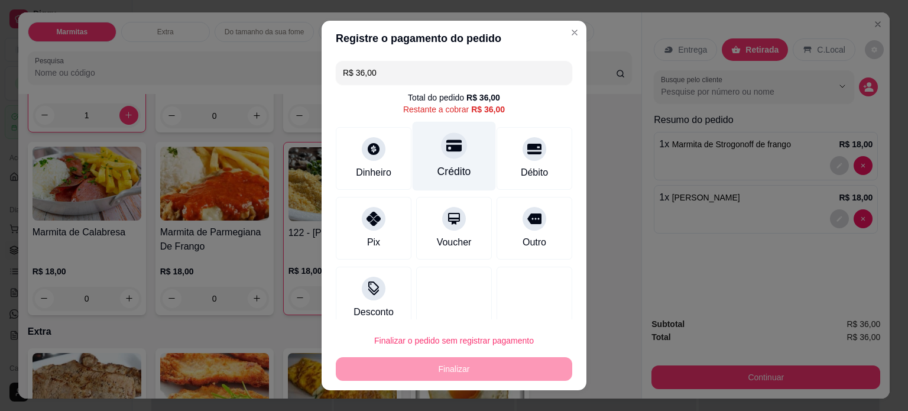
click at [416, 167] on div "Crédito" at bounding box center [453, 155] width 83 height 69
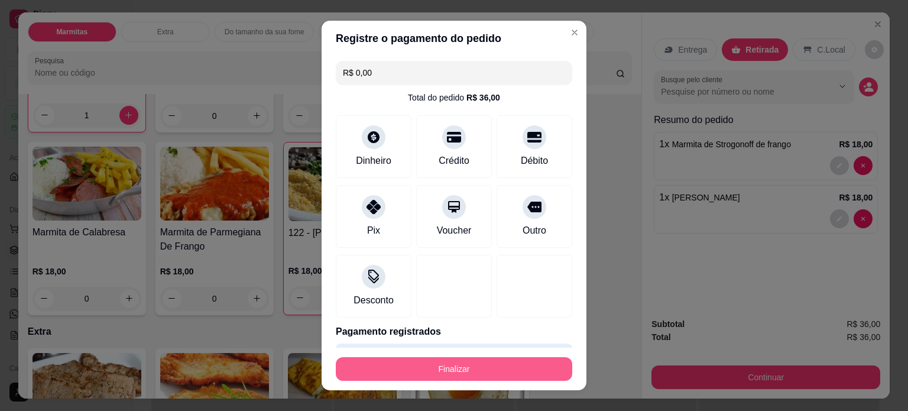
click at [381, 363] on button "Finalizar" at bounding box center [454, 369] width 236 height 24
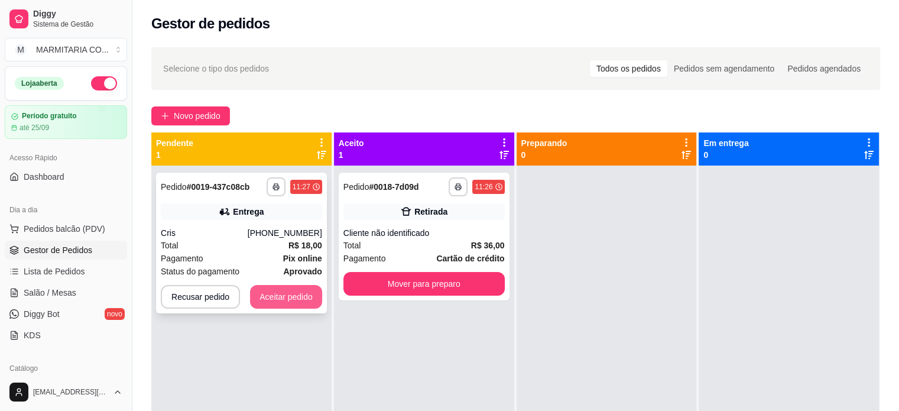
click at [294, 295] on button "Aceitar pedido" at bounding box center [286, 297] width 72 height 24
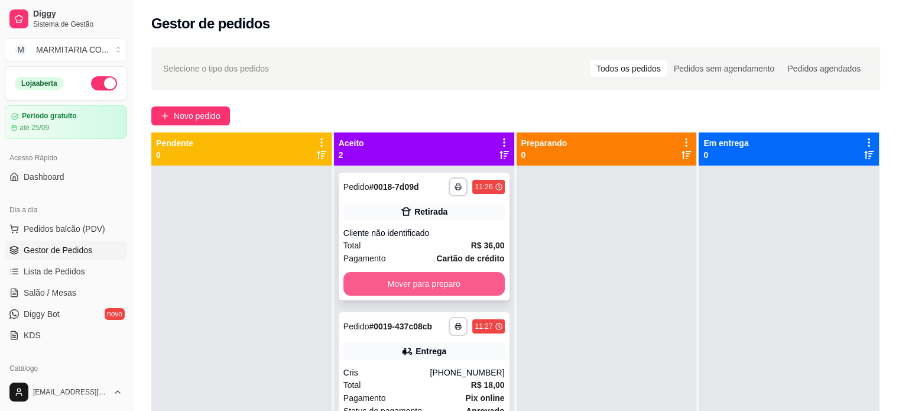
click at [442, 284] on button "Mover para preparo" at bounding box center [423, 284] width 161 height 24
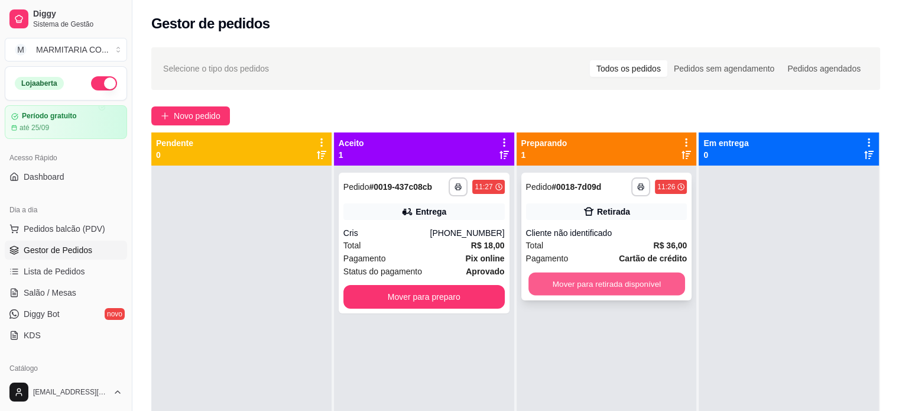
click at [560, 284] on button "Mover para retirada disponível" at bounding box center [606, 283] width 157 height 23
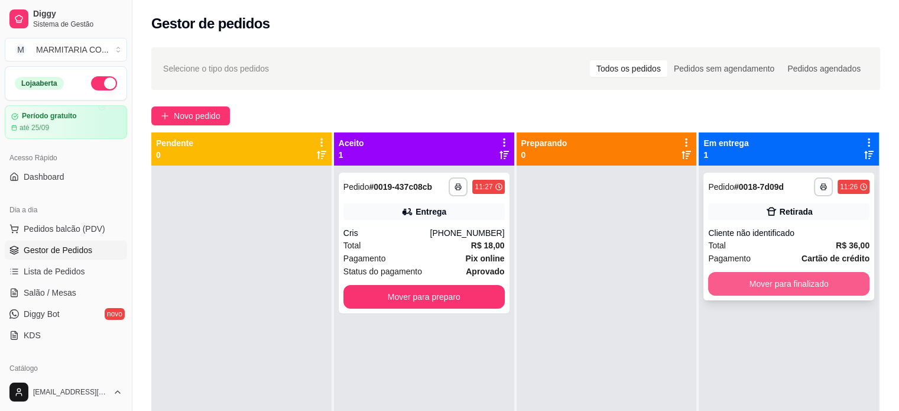
click at [730, 287] on button "Mover para finalizado" at bounding box center [788, 284] width 161 height 24
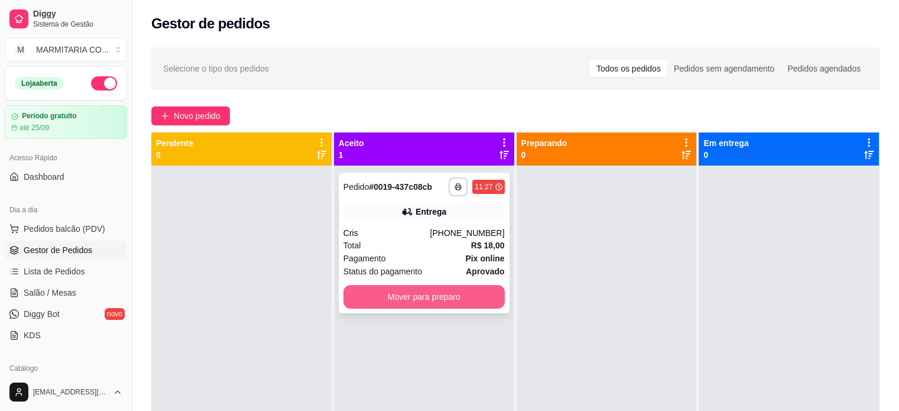
click at [374, 299] on button "Mover para preparo" at bounding box center [423, 297] width 161 height 24
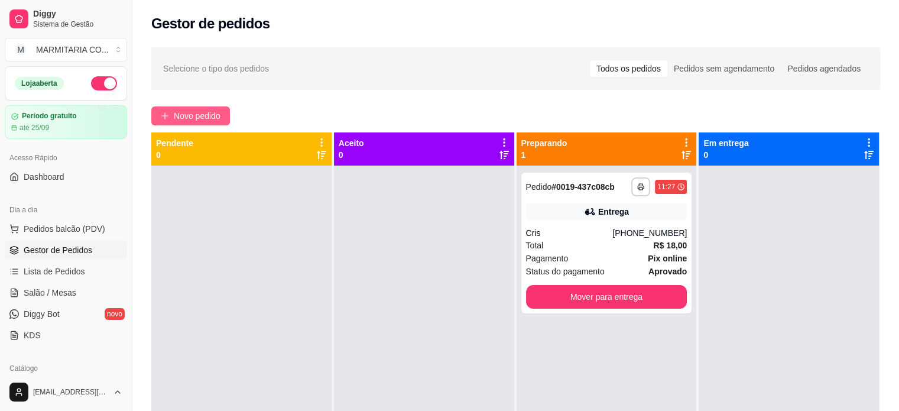
click at [207, 109] on span "Novo pedido" at bounding box center [197, 115] width 47 height 13
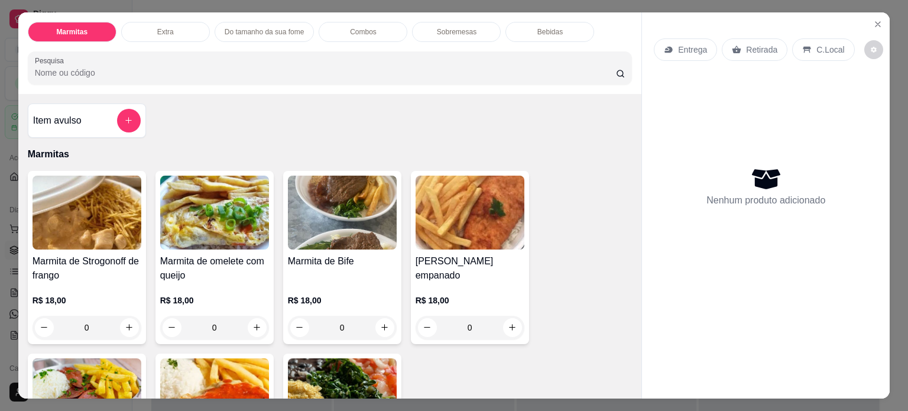
click at [378, 321] on div "0" at bounding box center [342, 328] width 109 height 24
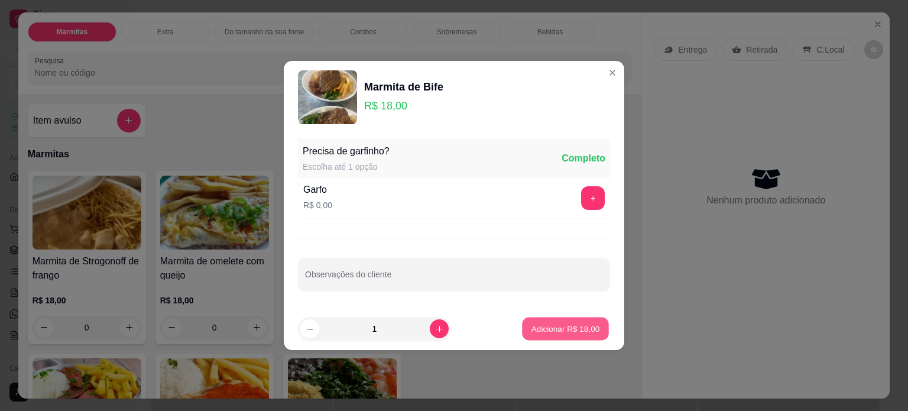
click at [565, 322] on button "Adicionar R$ 18,00" at bounding box center [565, 328] width 87 height 23
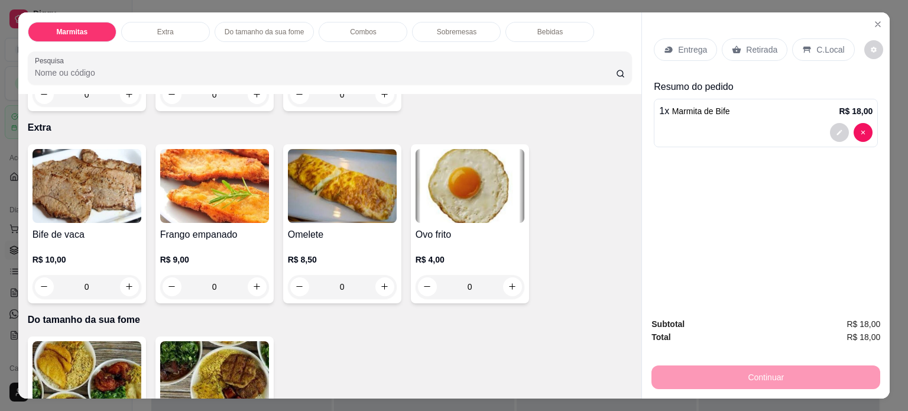
scroll to position [423, 0]
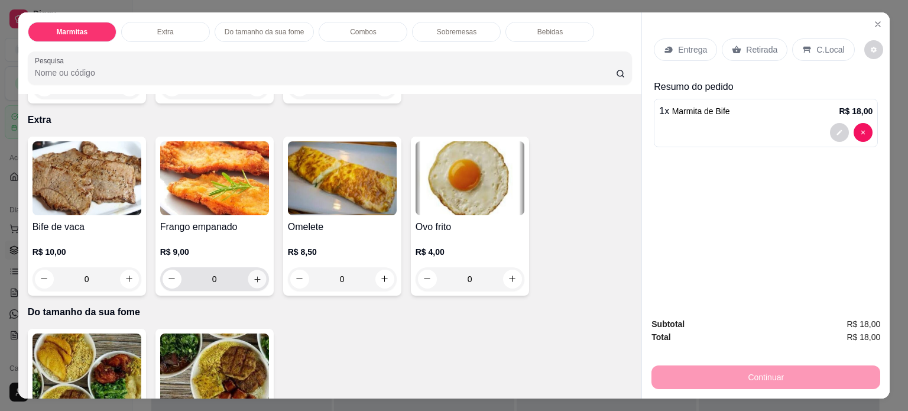
click at [256, 275] on icon "increase-product-quantity" at bounding box center [256, 279] width 9 height 9
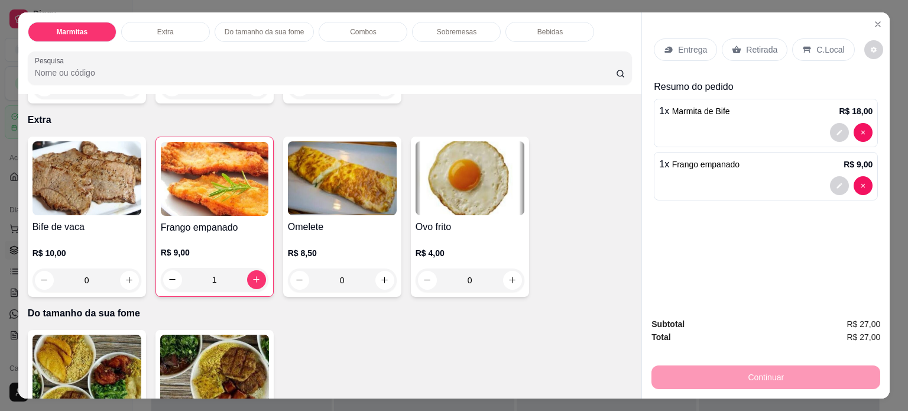
click at [685, 47] on p "Entrega" at bounding box center [692, 50] width 29 height 12
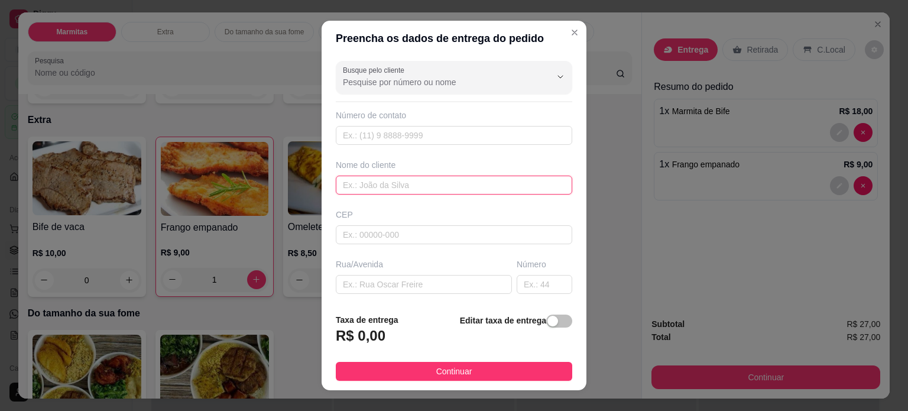
click at [409, 179] on input "text" at bounding box center [454, 184] width 236 height 19
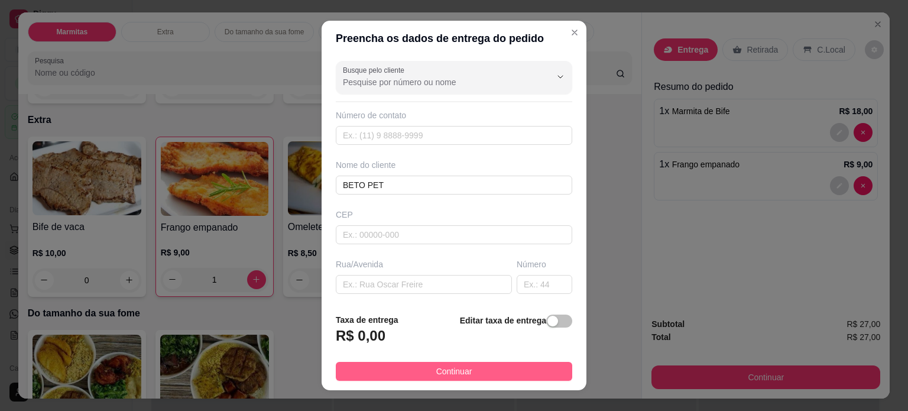
click at [408, 366] on button "Continuar" at bounding box center [454, 371] width 236 height 19
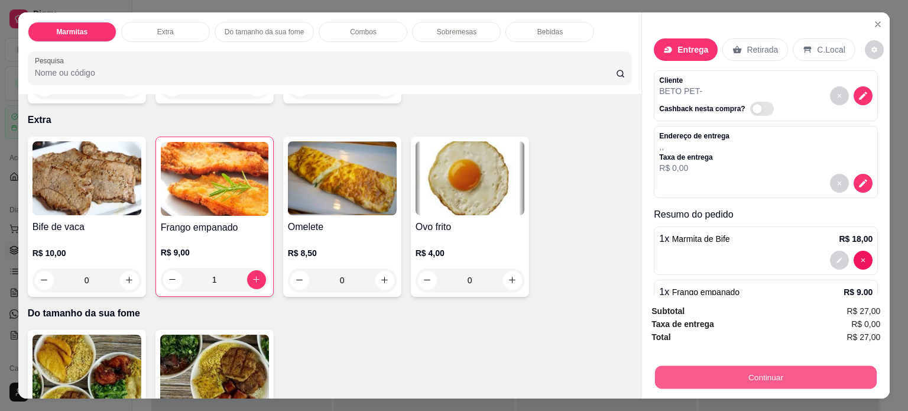
click at [794, 372] on button "Continuar" at bounding box center [766, 377] width 222 height 23
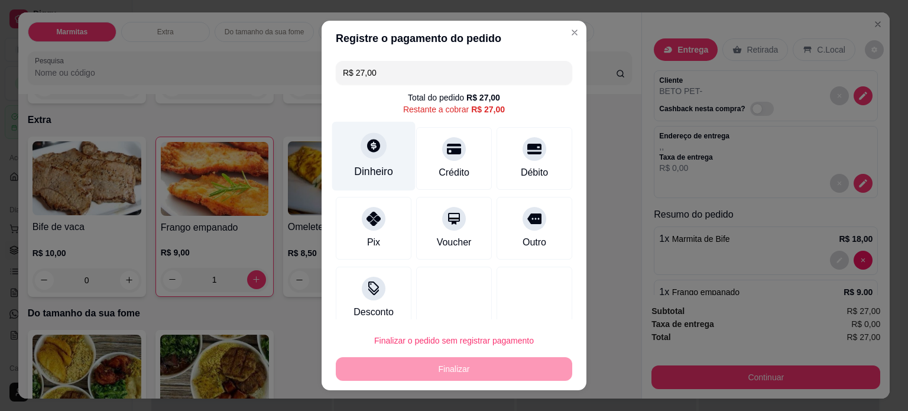
click at [367, 151] on icon at bounding box center [373, 145] width 13 height 13
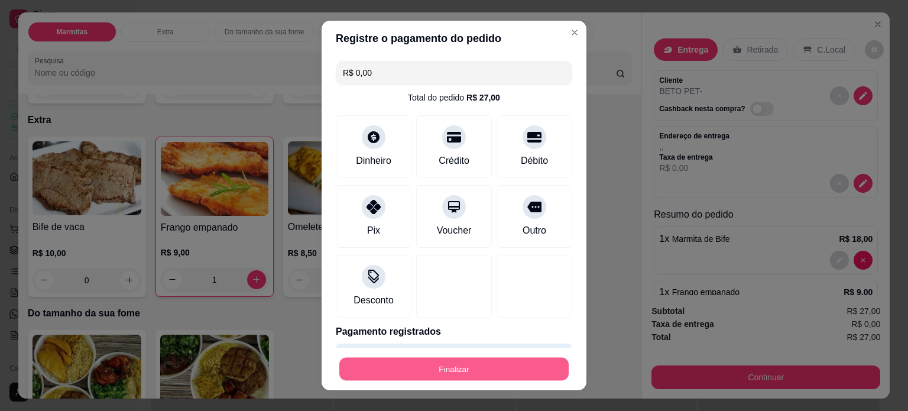
click at [503, 368] on button "Finalizar" at bounding box center [453, 368] width 229 height 23
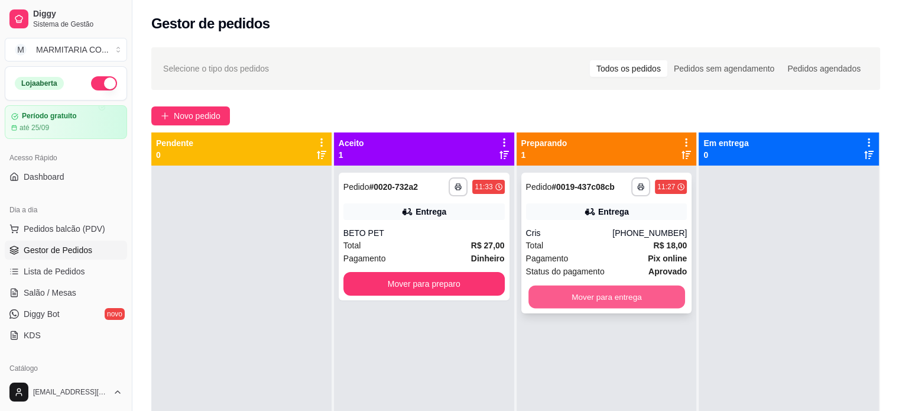
click at [548, 288] on button "Mover para entrega" at bounding box center [606, 296] width 157 height 23
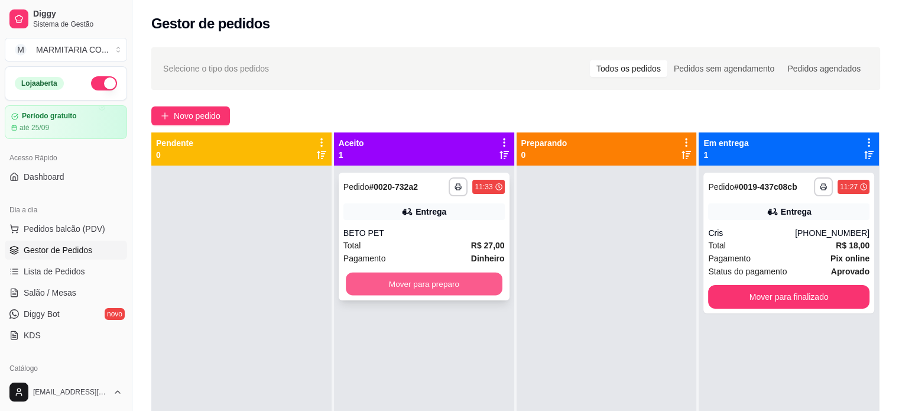
click at [454, 288] on button "Mover para preparo" at bounding box center [424, 283] width 157 height 23
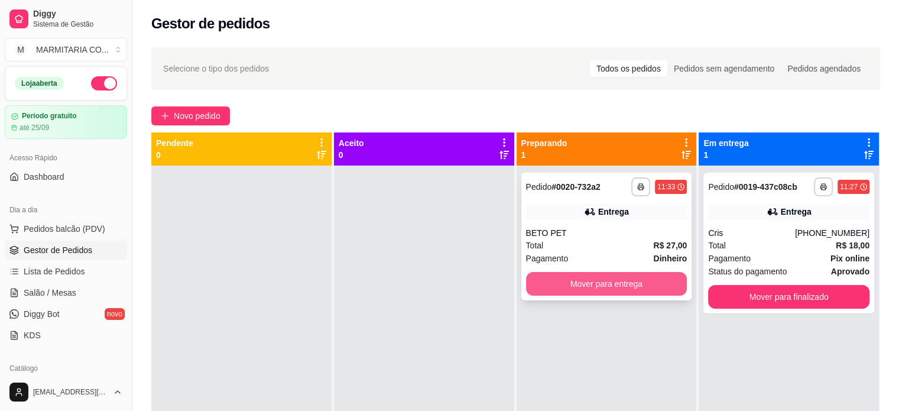
click at [572, 281] on button "Mover para entrega" at bounding box center [606, 284] width 161 height 24
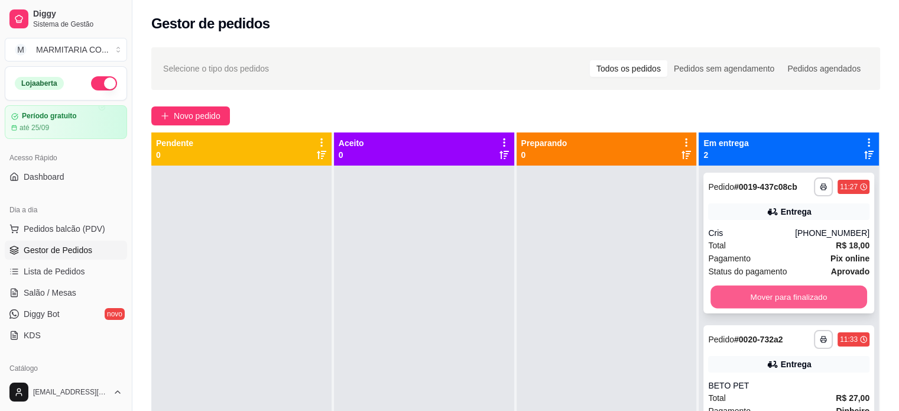
click at [833, 301] on button "Mover para finalizado" at bounding box center [788, 296] width 157 height 23
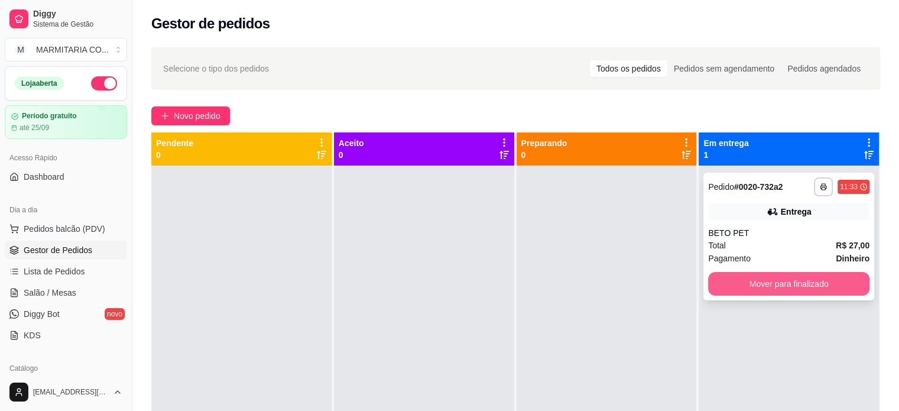
click at [828, 284] on button "Mover para finalizado" at bounding box center [788, 284] width 161 height 24
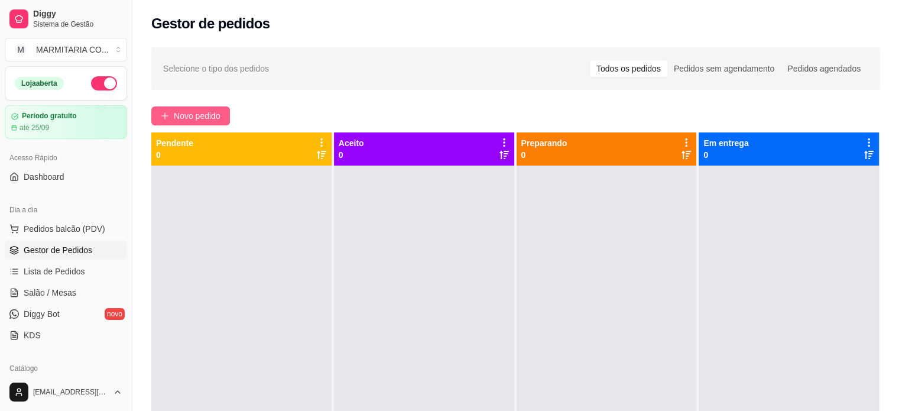
click at [213, 113] on span "Novo pedido" at bounding box center [197, 115] width 47 height 13
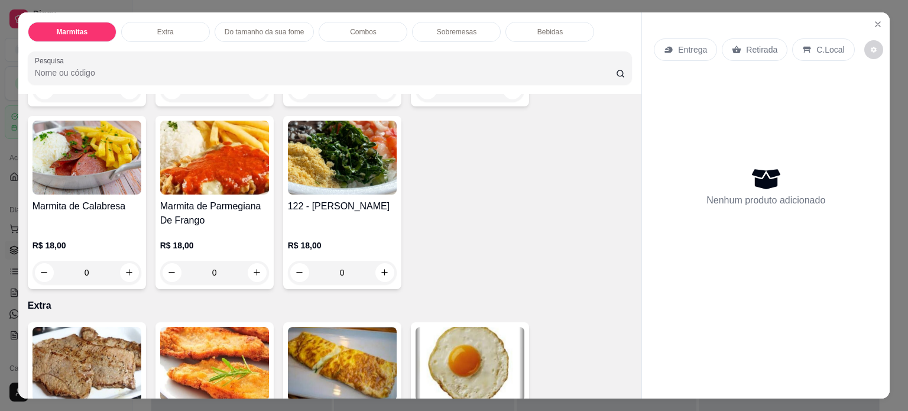
scroll to position [226, 0]
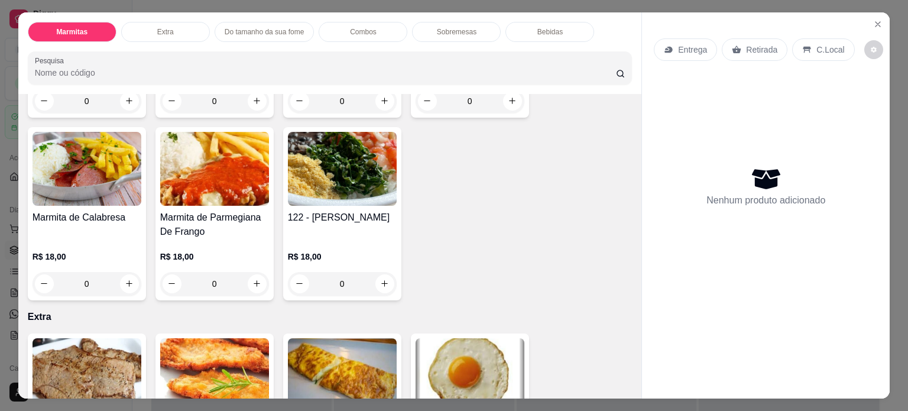
click at [251, 277] on div "0" at bounding box center [214, 284] width 109 height 24
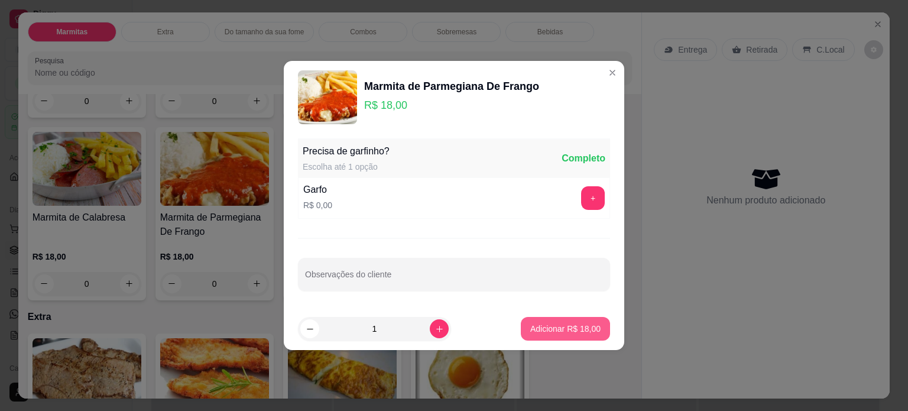
click at [552, 328] on p "Adicionar R$ 18,00" at bounding box center [565, 329] width 70 height 12
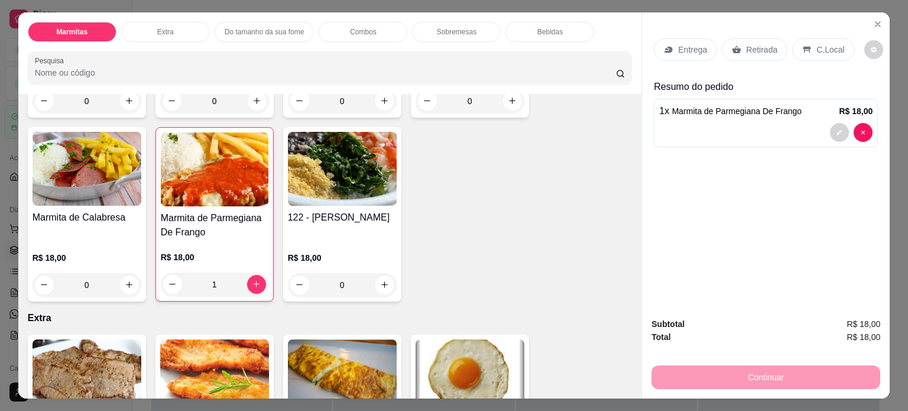
click at [691, 46] on p "Entrega" at bounding box center [692, 50] width 29 height 12
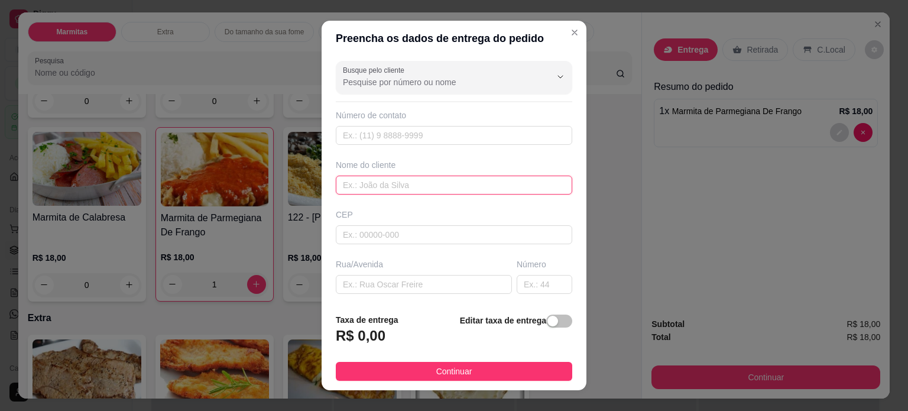
click at [392, 181] on input "text" at bounding box center [454, 184] width 236 height 19
click at [348, 285] on input "text" at bounding box center [424, 284] width 176 height 19
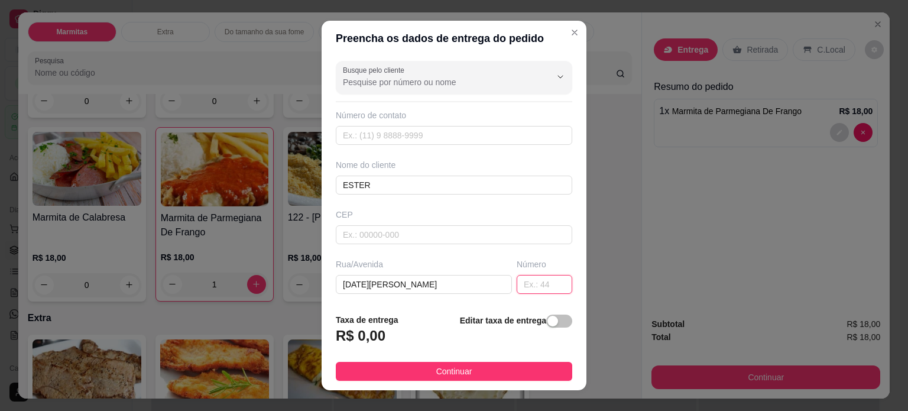
click at [516, 282] on input "text" at bounding box center [544, 284] width 56 height 19
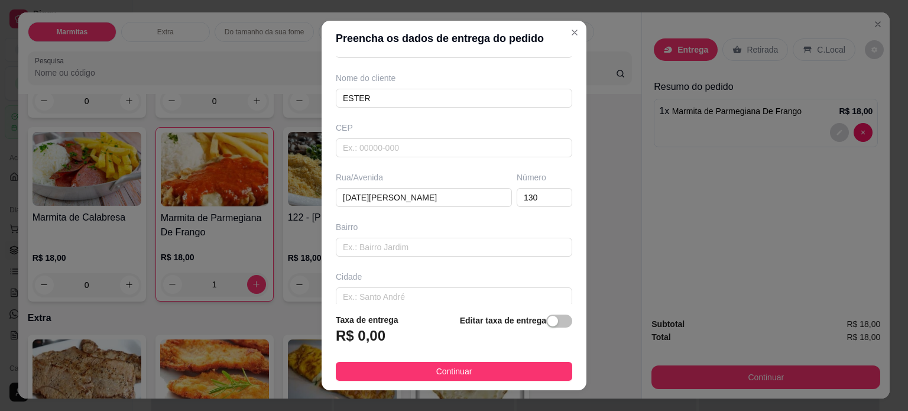
scroll to position [96, 0]
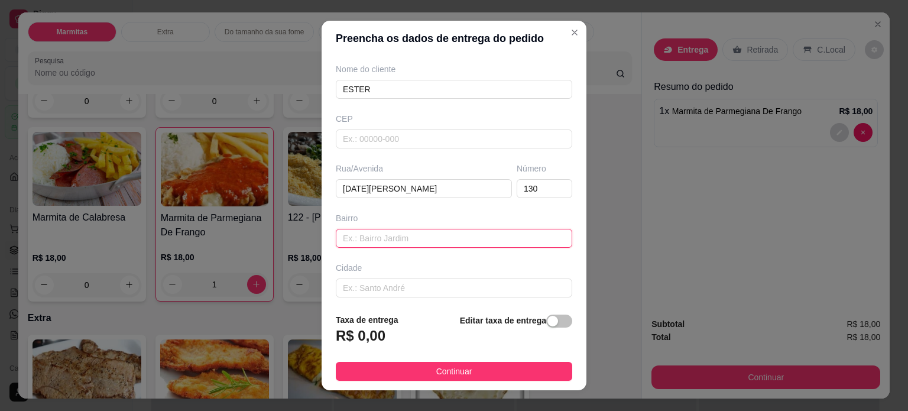
click at [475, 239] on input "text" at bounding box center [454, 238] width 236 height 19
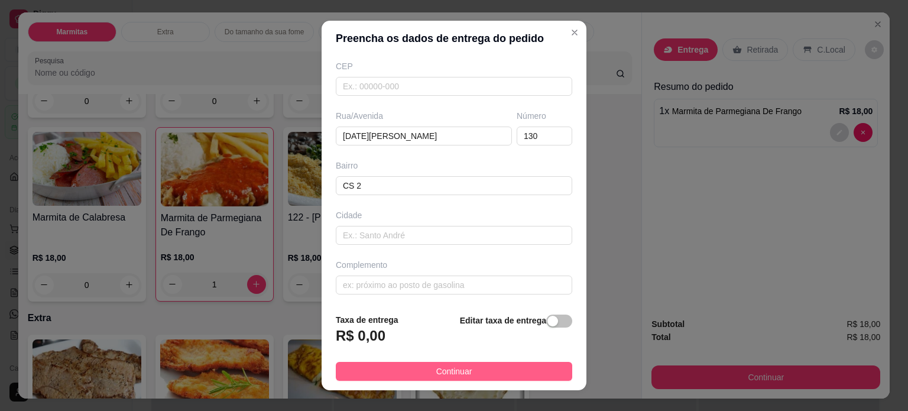
click at [493, 369] on button "Continuar" at bounding box center [454, 371] width 236 height 19
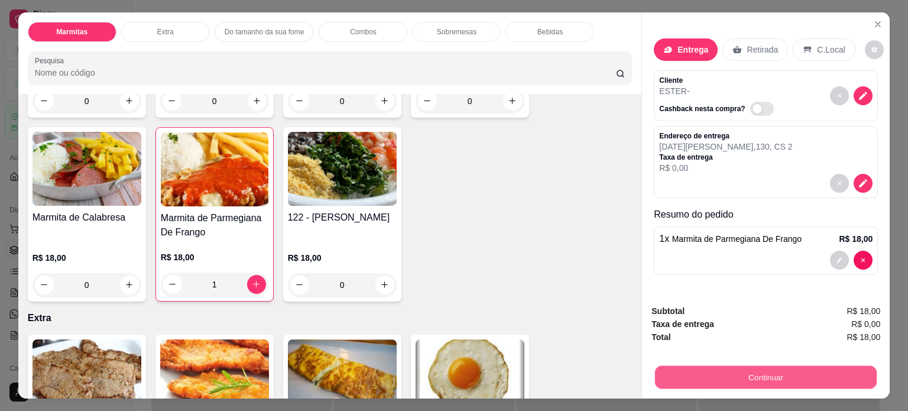
click at [709, 368] on button "Continuar" at bounding box center [766, 377] width 222 height 23
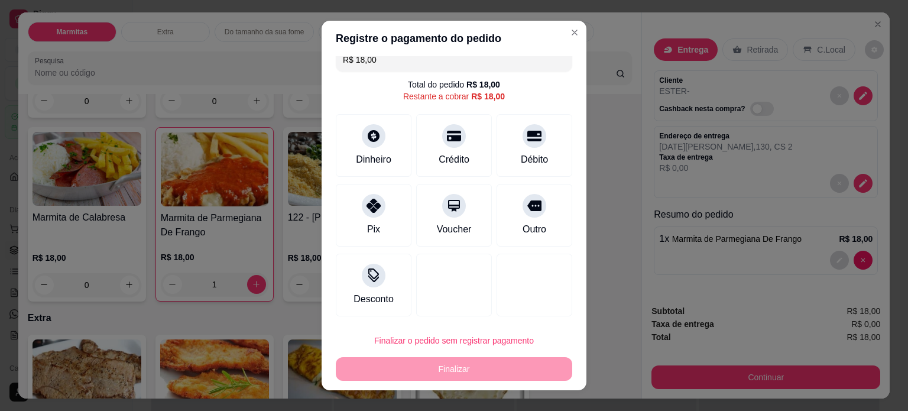
scroll to position [0, 0]
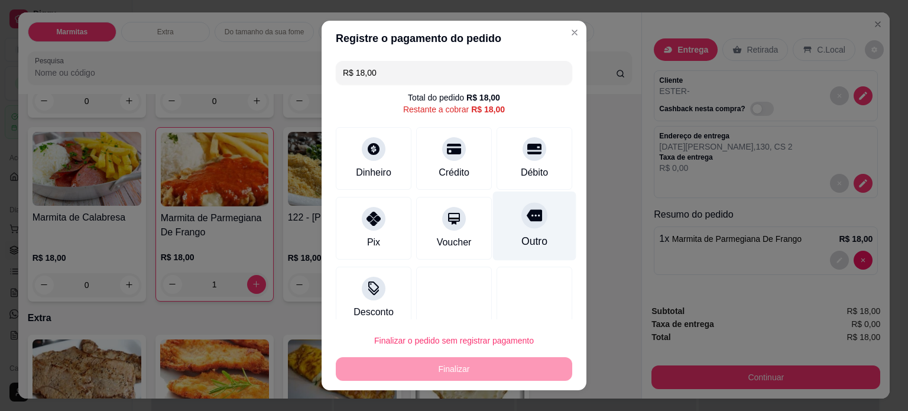
click at [524, 222] on div at bounding box center [534, 215] width 26 height 26
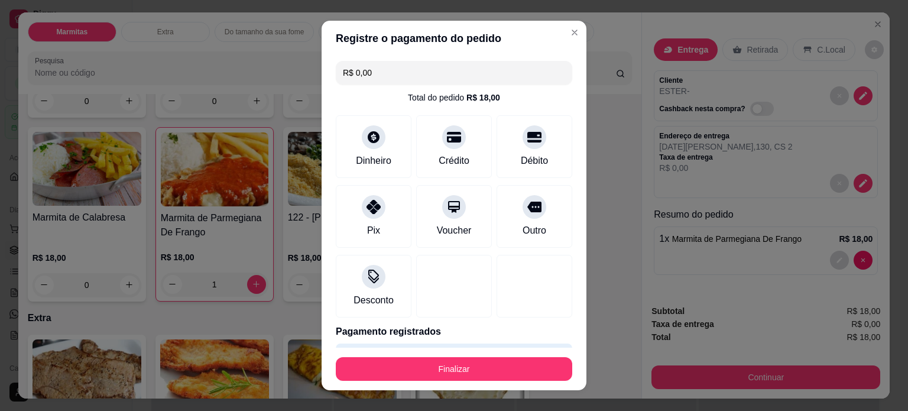
scroll to position [34, 0]
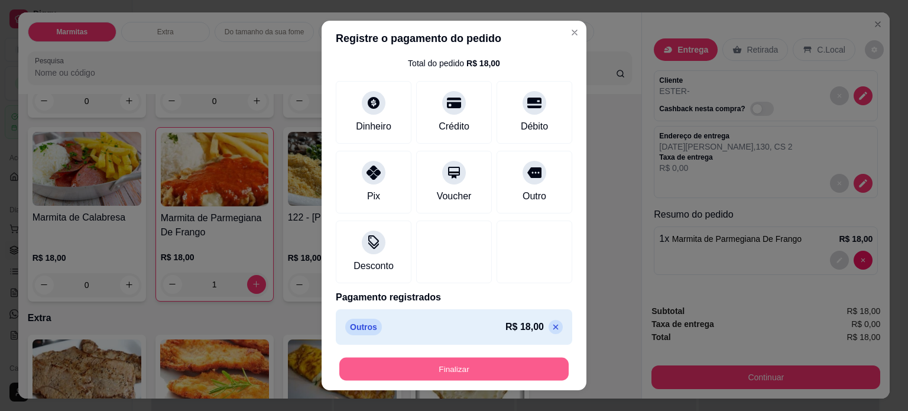
click at [492, 366] on button "Finalizar" at bounding box center [453, 368] width 229 height 23
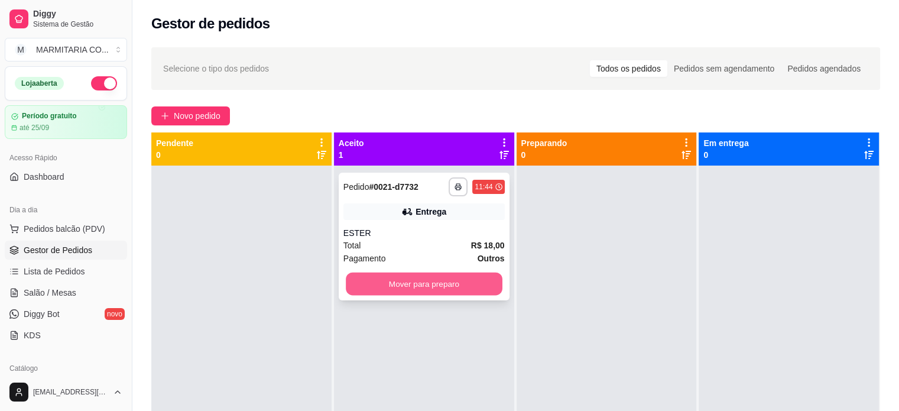
click at [433, 279] on button "Mover para preparo" at bounding box center [424, 283] width 157 height 23
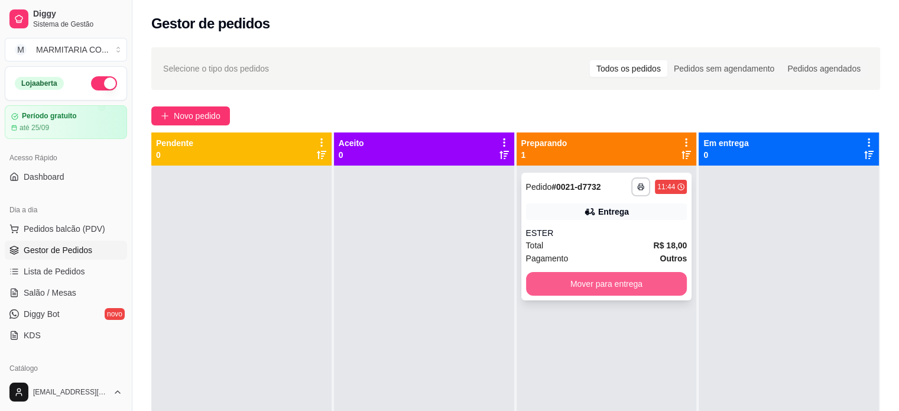
click at [619, 278] on button "Mover para entrega" at bounding box center [606, 284] width 161 height 24
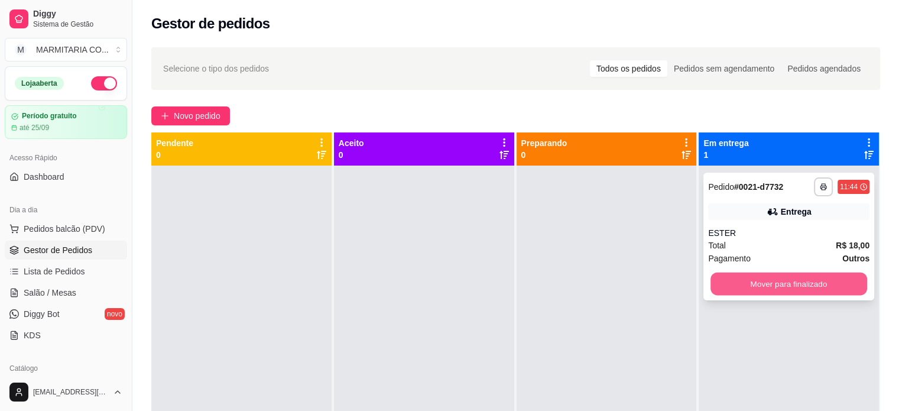
click at [808, 284] on button "Mover para finalizado" at bounding box center [788, 283] width 157 height 23
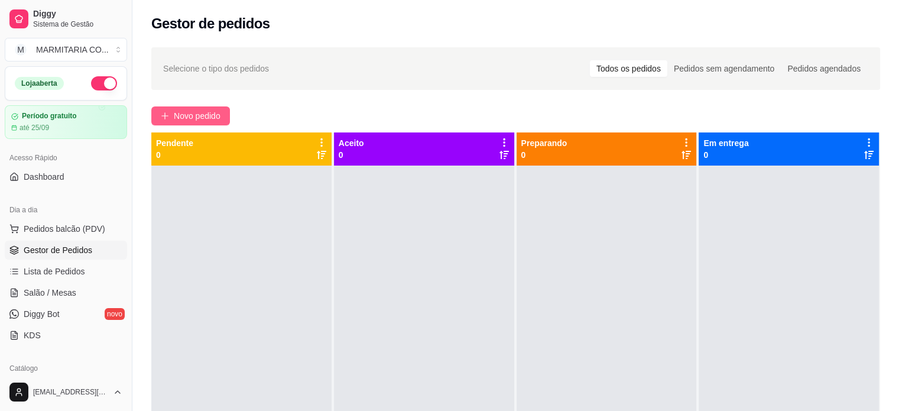
click at [198, 109] on span "Novo pedido" at bounding box center [197, 115] width 47 height 13
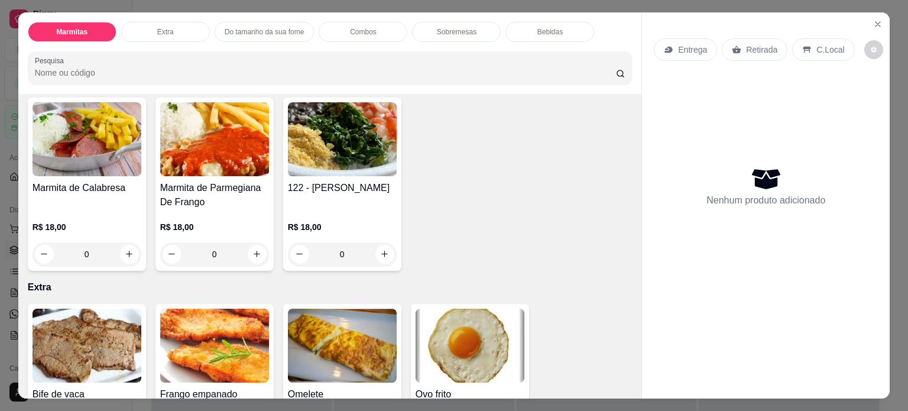
scroll to position [272, 0]
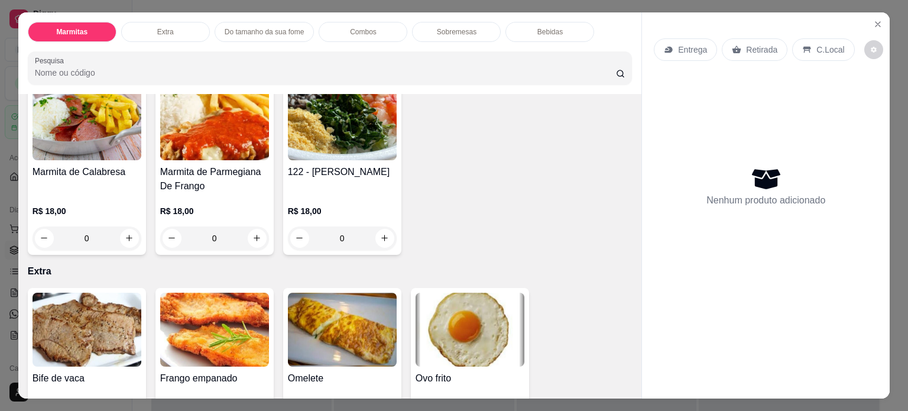
click at [248, 232] on div "0" at bounding box center [214, 238] width 109 height 24
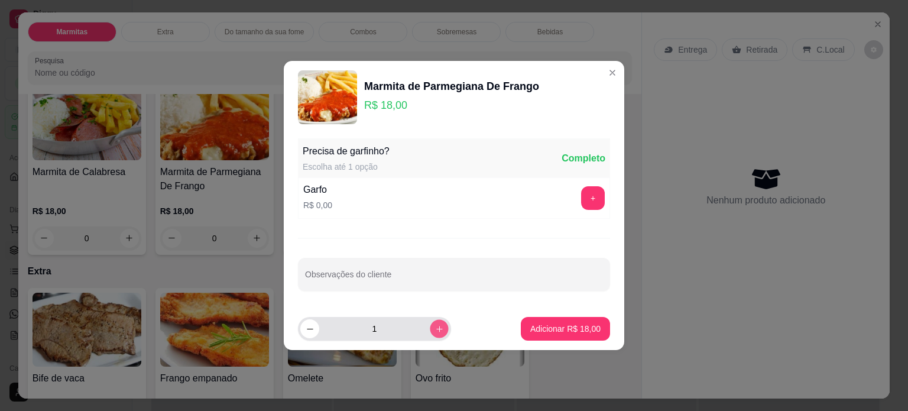
click at [435, 328] on icon "increase-product-quantity" at bounding box center [439, 328] width 9 height 9
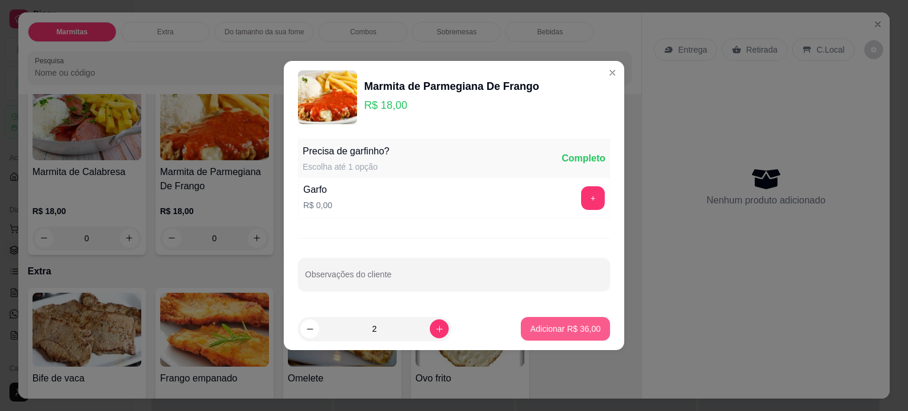
click at [539, 324] on p "Adicionar R$ 36,00" at bounding box center [565, 329] width 70 height 12
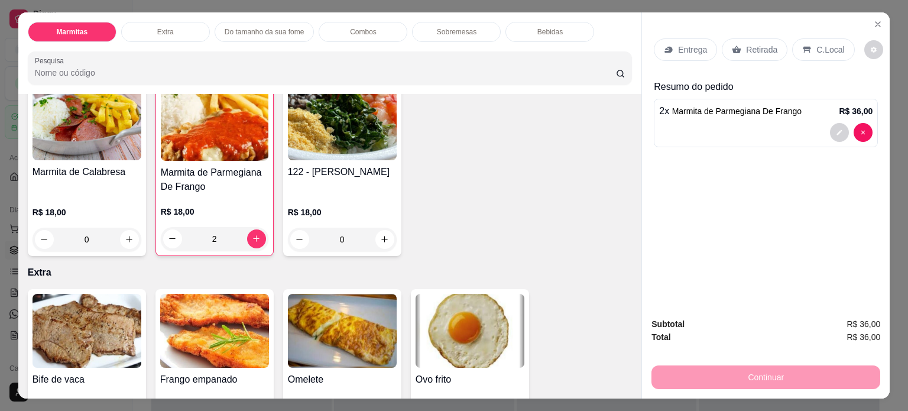
click at [818, 364] on div "Continuar" at bounding box center [765, 375] width 229 height 27
click at [690, 44] on p "Entrega" at bounding box center [692, 50] width 29 height 12
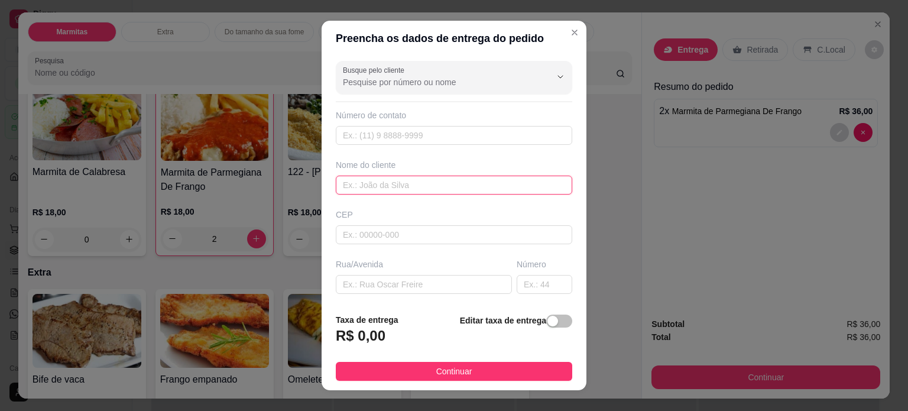
click at [381, 180] on input "text" at bounding box center [454, 184] width 236 height 19
click at [355, 275] on input "text" at bounding box center [424, 284] width 176 height 19
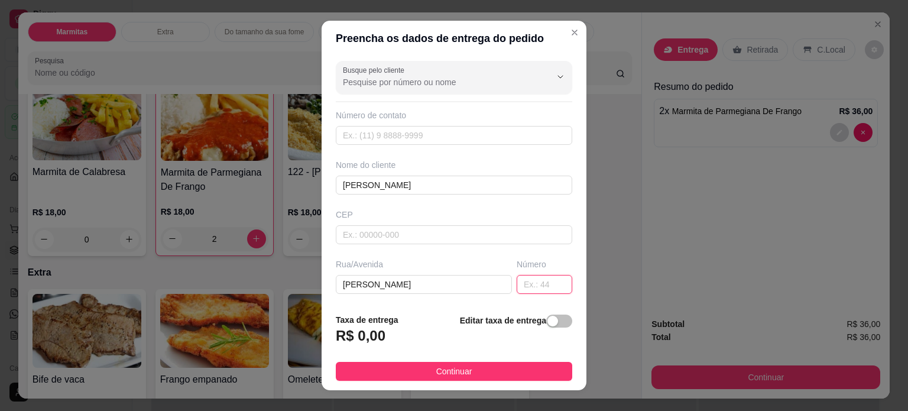
click at [516, 281] on input "text" at bounding box center [544, 284] width 56 height 19
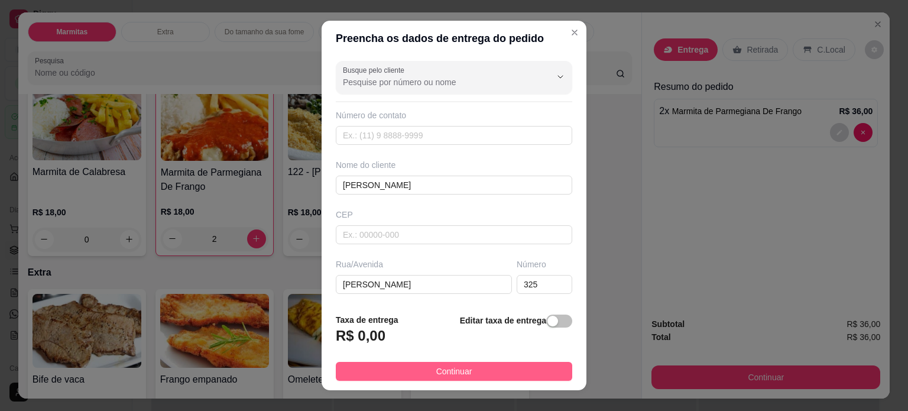
click at [521, 372] on button "Continuar" at bounding box center [454, 371] width 236 height 19
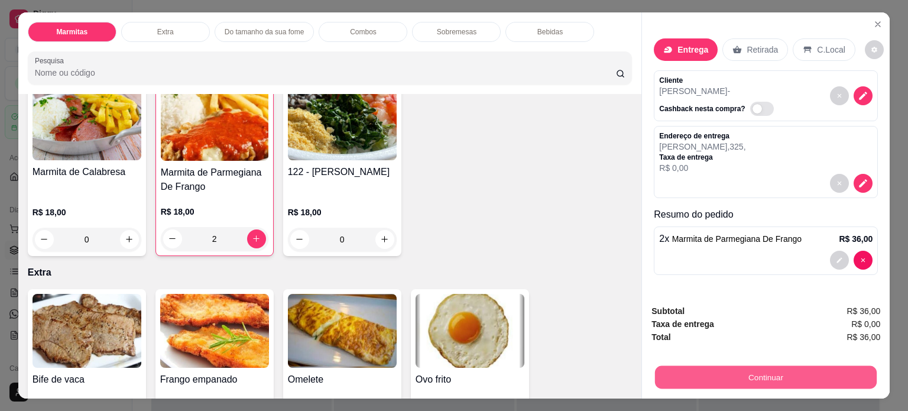
click at [690, 366] on button "Continuar" at bounding box center [766, 377] width 222 height 23
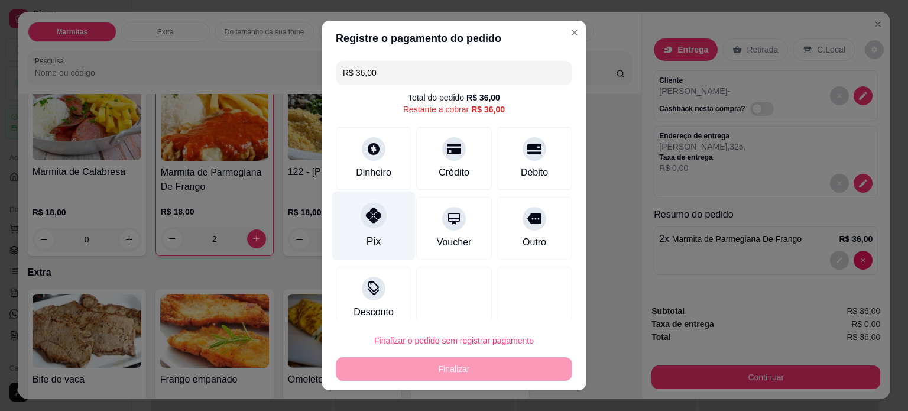
click at [368, 231] on div "Pix" at bounding box center [373, 225] width 83 height 69
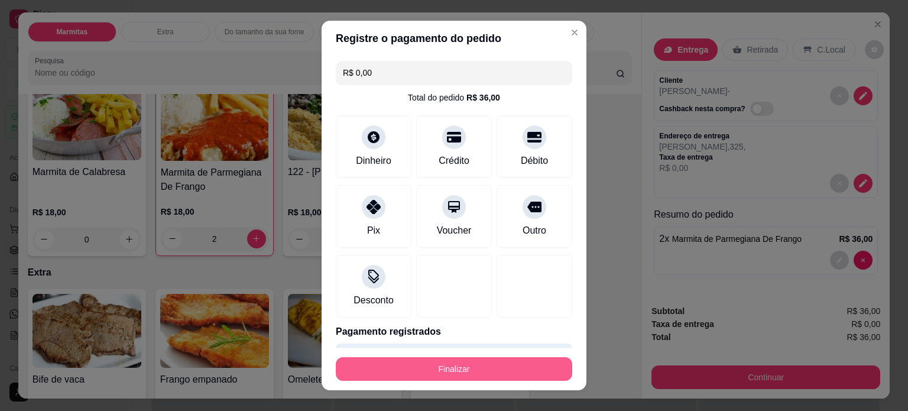
click at [509, 368] on button "Finalizar" at bounding box center [454, 369] width 236 height 24
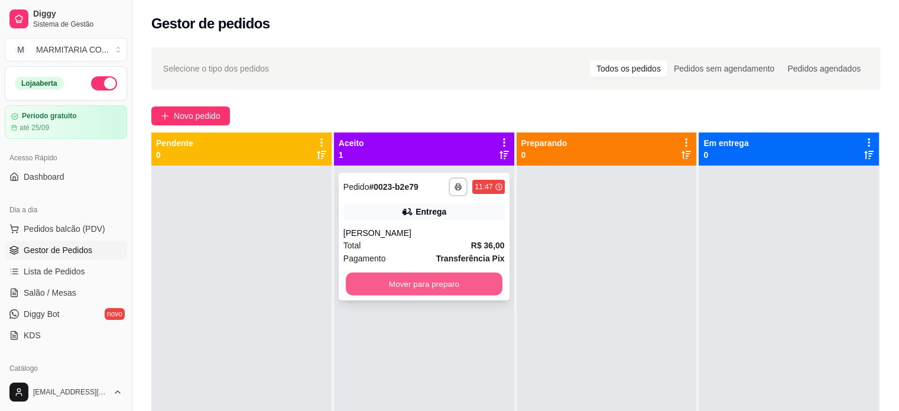
click at [422, 279] on button "Mover para preparo" at bounding box center [424, 283] width 157 height 23
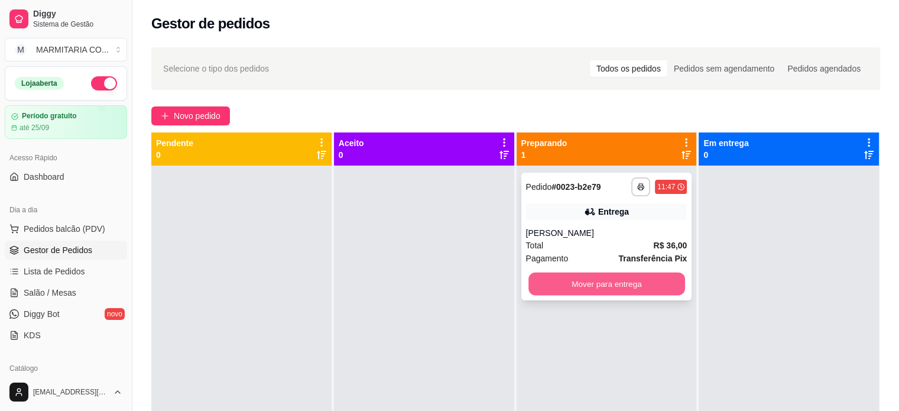
click at [596, 279] on button "Mover para entrega" at bounding box center [606, 283] width 157 height 23
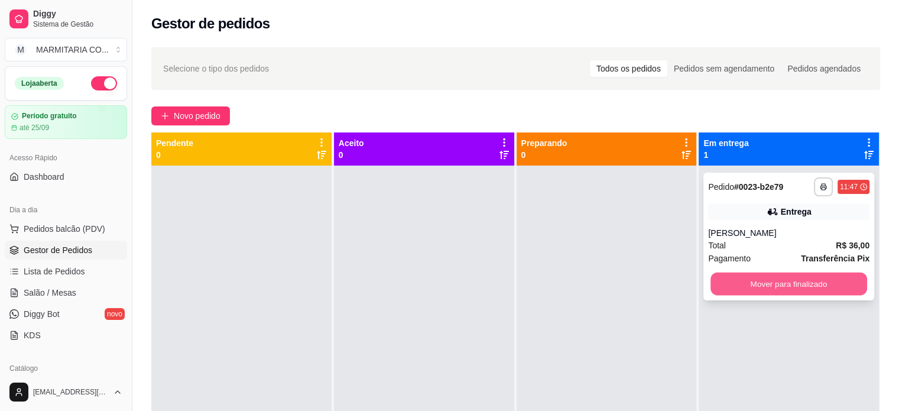
click at [721, 276] on button "Mover para finalizado" at bounding box center [788, 283] width 157 height 23
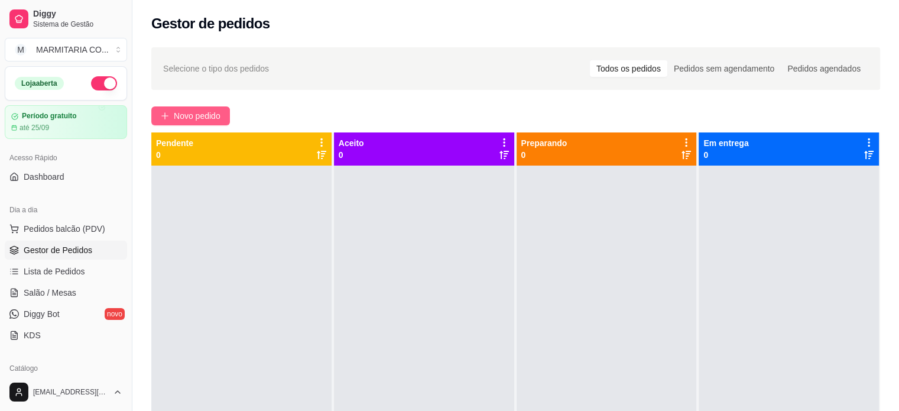
click at [182, 113] on span "Novo pedido" at bounding box center [197, 115] width 47 height 13
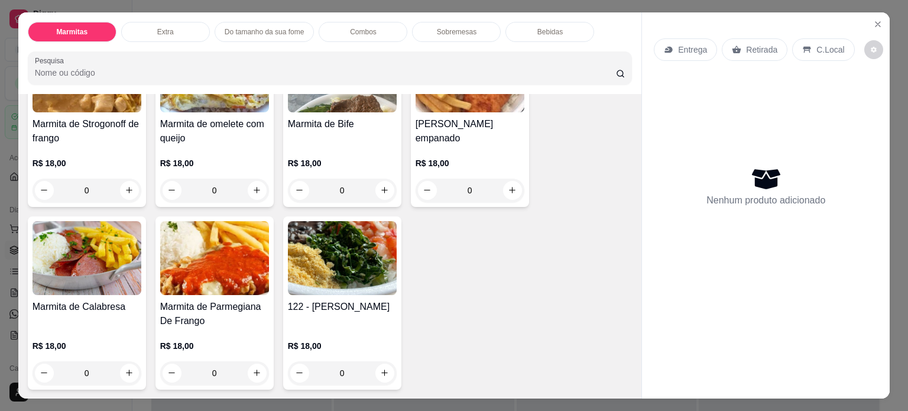
scroll to position [118, 0]
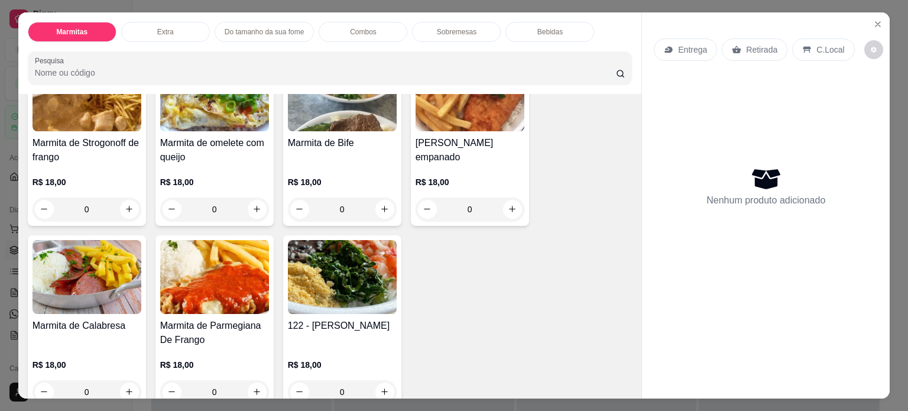
click at [251, 382] on div "0" at bounding box center [214, 392] width 109 height 24
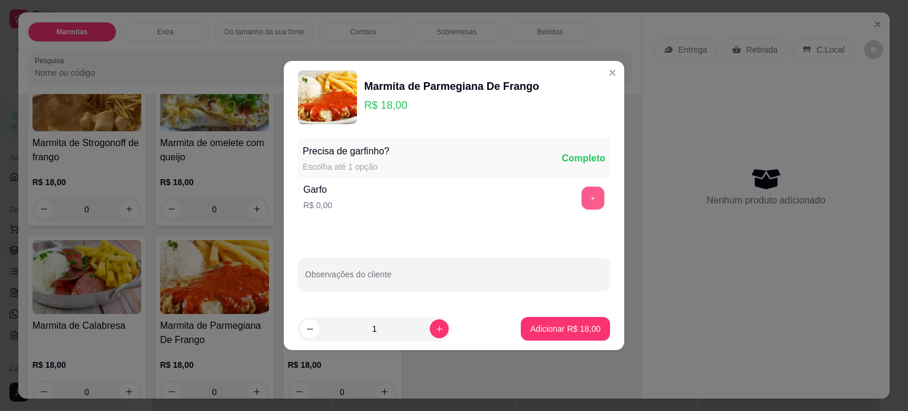
click at [584, 196] on button "+" at bounding box center [592, 198] width 23 height 23
click at [570, 333] on p "Adicionar R$ 18,00" at bounding box center [565, 328] width 69 height 11
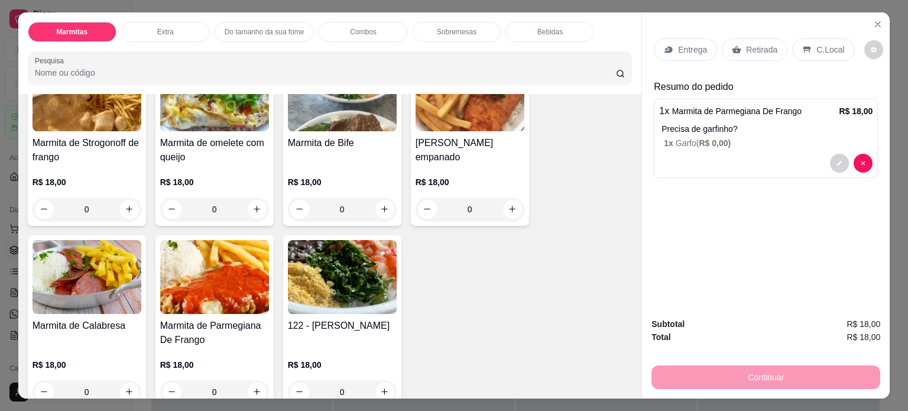
click at [746, 45] on p "Retirada" at bounding box center [761, 50] width 31 height 12
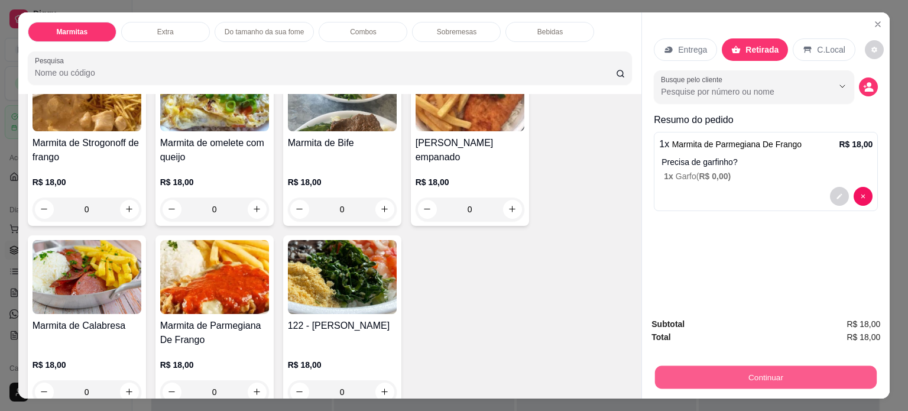
click at [753, 368] on button "Continuar" at bounding box center [766, 377] width 222 height 23
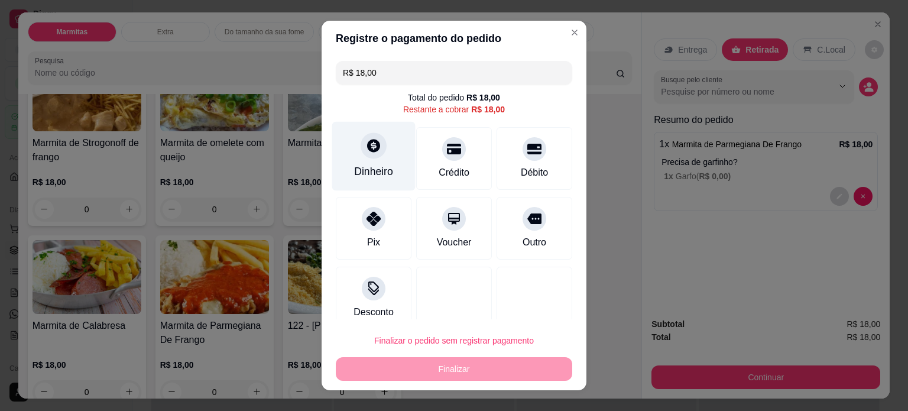
click at [369, 170] on div "Dinheiro" at bounding box center [373, 171] width 39 height 15
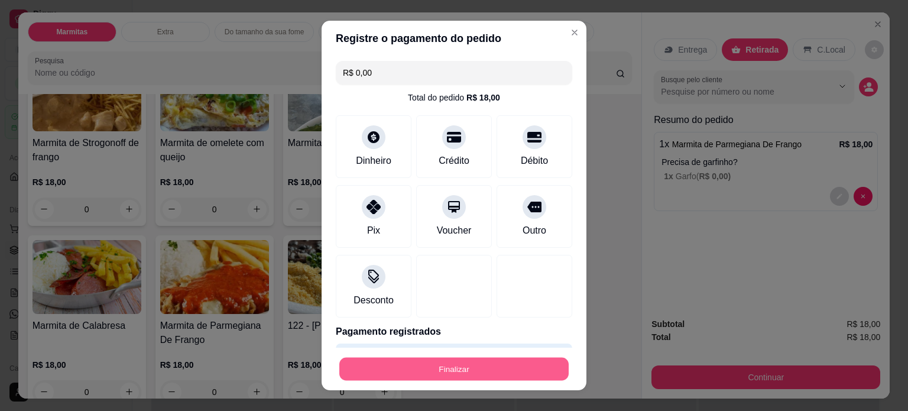
click at [442, 368] on button "Finalizar" at bounding box center [453, 368] width 229 height 23
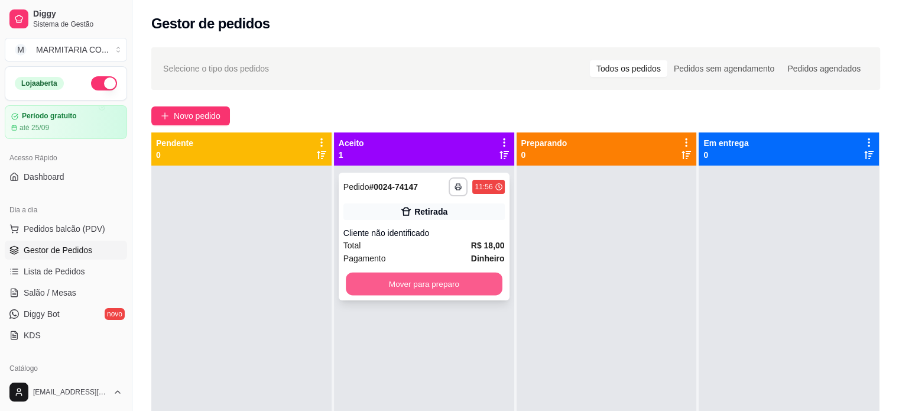
click at [378, 277] on button "Mover para preparo" at bounding box center [424, 283] width 157 height 23
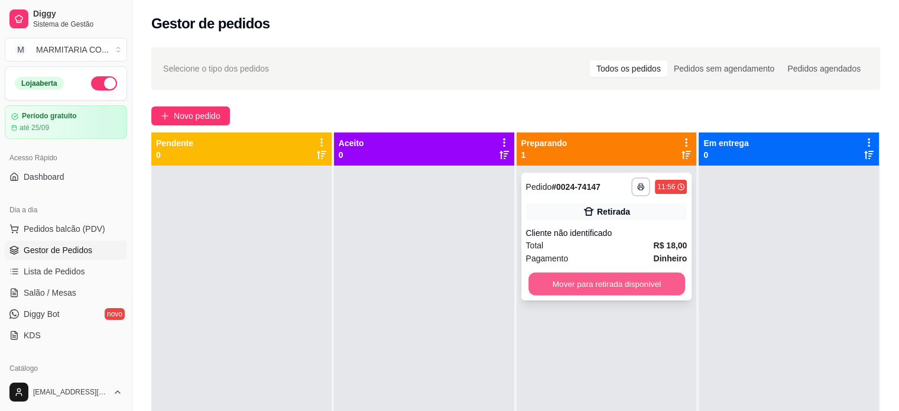
click at [562, 281] on button "Mover para retirada disponível" at bounding box center [606, 283] width 157 height 23
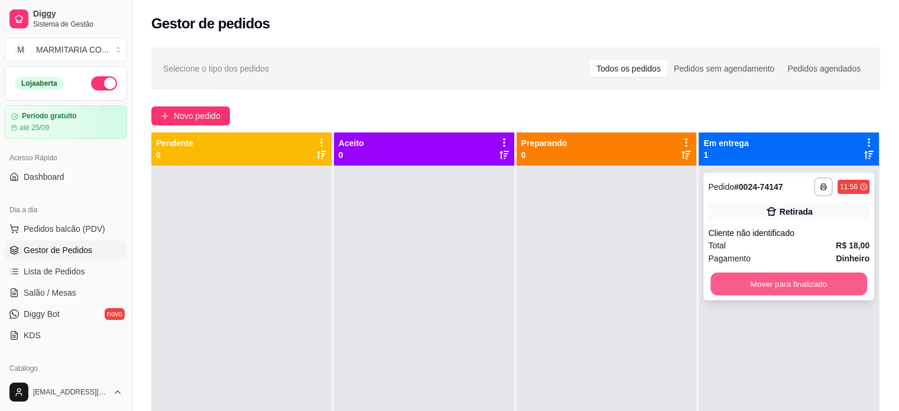
click at [742, 276] on button "Mover para finalizado" at bounding box center [788, 283] width 157 height 23
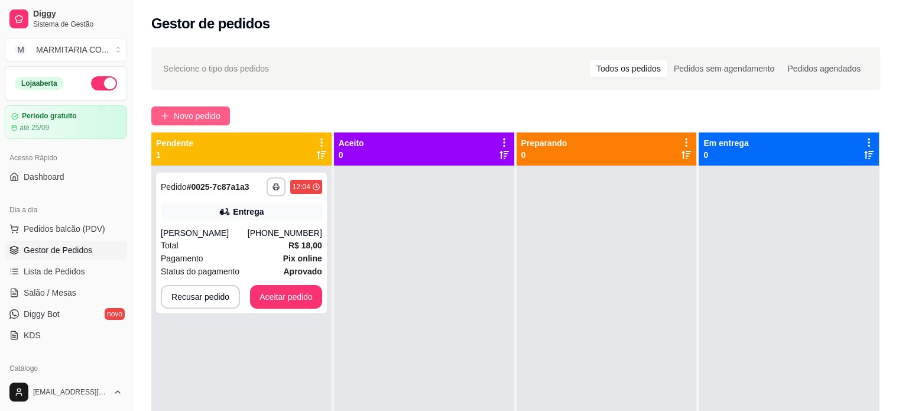
click at [169, 113] on button "Novo pedido" at bounding box center [190, 115] width 79 height 19
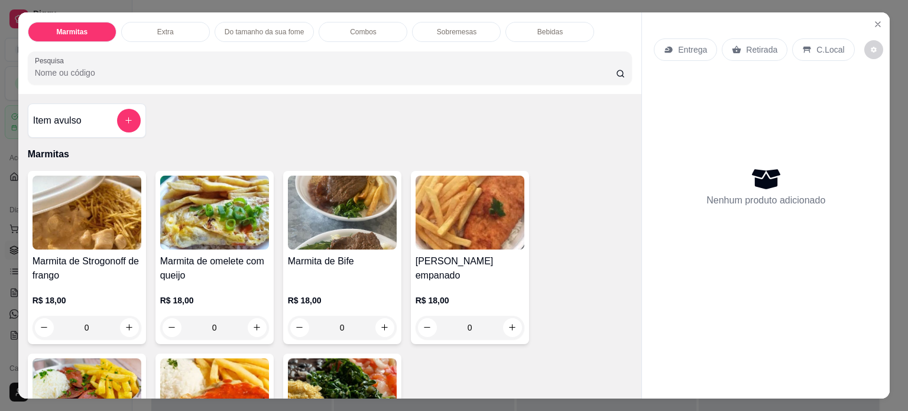
click at [508, 323] on div "0" at bounding box center [469, 328] width 109 height 24
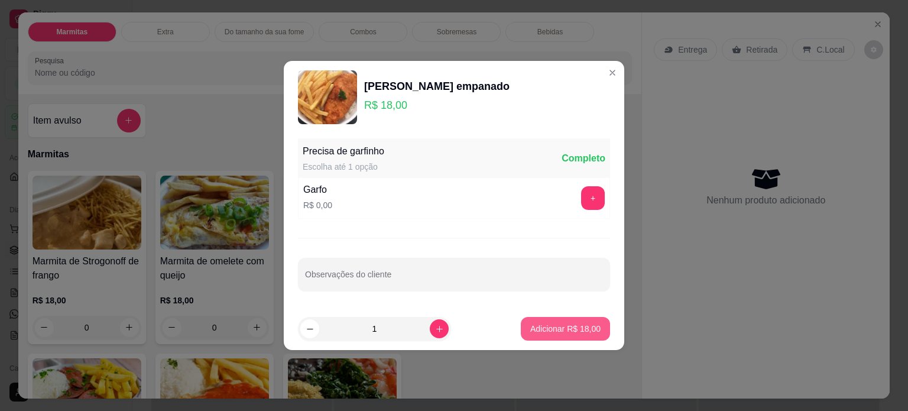
click at [532, 330] on p "Adicionar R$ 18,00" at bounding box center [565, 329] width 70 height 12
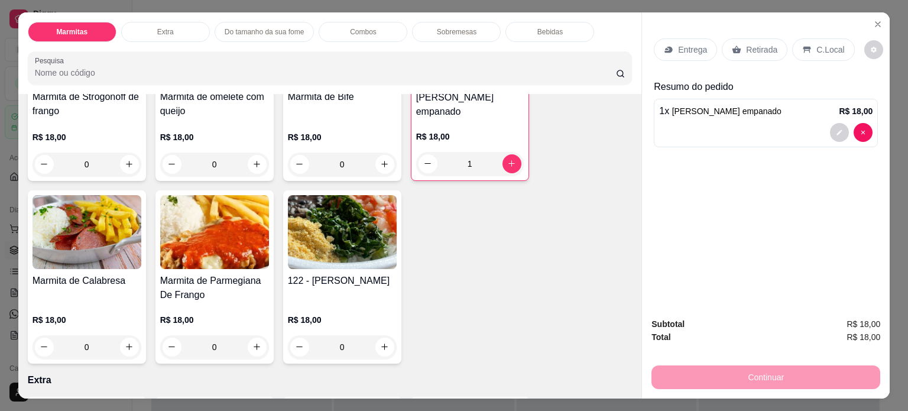
scroll to position [159, 0]
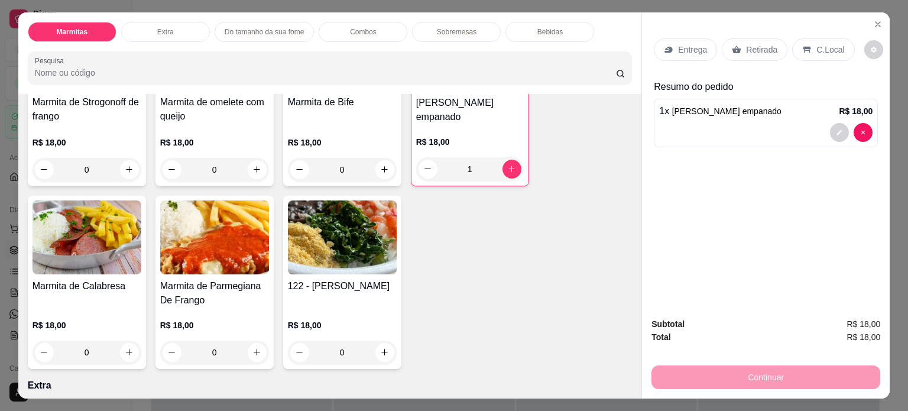
click at [246, 349] on div "0" at bounding box center [214, 352] width 109 height 24
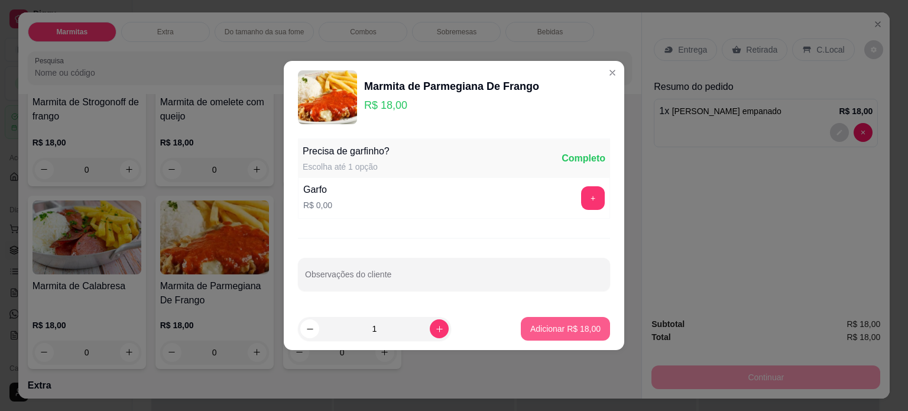
click at [566, 329] on p "Adicionar R$ 18,00" at bounding box center [565, 329] width 70 height 12
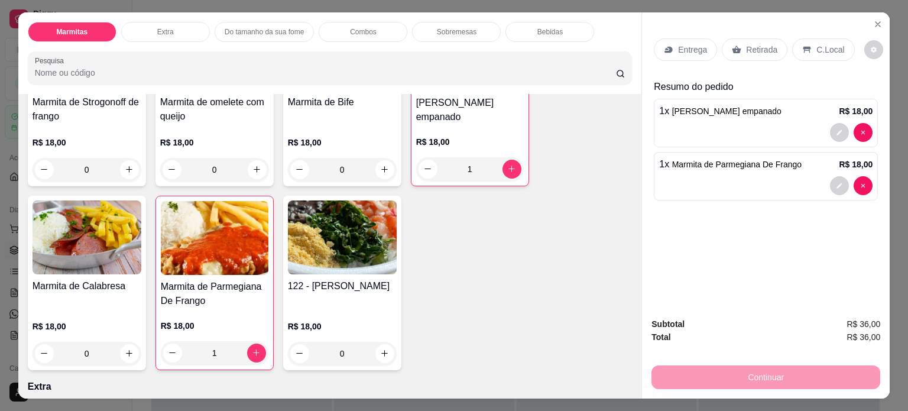
click at [816, 44] on p "C.Local" at bounding box center [830, 50] width 28 height 12
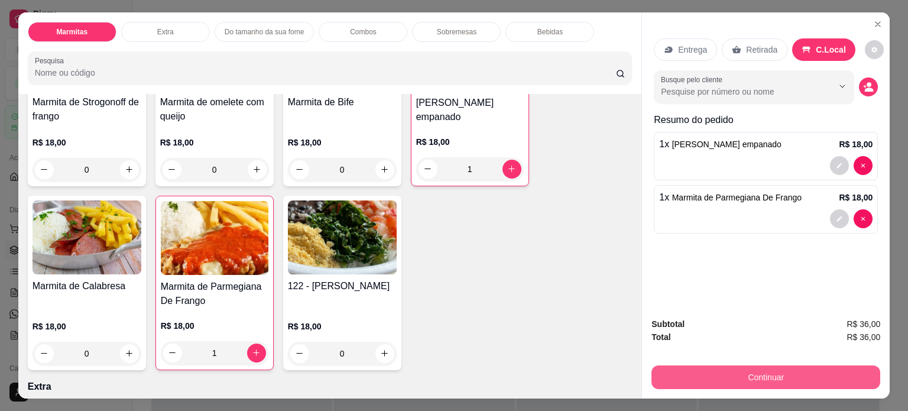
click at [700, 370] on button "Continuar" at bounding box center [765, 377] width 229 height 24
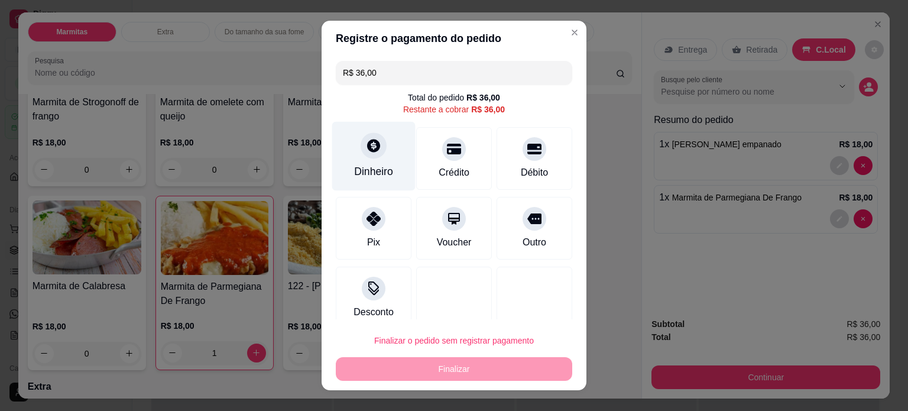
click at [358, 160] on div "Dinheiro" at bounding box center [373, 155] width 83 height 69
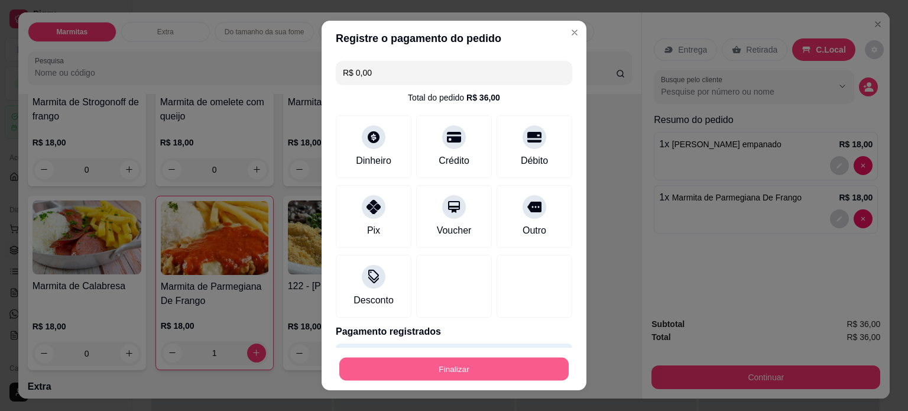
click at [475, 367] on button "Finalizar" at bounding box center [453, 368] width 229 height 23
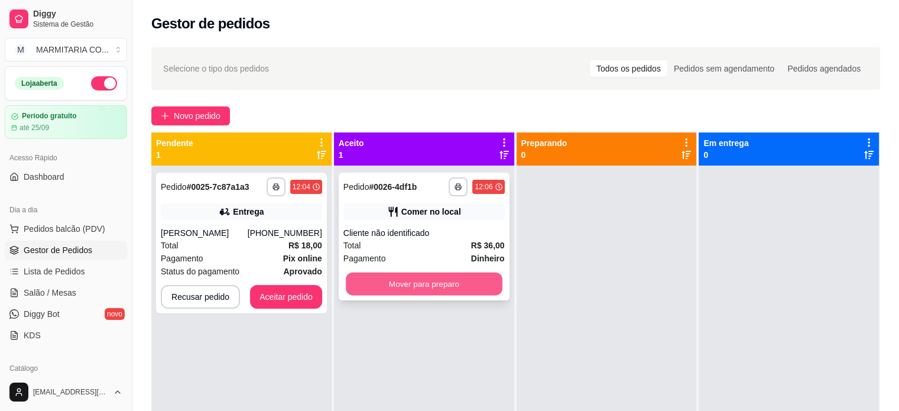
click at [373, 278] on button "Mover para preparo" at bounding box center [424, 283] width 157 height 23
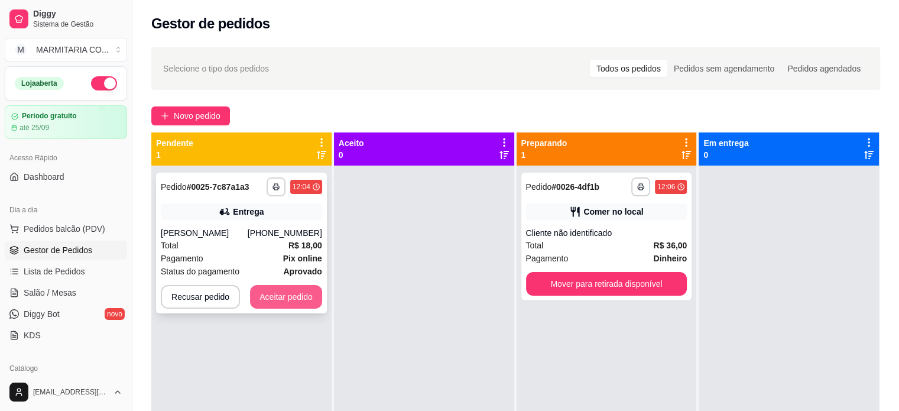
click at [272, 303] on button "Aceitar pedido" at bounding box center [286, 297] width 72 height 24
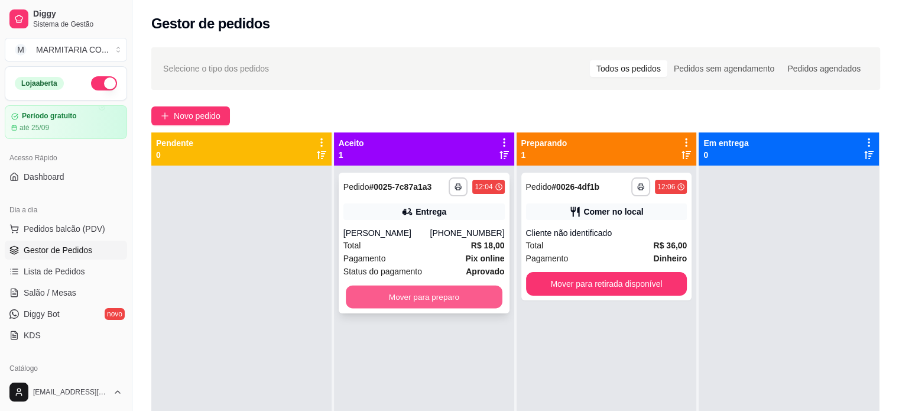
click at [392, 295] on button "Mover para preparo" at bounding box center [424, 296] width 157 height 23
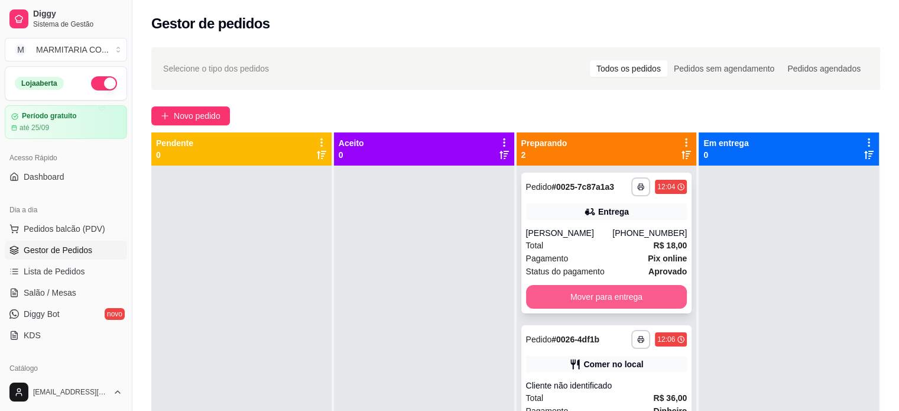
click at [605, 290] on button "Mover para entrega" at bounding box center [606, 297] width 161 height 24
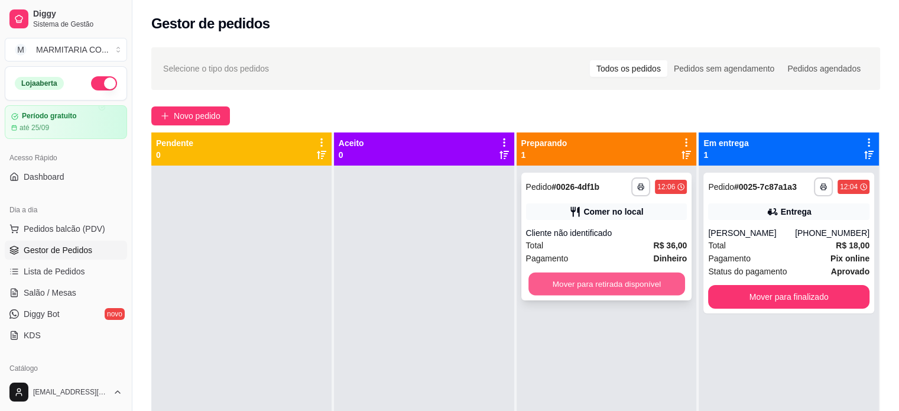
click at [628, 281] on button "Mover para retirada disponível" at bounding box center [606, 283] width 157 height 23
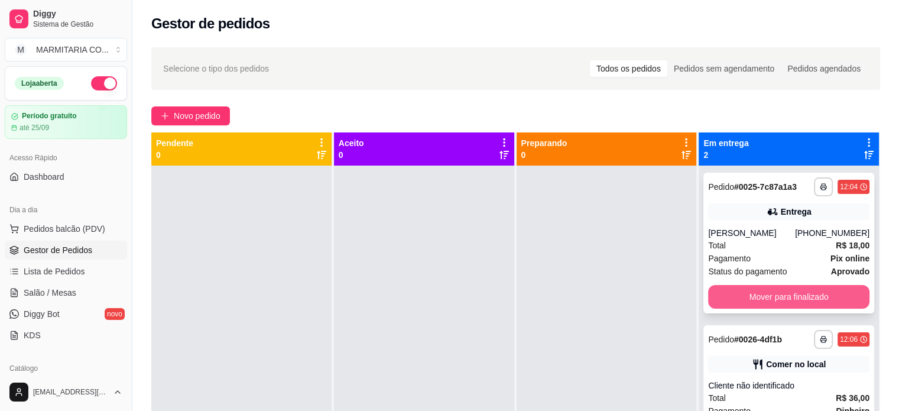
click at [778, 290] on button "Mover para finalizado" at bounding box center [788, 297] width 161 height 24
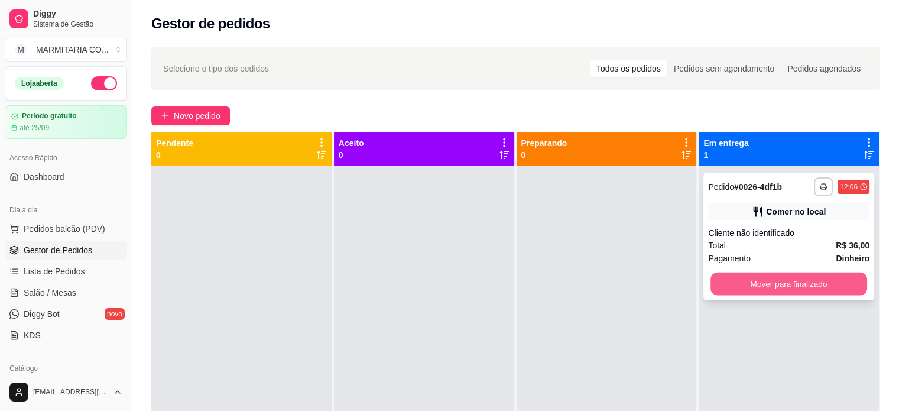
click at [796, 280] on button "Mover para finalizado" at bounding box center [788, 283] width 157 height 23
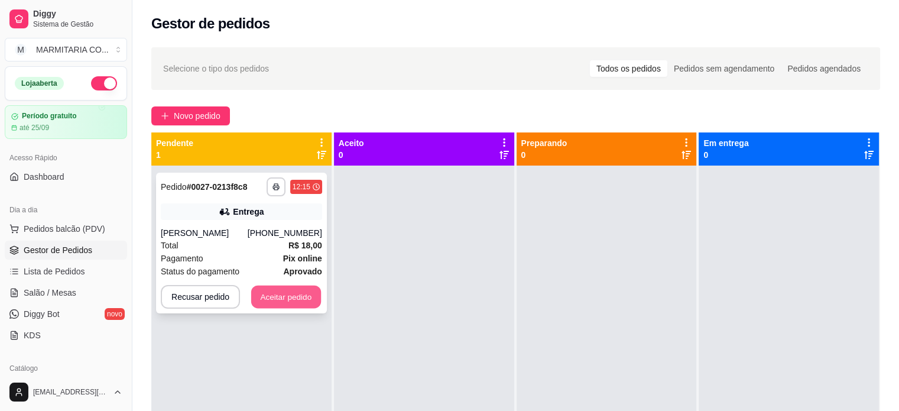
click at [286, 297] on button "Aceitar pedido" at bounding box center [286, 296] width 70 height 23
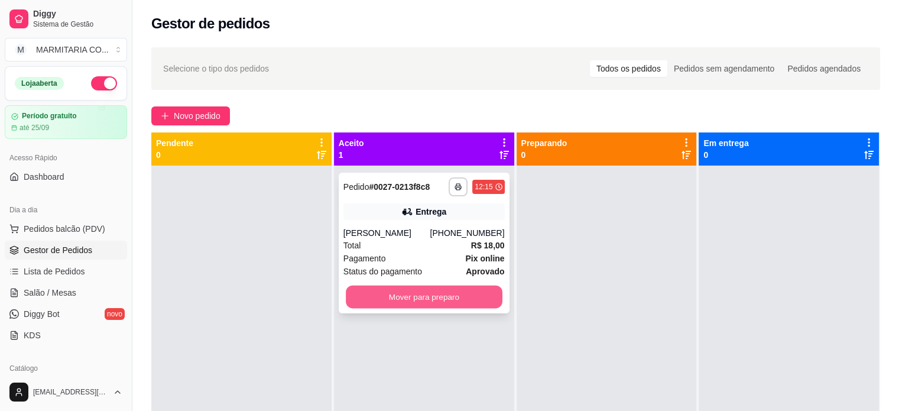
click at [396, 302] on button "Mover para preparo" at bounding box center [424, 296] width 157 height 23
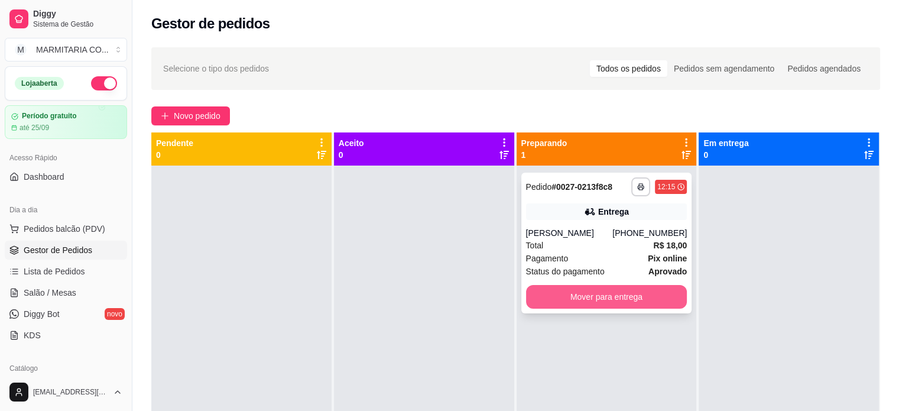
click at [562, 295] on button "Mover para entrega" at bounding box center [606, 297] width 161 height 24
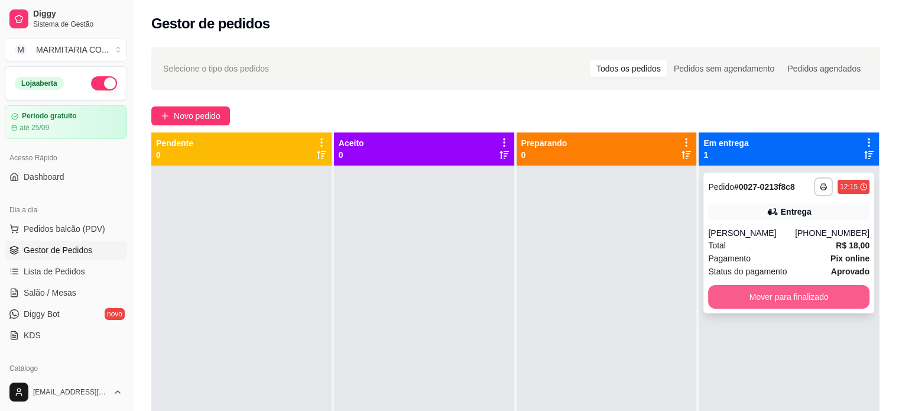
click at [816, 293] on button "Mover para finalizado" at bounding box center [788, 297] width 161 height 24
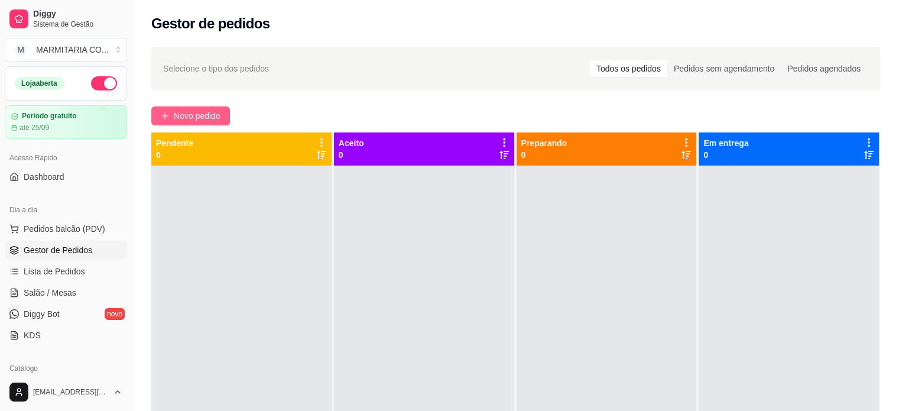
click at [181, 112] on span "Novo pedido" at bounding box center [197, 115] width 47 height 13
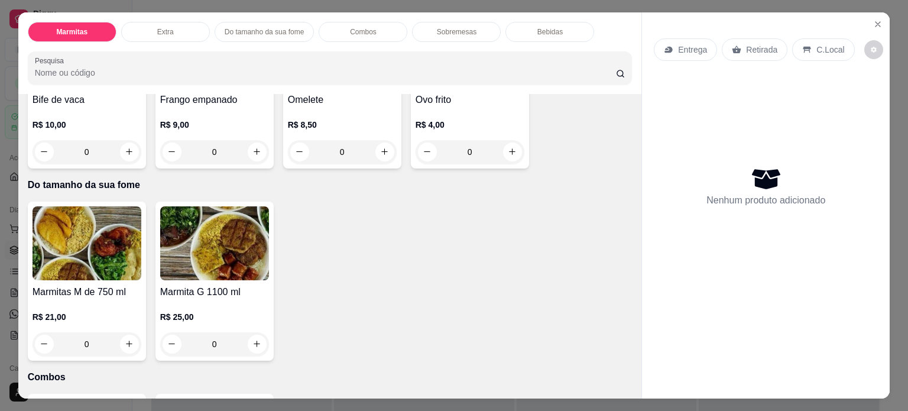
scroll to position [555, 0]
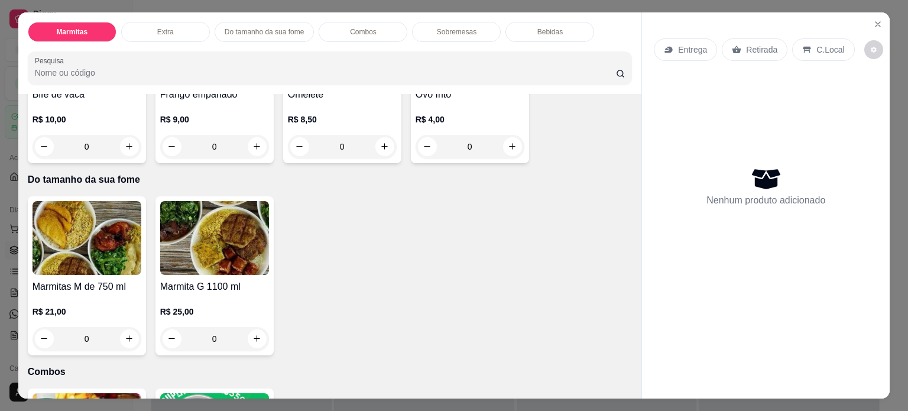
click at [220, 236] on img at bounding box center [214, 238] width 109 height 74
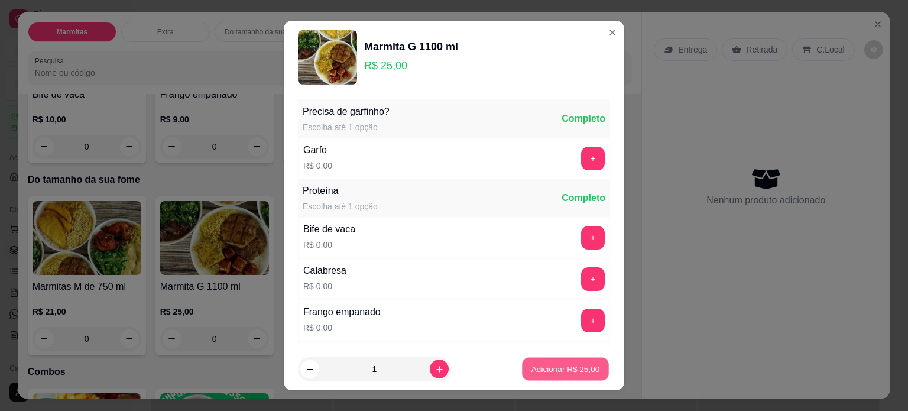
click at [545, 363] on p "Adicionar R$ 25,00" at bounding box center [565, 368] width 69 height 11
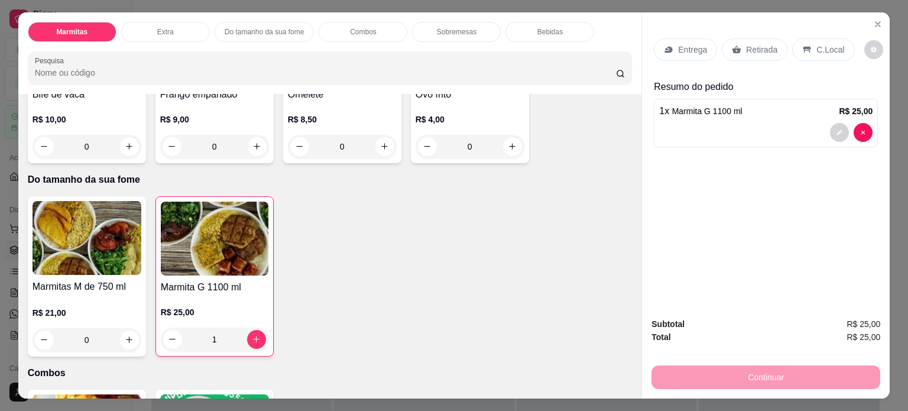
click at [670, 44] on div "Entrega" at bounding box center [685, 49] width 63 height 22
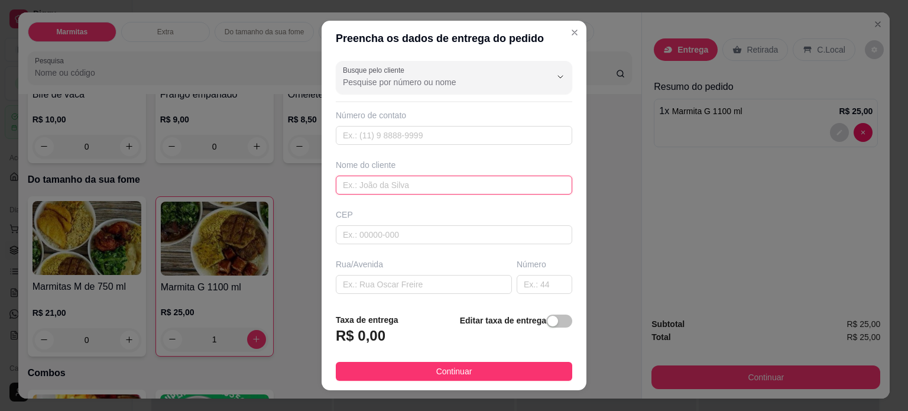
click at [366, 179] on input "text" at bounding box center [454, 184] width 236 height 19
click at [396, 282] on input "text" at bounding box center [424, 284] width 176 height 19
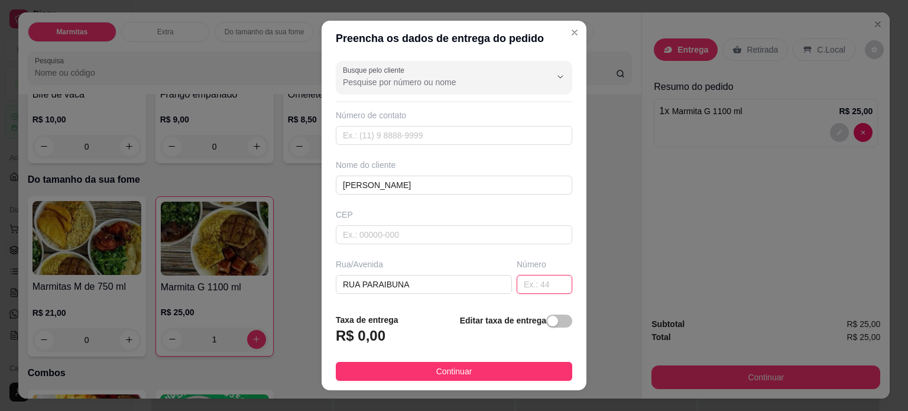
click at [516, 281] on input "text" at bounding box center [544, 284] width 56 height 19
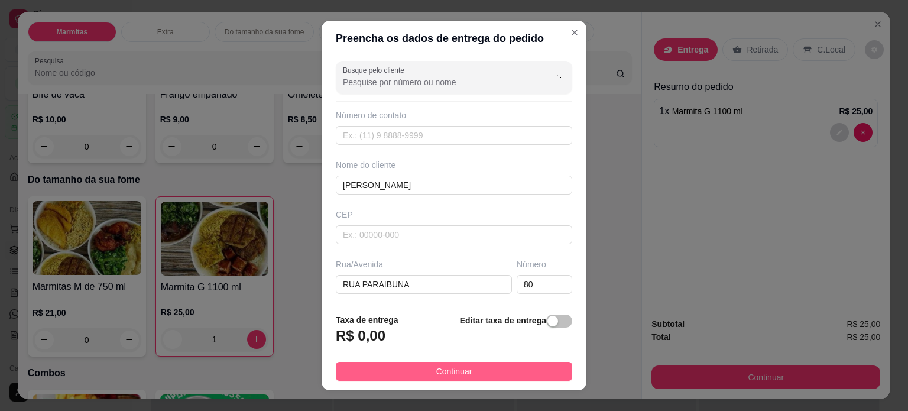
click at [494, 366] on button "Continuar" at bounding box center [454, 371] width 236 height 19
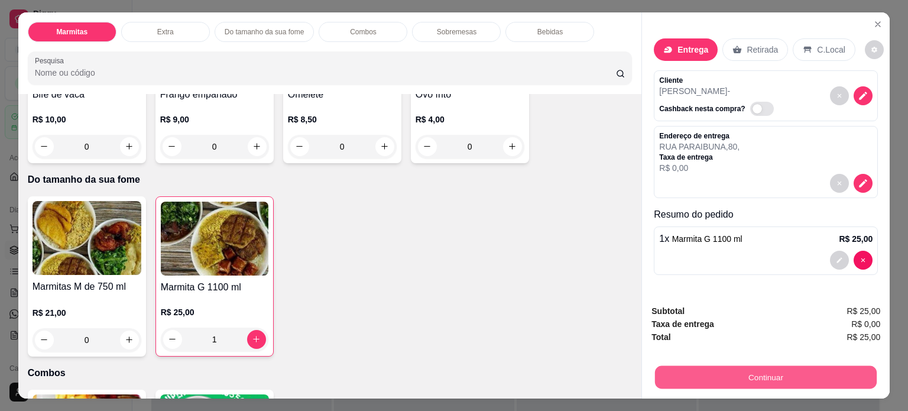
click at [733, 380] on button "Continuar" at bounding box center [766, 377] width 222 height 23
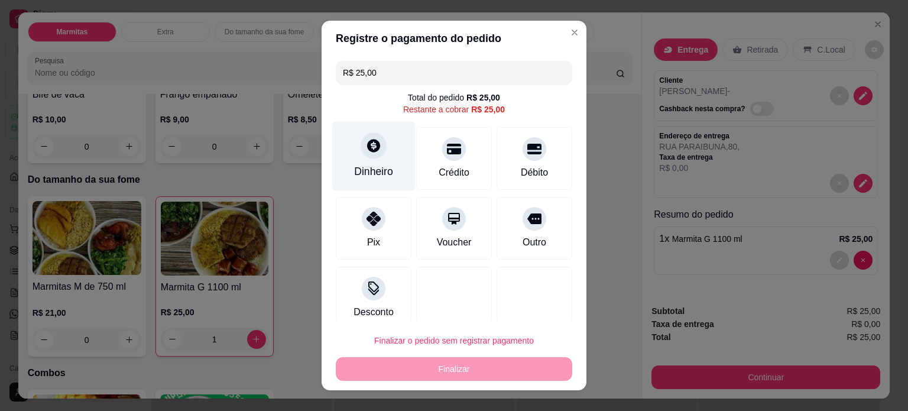
click at [369, 164] on div "Dinheiro" at bounding box center [373, 171] width 39 height 15
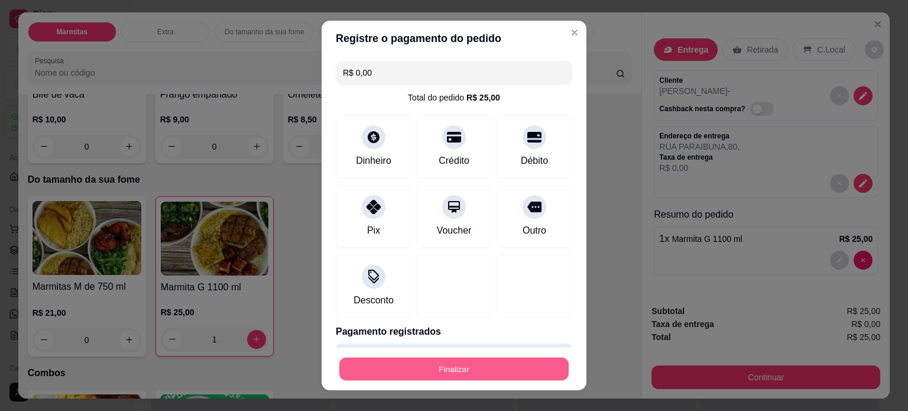
click at [425, 375] on button "Finalizar" at bounding box center [453, 368] width 229 height 23
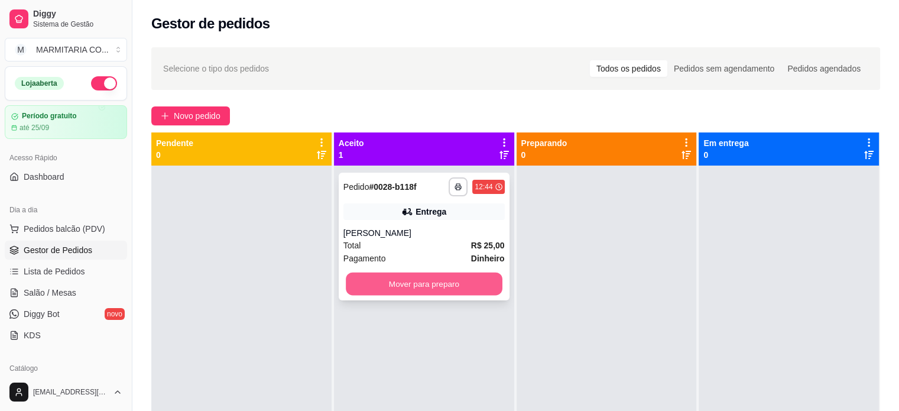
click at [456, 284] on button "Mover para preparo" at bounding box center [424, 283] width 157 height 23
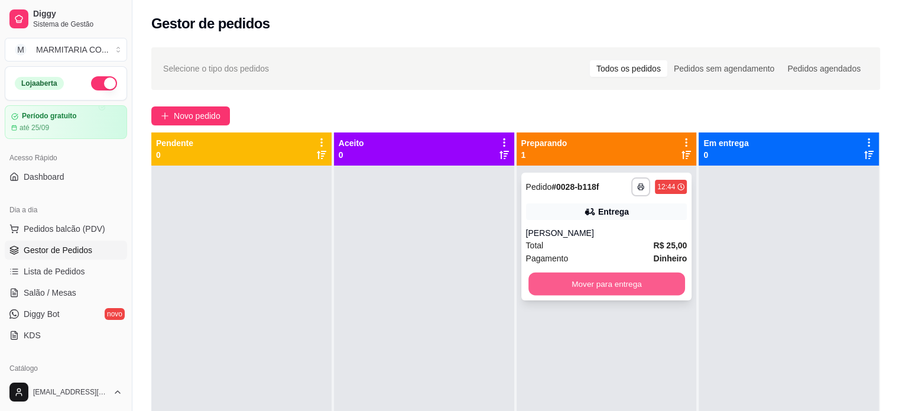
click at [630, 287] on button "Mover para entrega" at bounding box center [606, 283] width 157 height 23
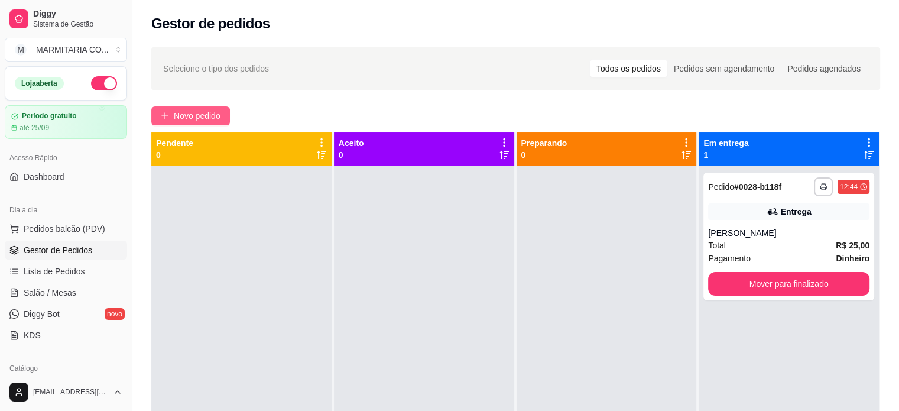
click at [155, 118] on button "Novo pedido" at bounding box center [190, 115] width 79 height 19
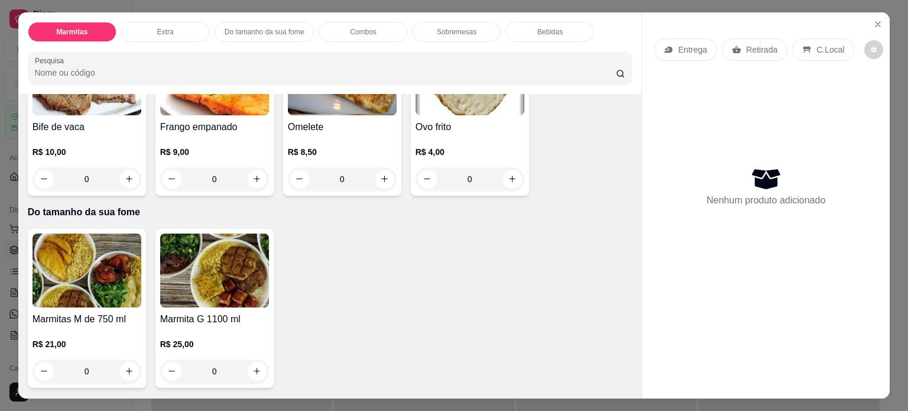
scroll to position [520, 0]
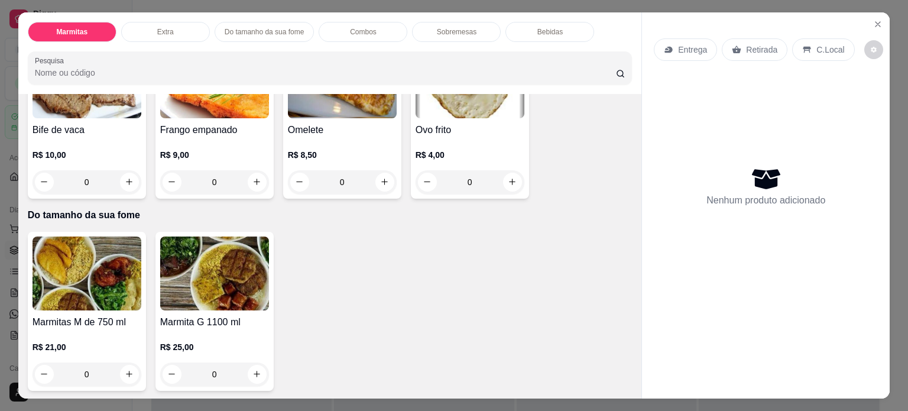
click at [107, 287] on img at bounding box center [86, 273] width 109 height 74
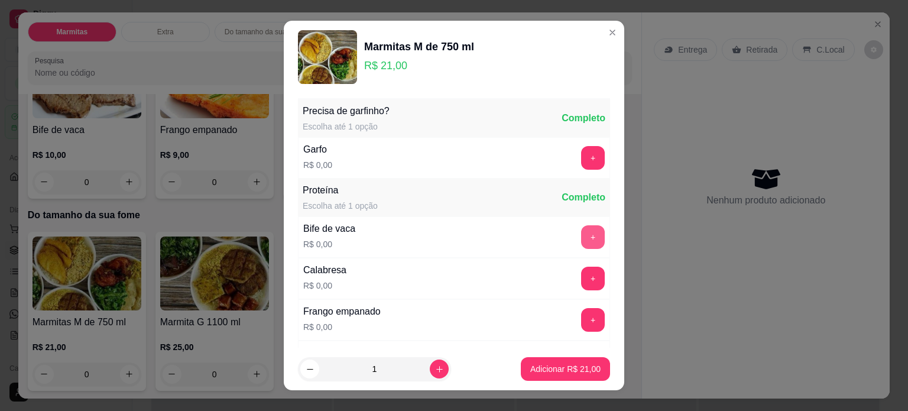
click at [581, 233] on button "+" at bounding box center [593, 237] width 24 height 24
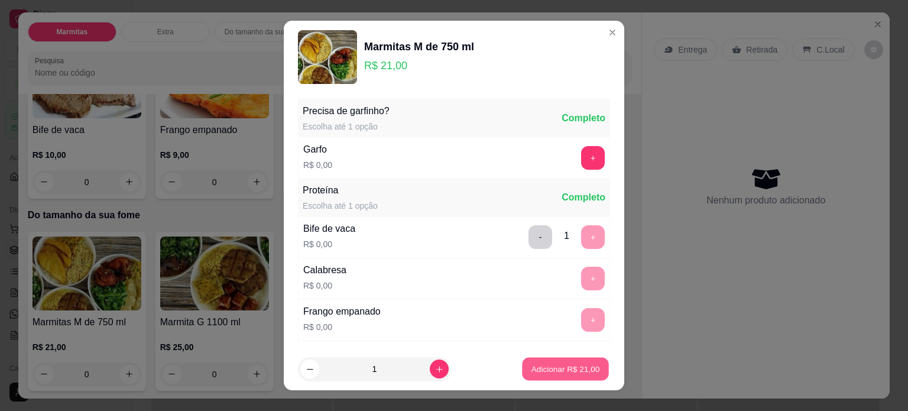
click at [555, 366] on p "Adicionar R$ 21,00" at bounding box center [565, 368] width 69 height 11
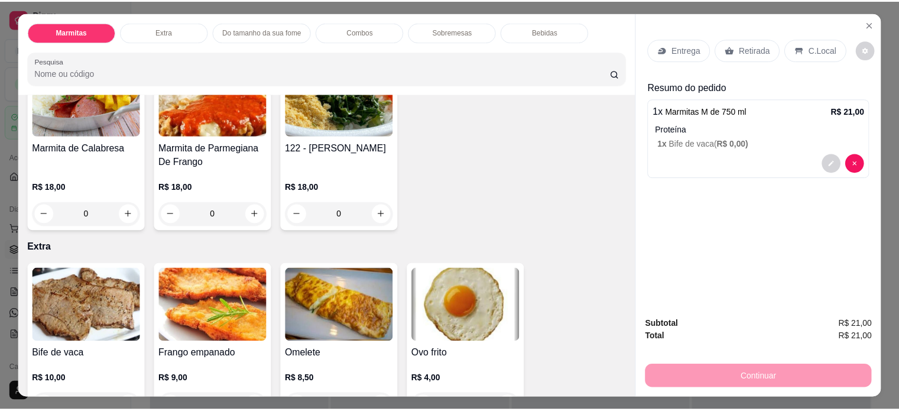
scroll to position [291, 0]
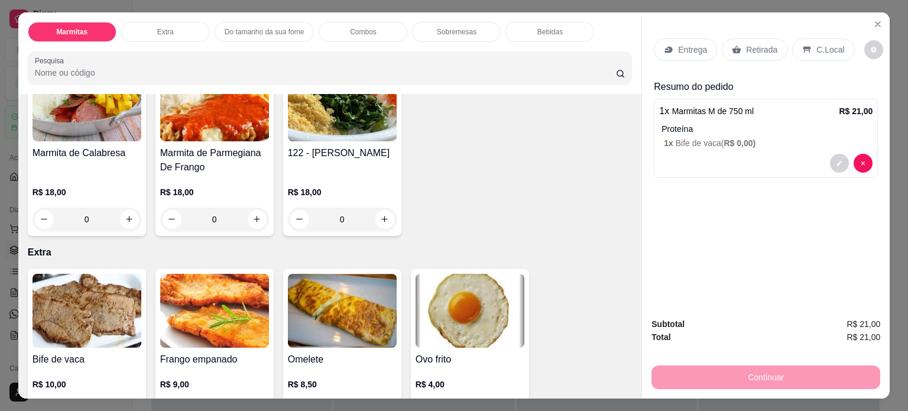
click at [690, 45] on p "Entrega" at bounding box center [692, 50] width 29 height 12
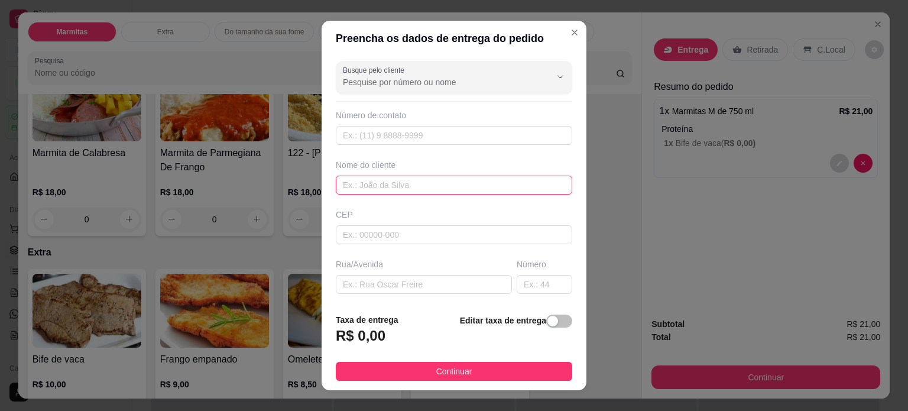
click at [357, 181] on input "text" at bounding box center [454, 184] width 236 height 19
click at [351, 283] on input "text" at bounding box center [424, 284] width 176 height 19
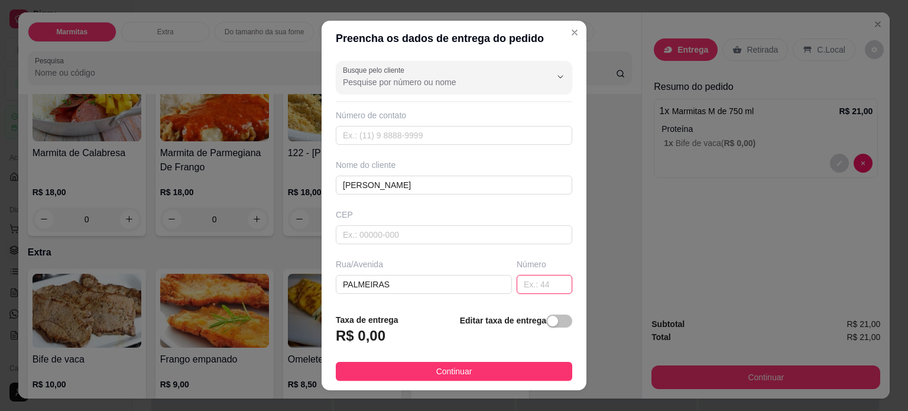
click at [517, 284] on input "text" at bounding box center [544, 284] width 56 height 19
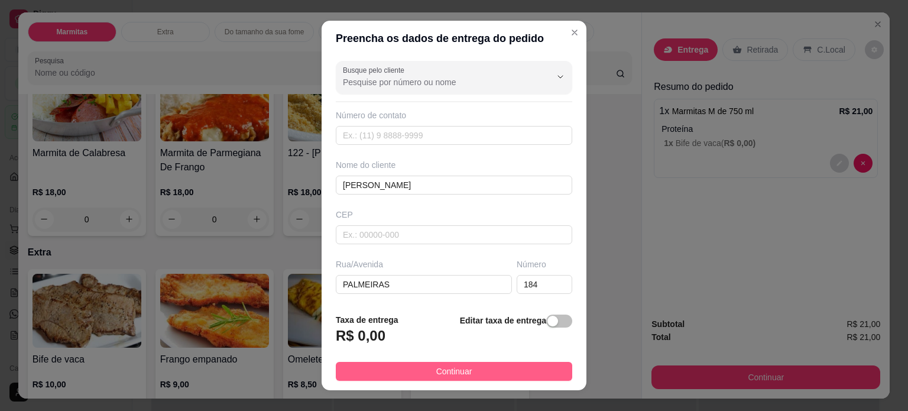
click at [485, 369] on button "Continuar" at bounding box center [454, 371] width 236 height 19
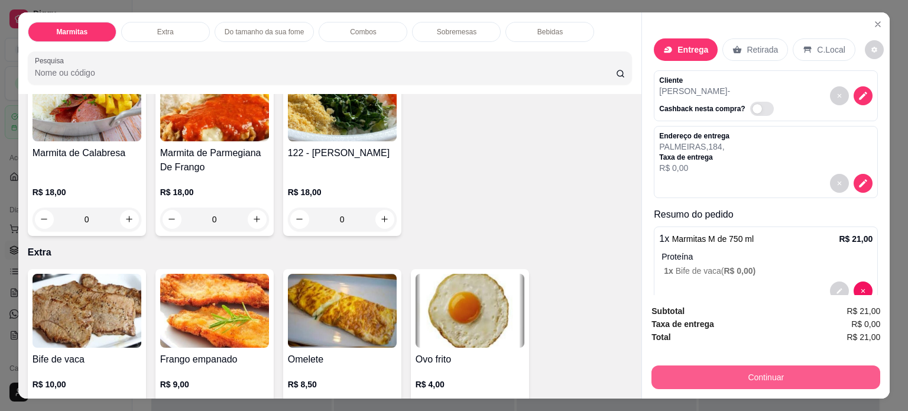
click at [719, 368] on button "Continuar" at bounding box center [765, 377] width 229 height 24
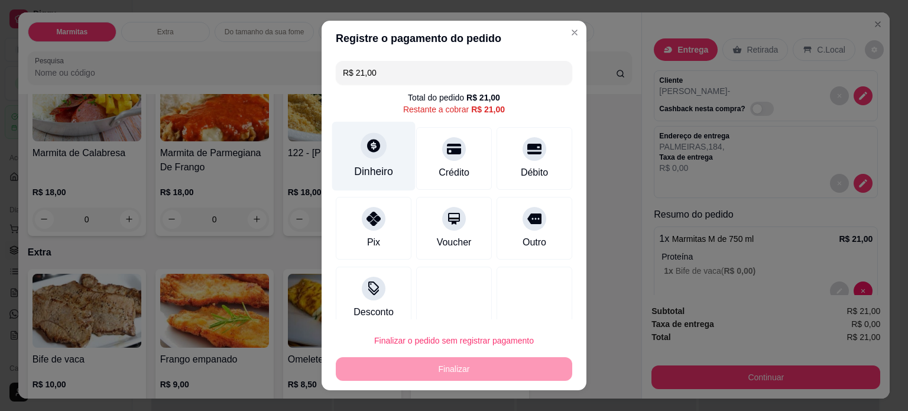
click at [352, 158] on div "Dinheiro" at bounding box center [373, 155] width 83 height 69
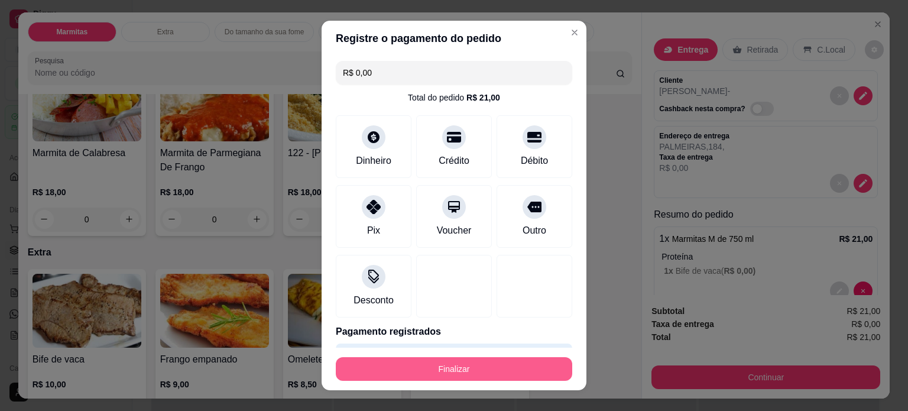
click at [468, 364] on button "Finalizar" at bounding box center [454, 369] width 236 height 24
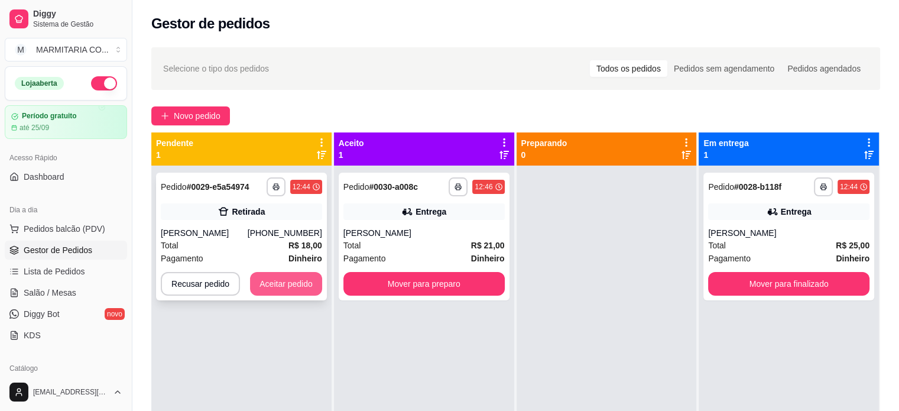
click at [279, 292] on button "Aceitar pedido" at bounding box center [286, 284] width 72 height 24
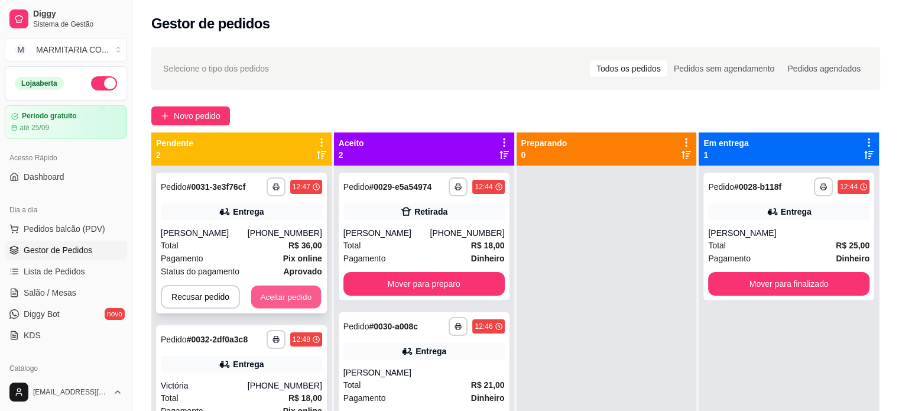
click at [256, 297] on button "Aceitar pedido" at bounding box center [286, 296] width 70 height 23
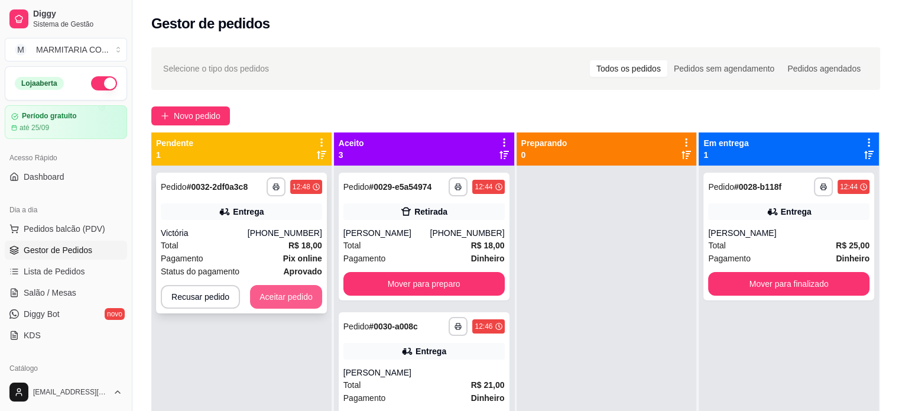
click at [268, 295] on button "Aceitar pedido" at bounding box center [286, 297] width 72 height 24
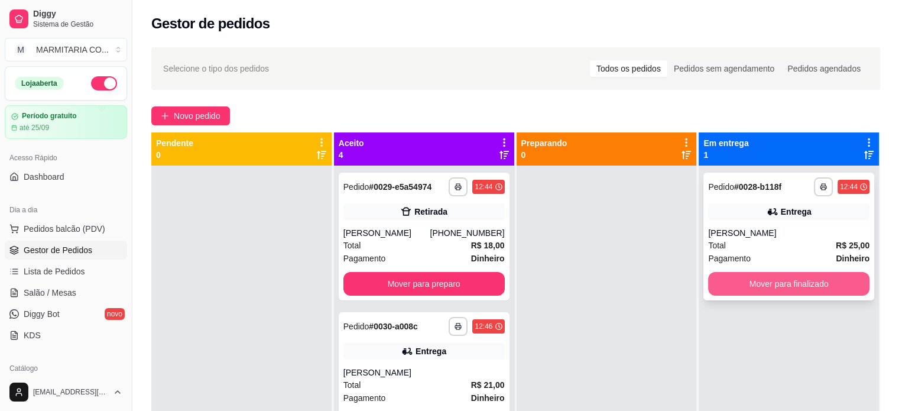
click at [762, 281] on button "Mover para finalizado" at bounding box center [788, 284] width 161 height 24
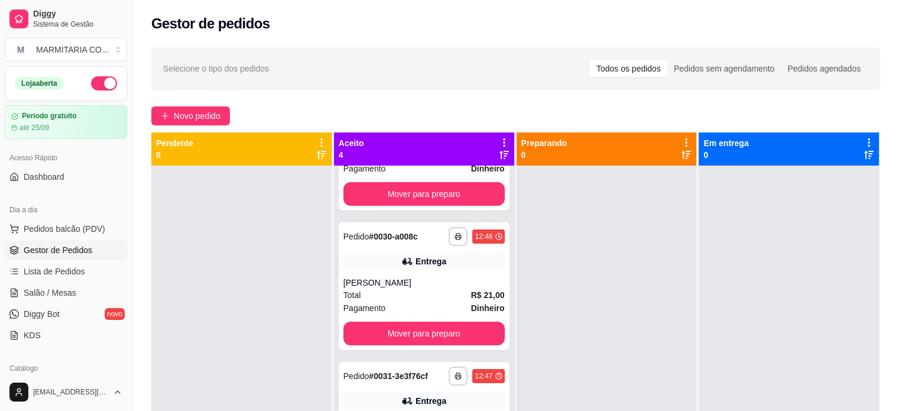
scroll to position [87, 0]
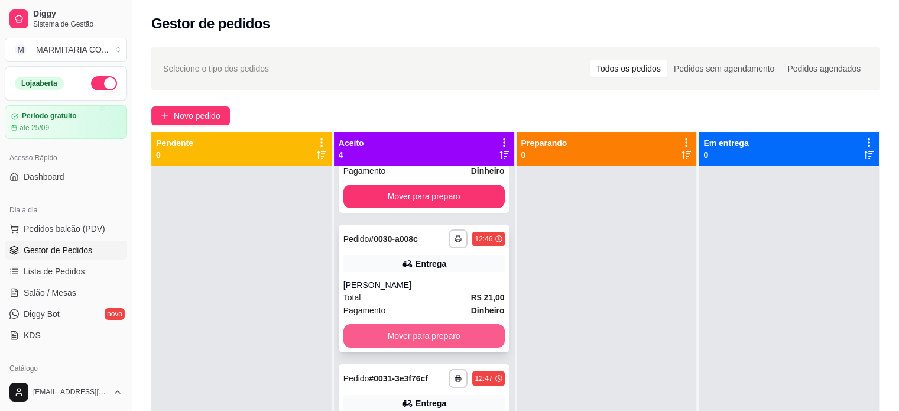
click at [466, 347] on button "Mover para preparo" at bounding box center [423, 336] width 161 height 24
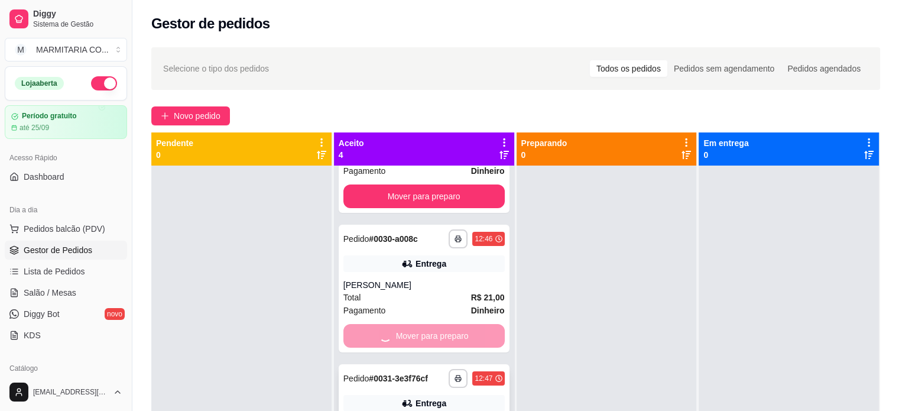
scroll to position [57, 0]
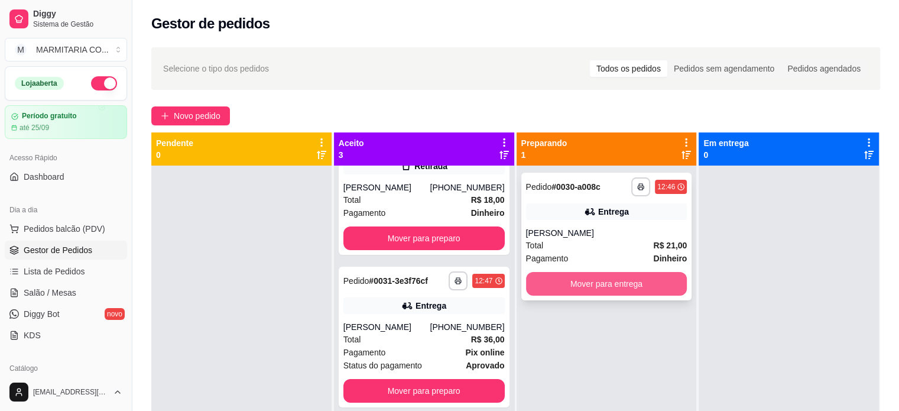
click at [567, 288] on button "Mover para entrega" at bounding box center [606, 284] width 161 height 24
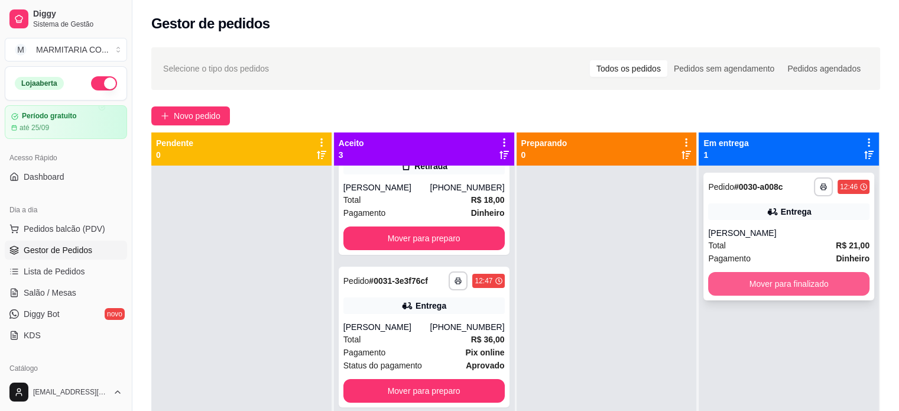
click at [754, 287] on button "Mover para finalizado" at bounding box center [788, 284] width 161 height 24
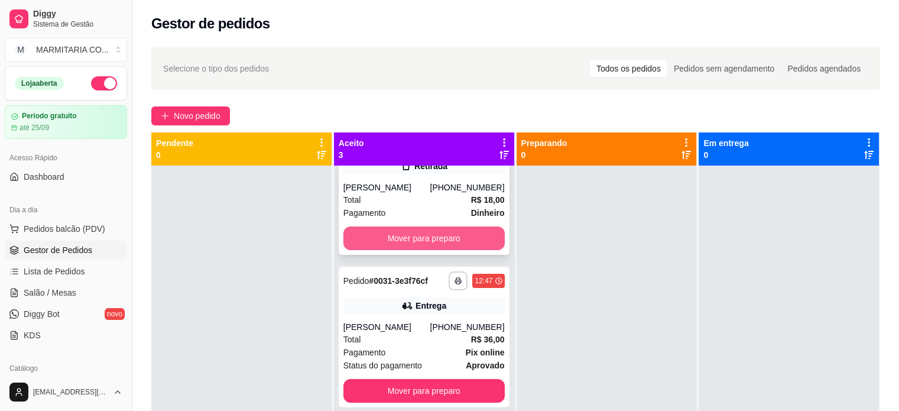
click at [453, 238] on button "Mover para preparo" at bounding box center [423, 238] width 161 height 24
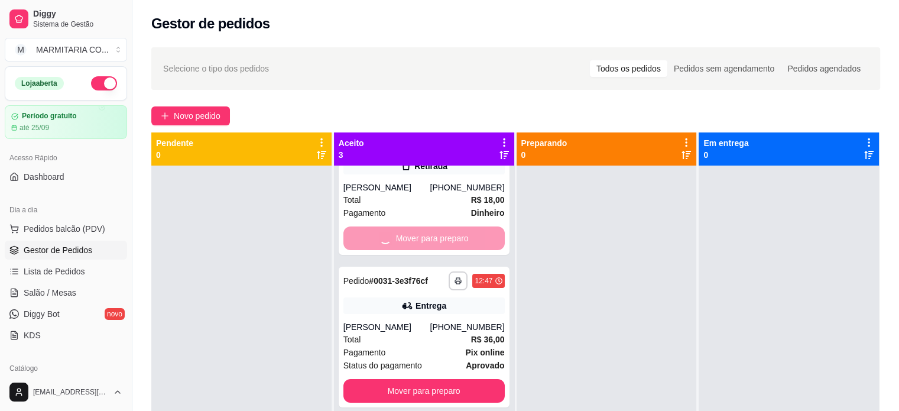
scroll to position [0, 0]
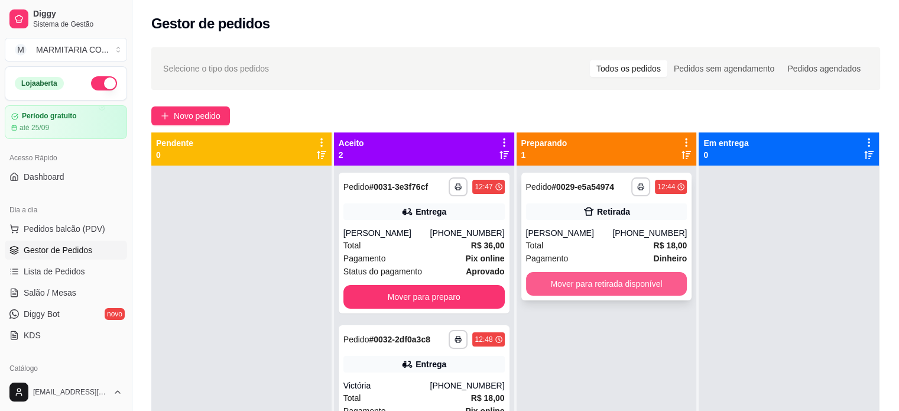
click at [600, 295] on button "Mover para retirada disponível" at bounding box center [606, 284] width 161 height 24
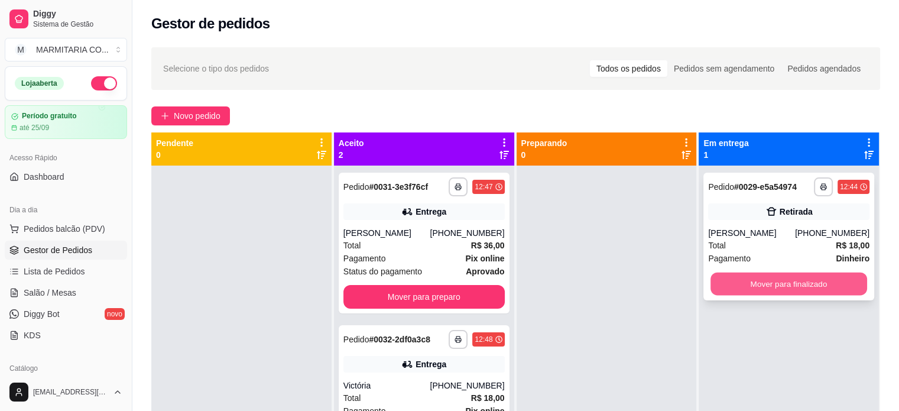
click at [733, 295] on button "Mover para finalizado" at bounding box center [788, 283] width 157 height 23
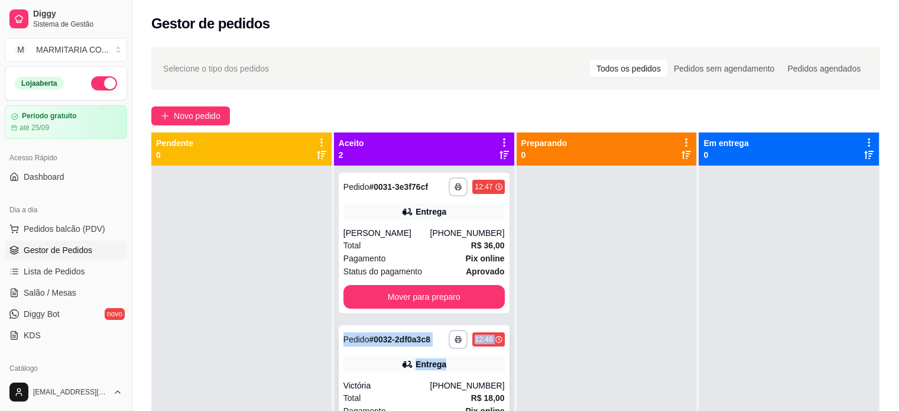
drag, startPoint x: 509, startPoint y: 276, endPoint x: 502, endPoint y: 354, distance: 78.3
click at [502, 354] on div "**********" at bounding box center [424, 370] width 180 height 411
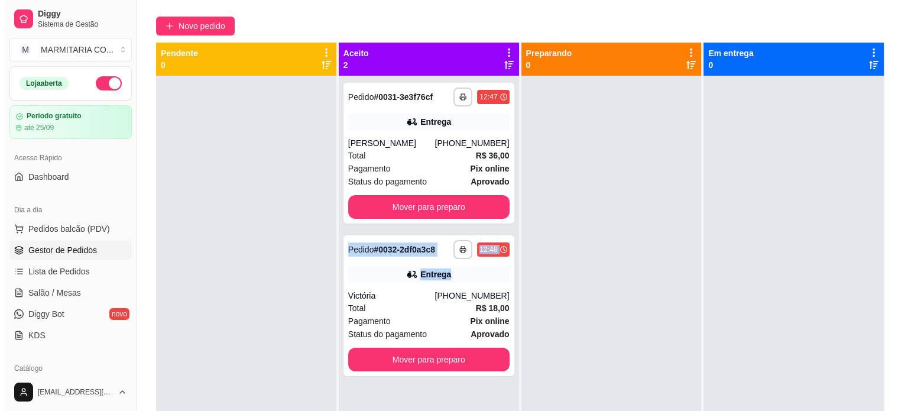
scroll to position [97, 0]
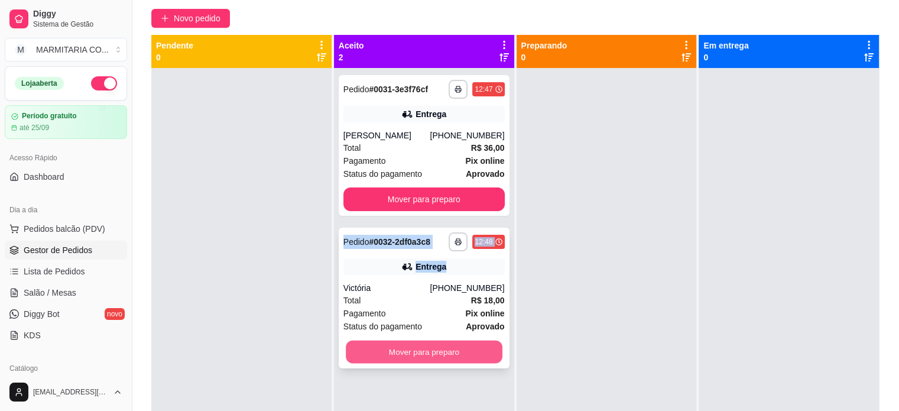
click at [403, 353] on button "Mover para preparo" at bounding box center [424, 351] width 157 height 23
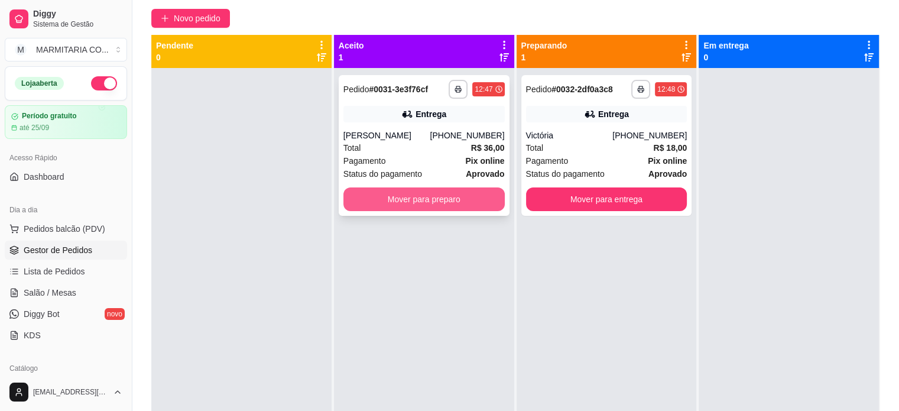
click at [396, 191] on button "Mover para preparo" at bounding box center [423, 199] width 161 height 24
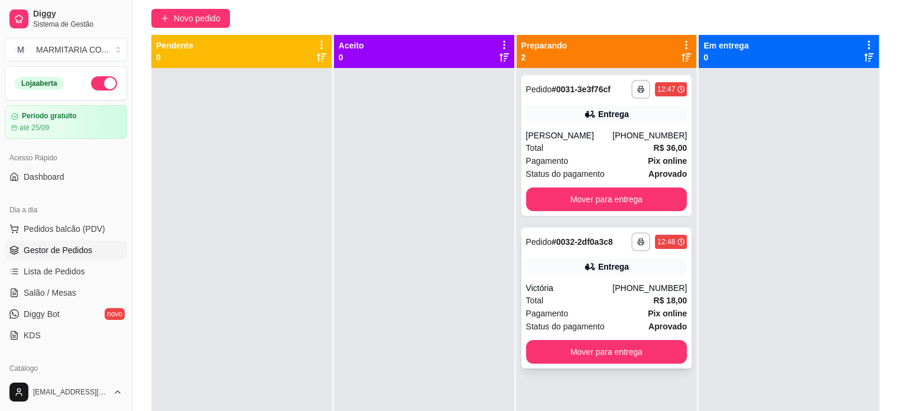
click at [574, 288] on div "Victória" at bounding box center [569, 288] width 87 height 12
click at [215, 13] on span "Novo pedido" at bounding box center [197, 18] width 47 height 13
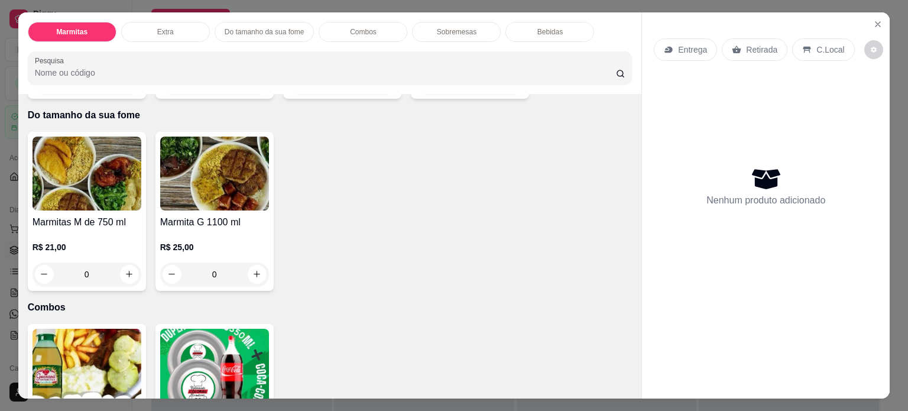
scroll to position [615, 0]
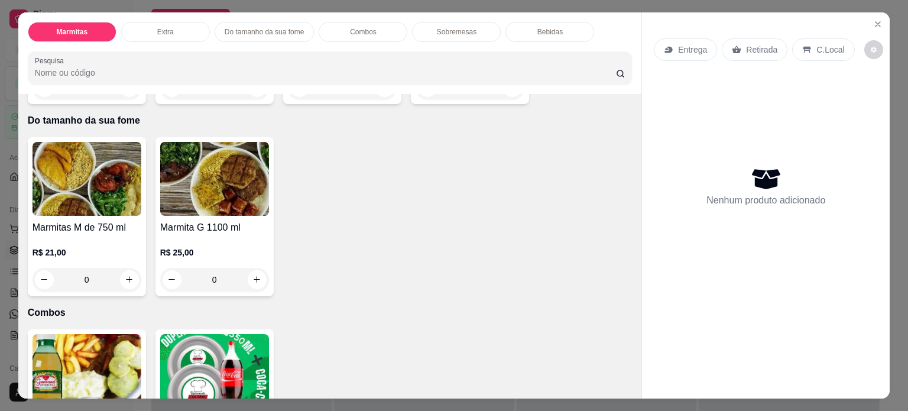
click at [250, 278] on div "0" at bounding box center [214, 280] width 109 height 24
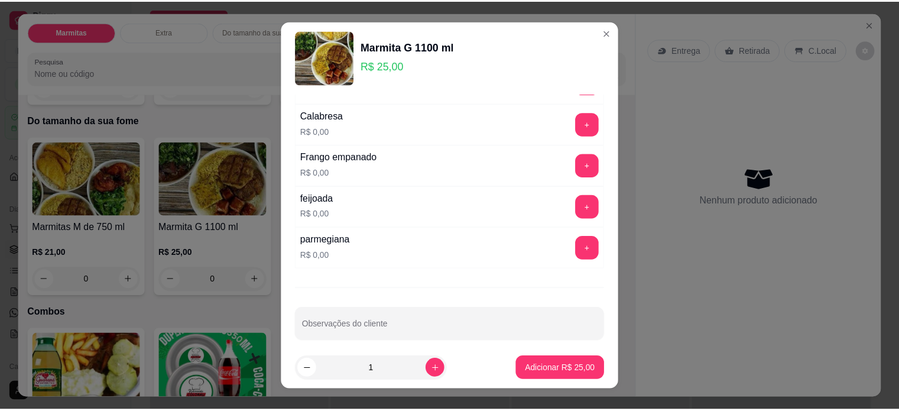
scroll to position [162, 0]
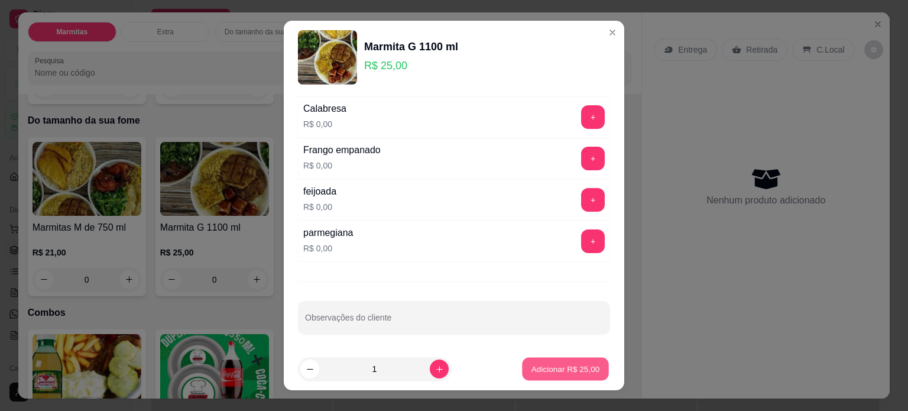
click at [543, 372] on p "Adicionar R$ 25,00" at bounding box center [565, 368] width 69 height 11
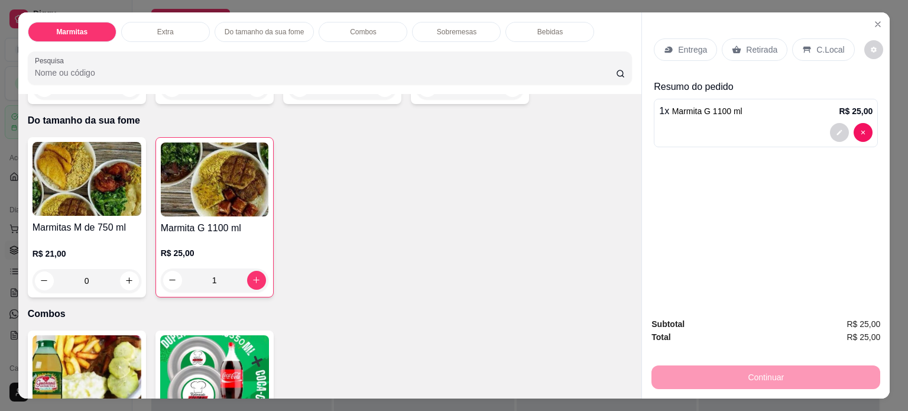
click at [697, 48] on p "Entrega" at bounding box center [692, 50] width 29 height 12
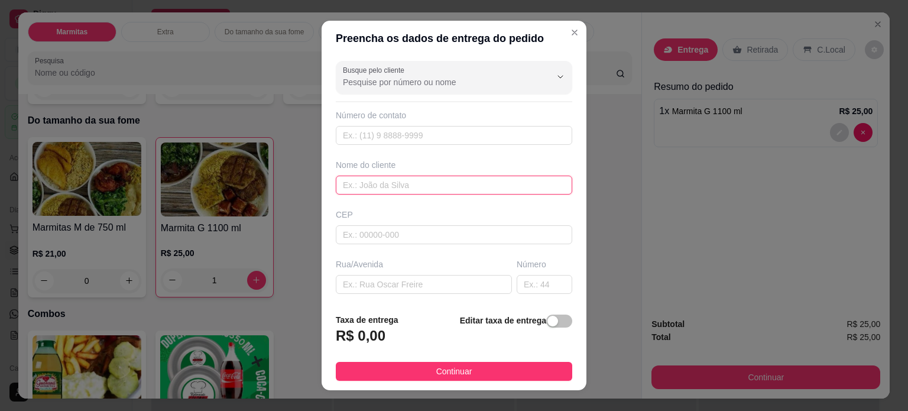
click at [376, 185] on input "text" at bounding box center [454, 184] width 236 height 19
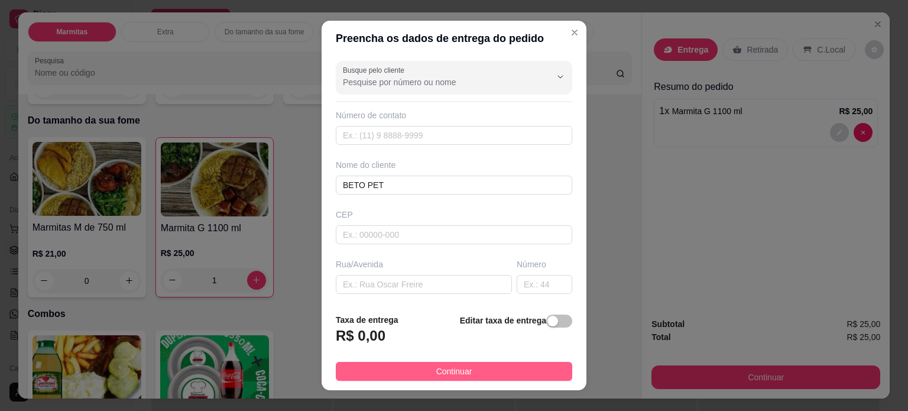
click at [407, 372] on button "Continuar" at bounding box center [454, 371] width 236 height 19
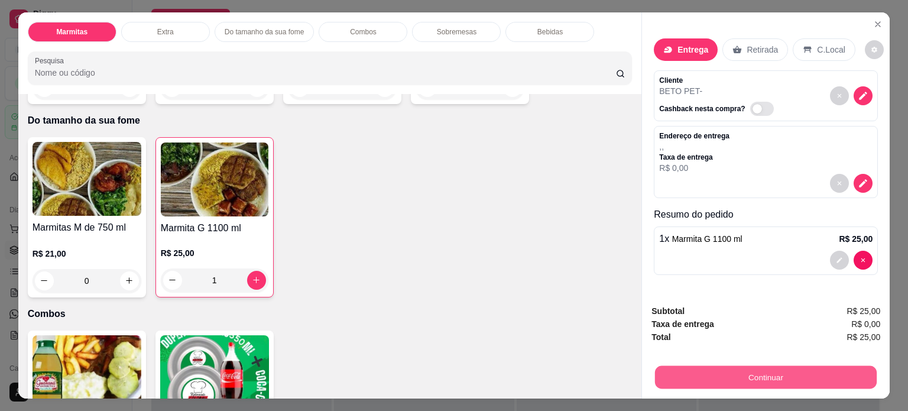
click at [756, 375] on button "Continuar" at bounding box center [766, 377] width 222 height 23
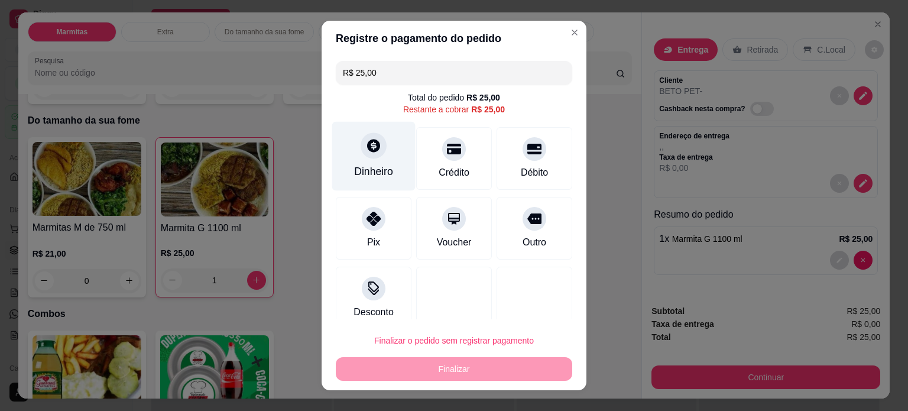
click at [362, 178] on div "Dinheiro" at bounding box center [373, 171] width 39 height 15
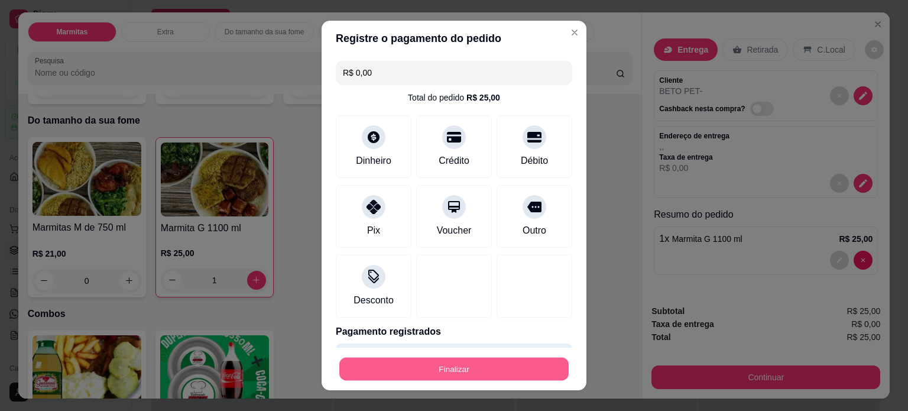
click at [458, 370] on button "Finalizar" at bounding box center [453, 368] width 229 height 23
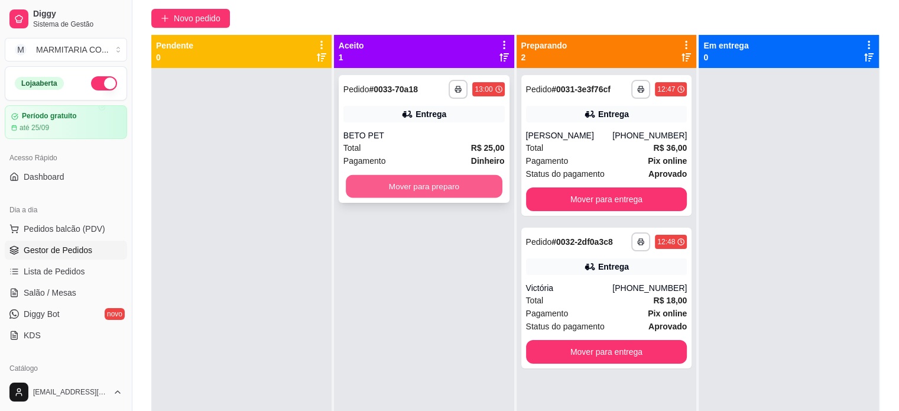
click at [451, 188] on button "Mover para preparo" at bounding box center [424, 186] width 157 height 23
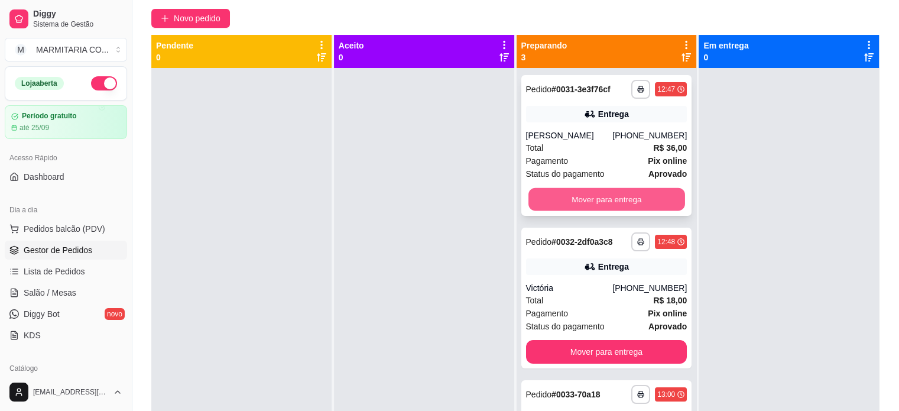
click at [594, 195] on button "Mover para entrega" at bounding box center [606, 199] width 157 height 23
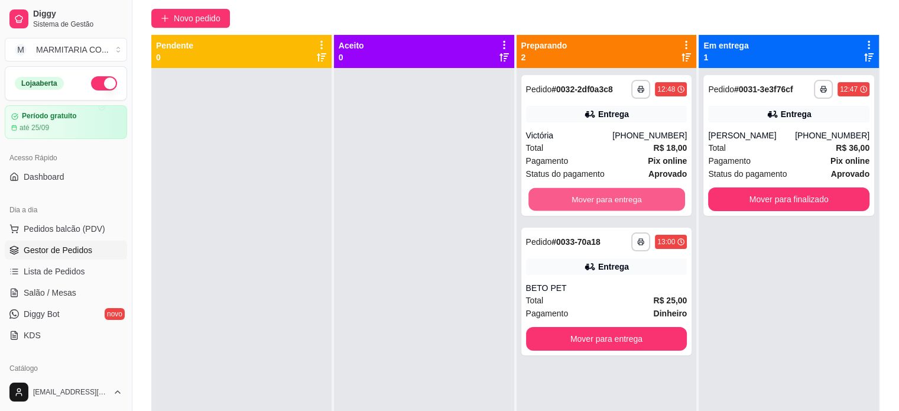
click at [594, 195] on button "Mover para entrega" at bounding box center [606, 199] width 157 height 23
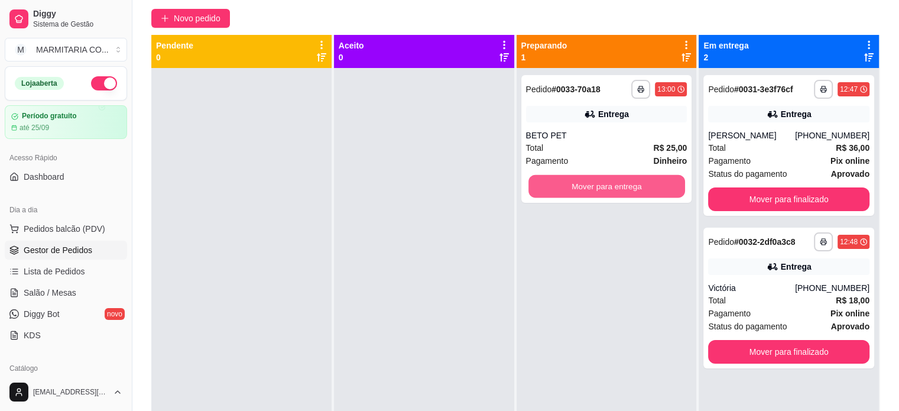
click at [594, 195] on button "Mover para entrega" at bounding box center [606, 186] width 157 height 23
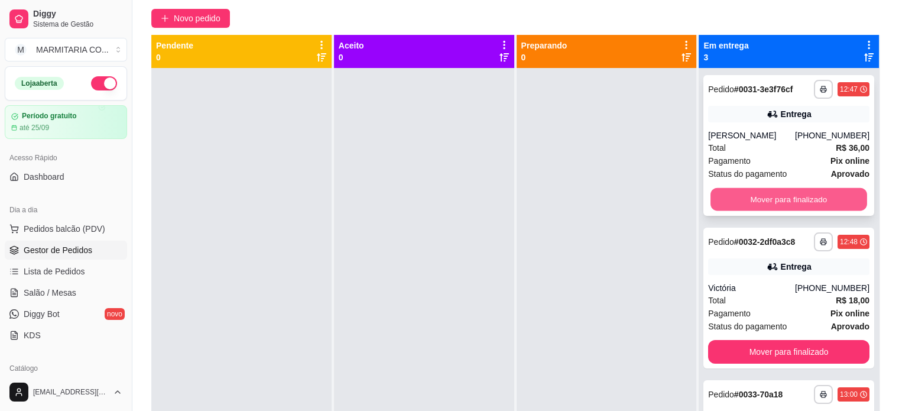
click at [824, 198] on button "Mover para finalizado" at bounding box center [788, 199] width 157 height 23
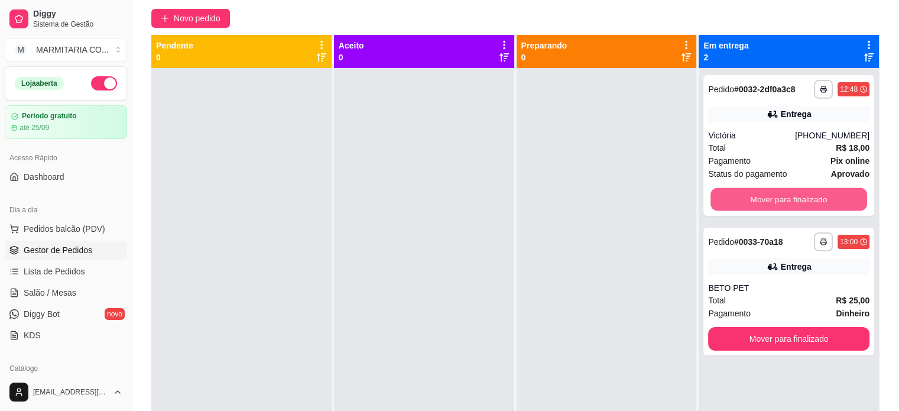
click at [824, 198] on button "Mover para finalizado" at bounding box center [788, 199] width 157 height 23
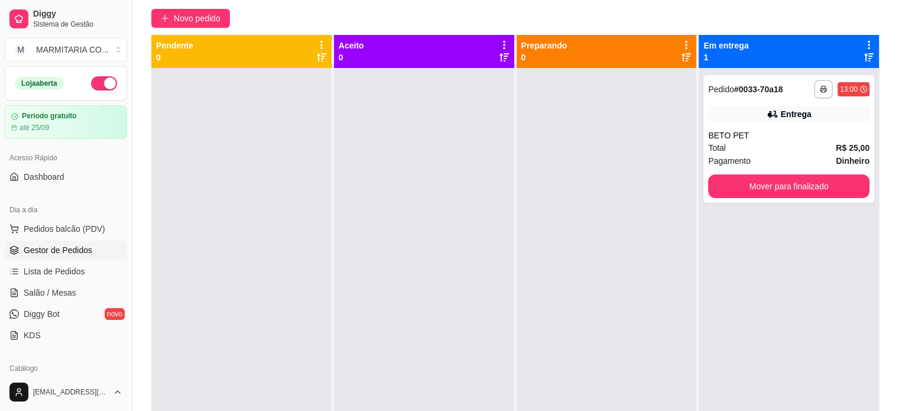
click at [824, 198] on div "**********" at bounding box center [788, 139] width 171 height 128
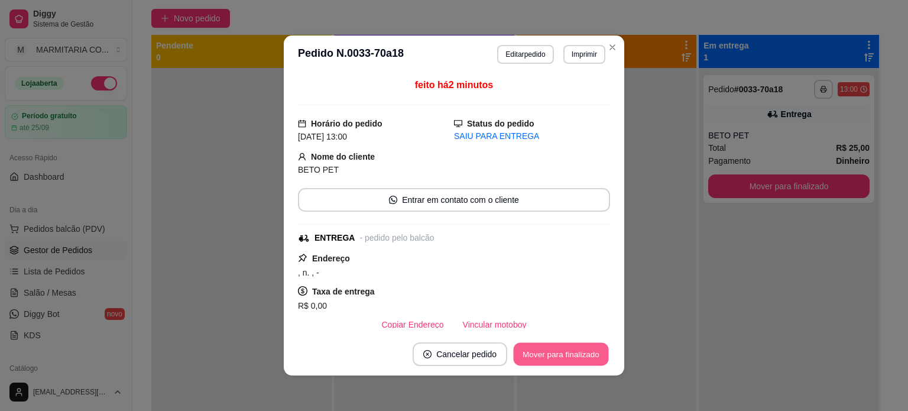
click at [586, 353] on button "Mover para finalizado" at bounding box center [560, 354] width 95 height 23
